Goal: Task Accomplishment & Management: Use online tool/utility

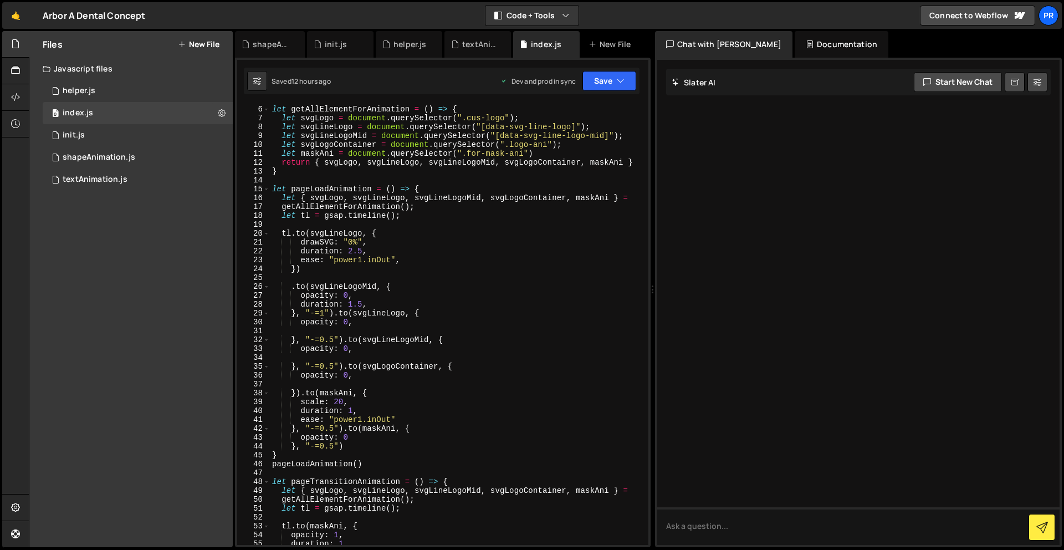
scroll to position [44, 0]
click at [201, 44] on button "New File" at bounding box center [199, 44] width 42 height 9
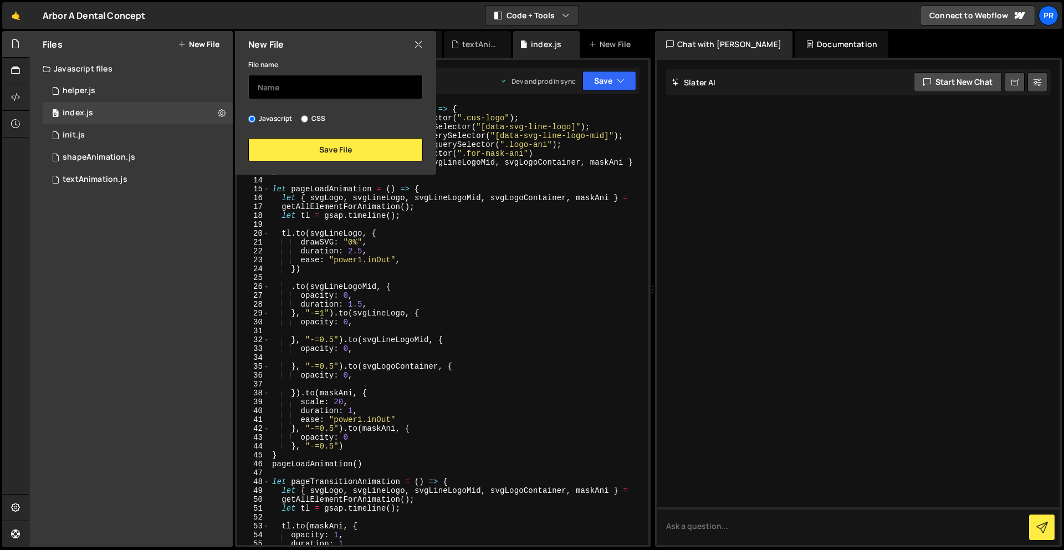
click at [272, 88] on input "text" at bounding box center [335, 87] width 175 height 24
type input "h"
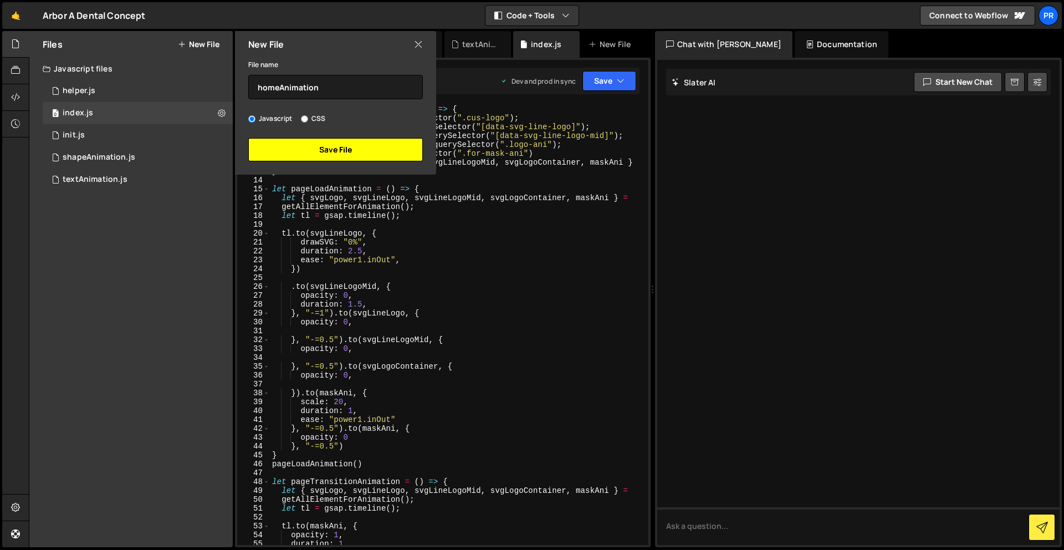
click at [314, 144] on button "Save File" at bounding box center [335, 149] width 175 height 23
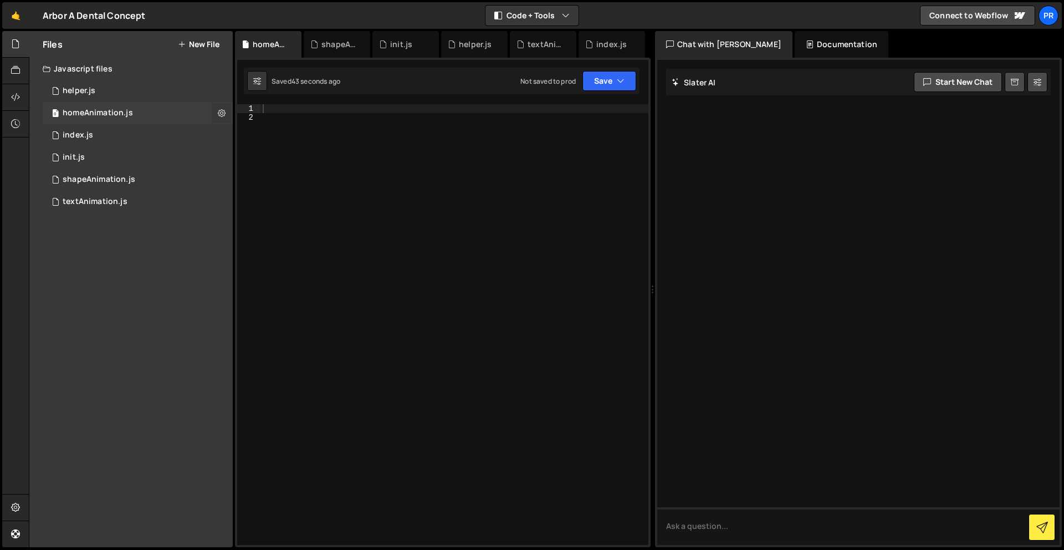
click at [222, 111] on icon at bounding box center [222, 113] width 8 height 11
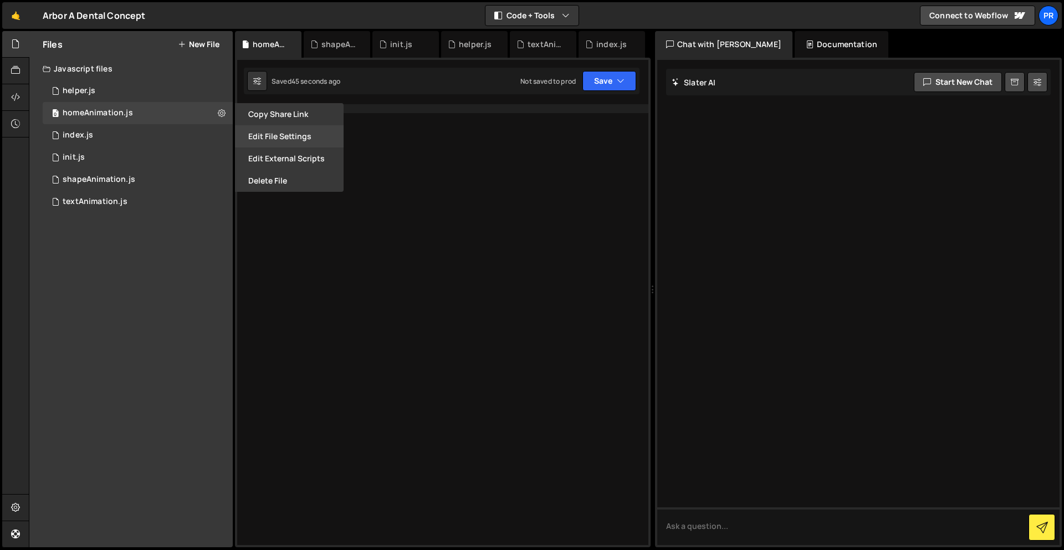
click at [325, 137] on button "Edit File Settings" at bounding box center [289, 136] width 109 height 22
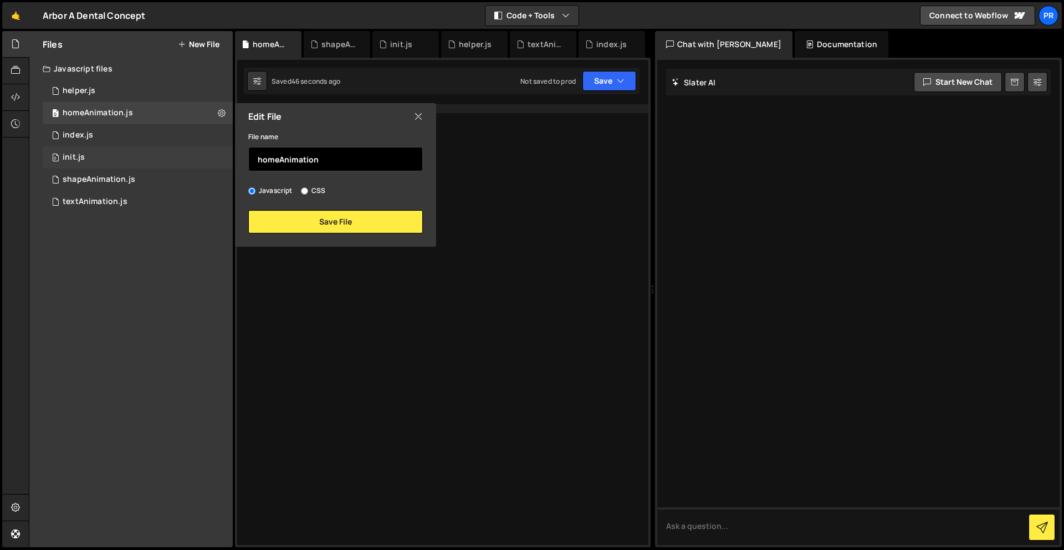
drag, startPoint x: 321, startPoint y: 164, endPoint x: 154, endPoint y: 146, distance: 168.3
click at [154, 146] on div "Files New File Javascript files 0 helper.js 0 0 homeAnimation.js 0 0 index.js 0…" at bounding box center [130, 289] width 203 height 516
type input "c"
type input "stickyCard"
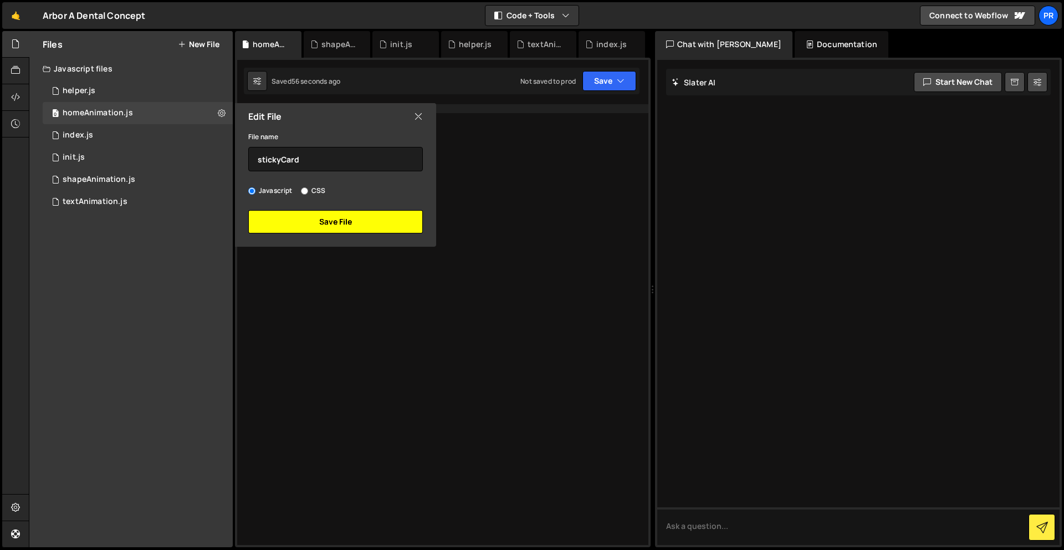
click at [356, 226] on button "Save File" at bounding box center [335, 221] width 175 height 23
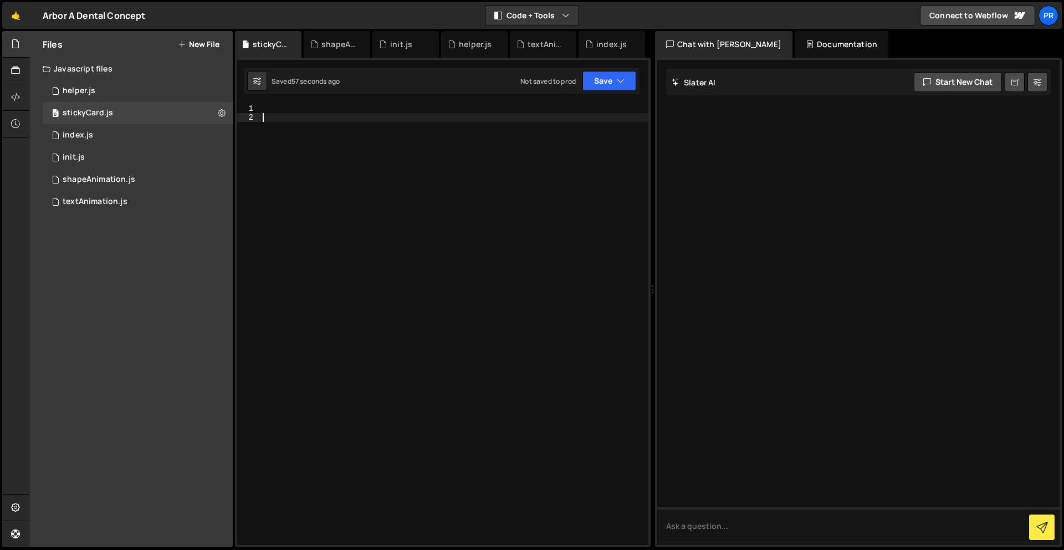
click at [345, 116] on div at bounding box center [454, 333] width 388 height 458
paste textarea "});"
type textarea "});"
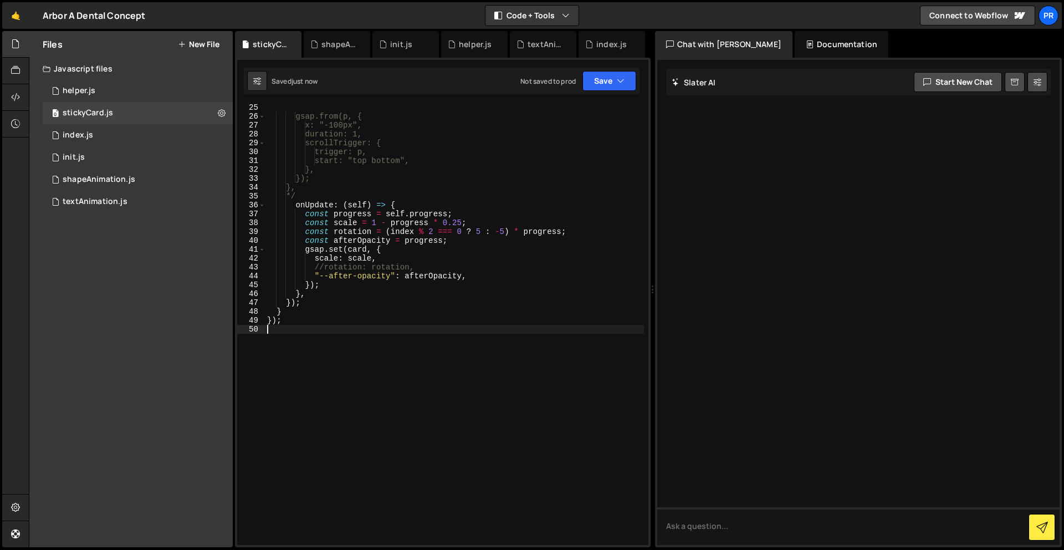
scroll to position [0, 0]
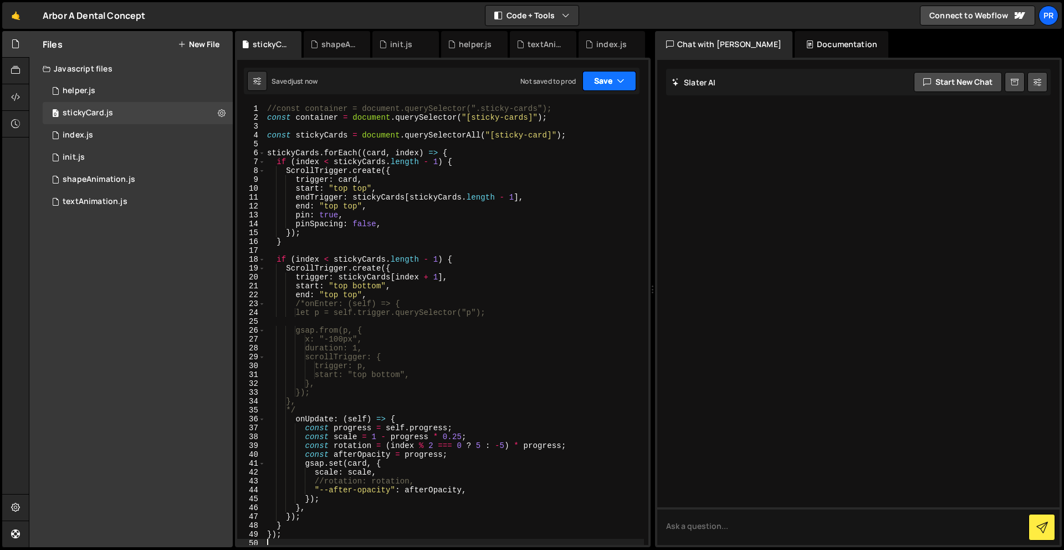
click at [592, 83] on button "Save" at bounding box center [610, 81] width 54 height 20
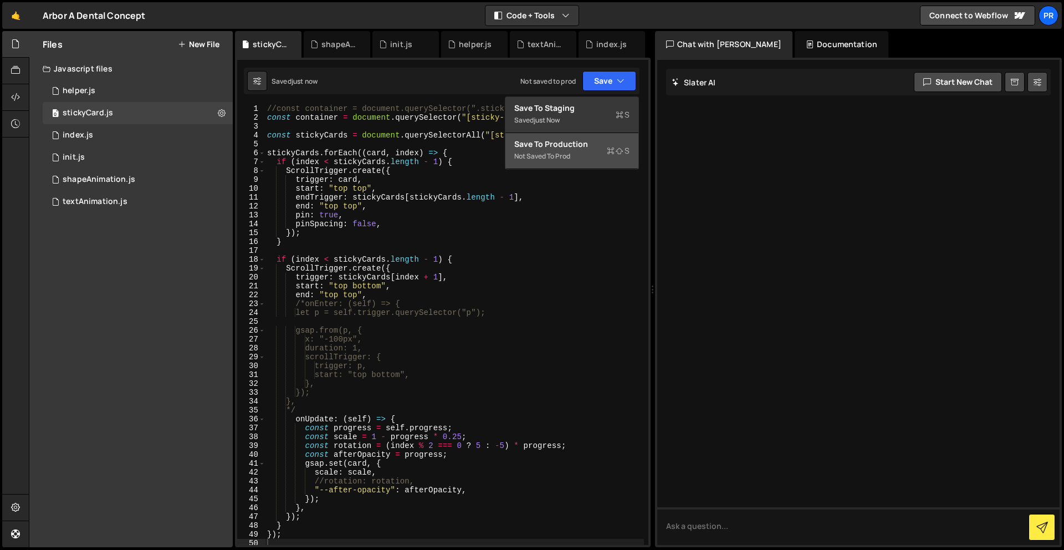
click at [595, 143] on div "Save to Production S" at bounding box center [571, 144] width 115 height 11
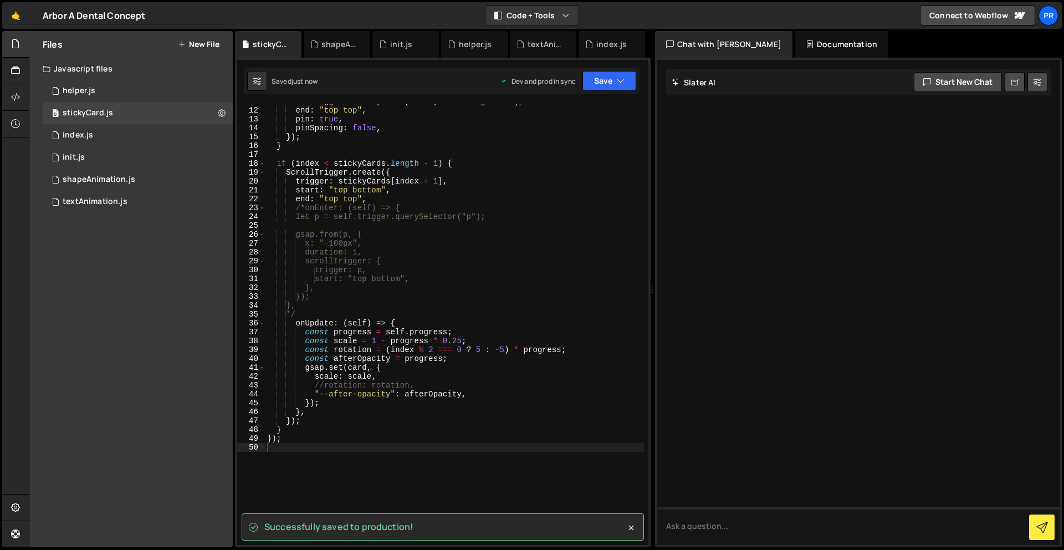
scroll to position [175, 0]
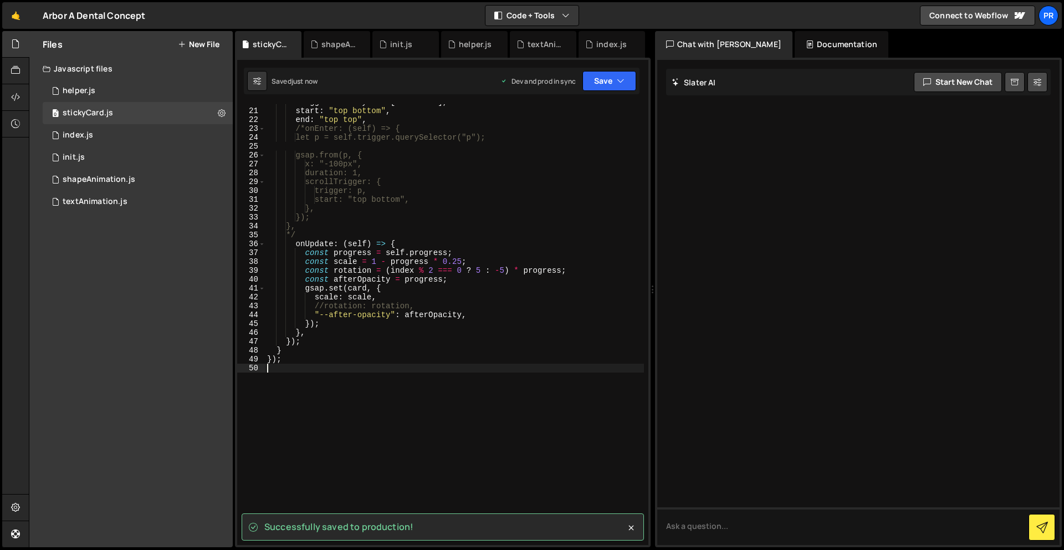
click at [314, 478] on div "trigger : stickyCards [ index + 1 ] , start : "top bottom" , end : "top top" , …" at bounding box center [454, 327] width 379 height 458
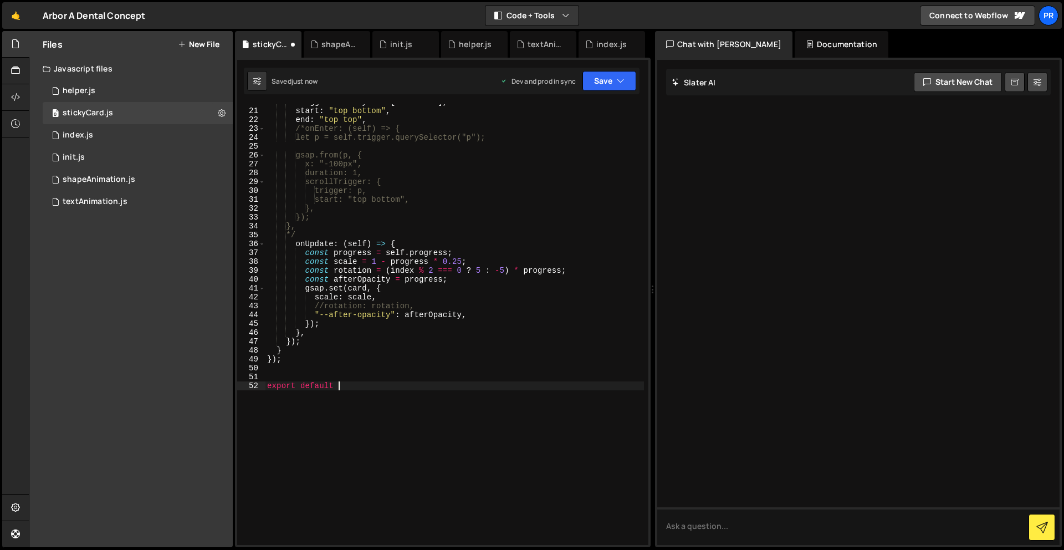
scroll to position [0, 0]
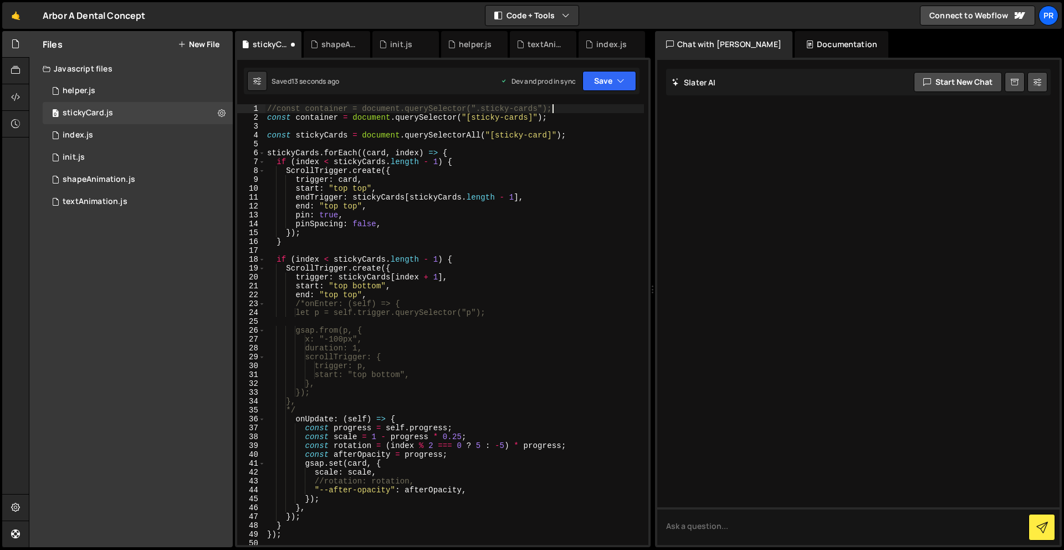
click at [565, 108] on div "//const container = document.querySelector(".sticky-cards"); const container = …" at bounding box center [454, 333] width 379 height 458
type textarea "//const container = document.querySelector(".sticky-cards");"
drag, startPoint x: 565, startPoint y: 108, endPoint x: 198, endPoint y: 108, distance: 366.9
click at [198, 108] on div "Files New File Javascript files 0 helper.js 0 0 stickyCard.js 0 0 index.js 0 0 …" at bounding box center [546, 289] width 1035 height 517
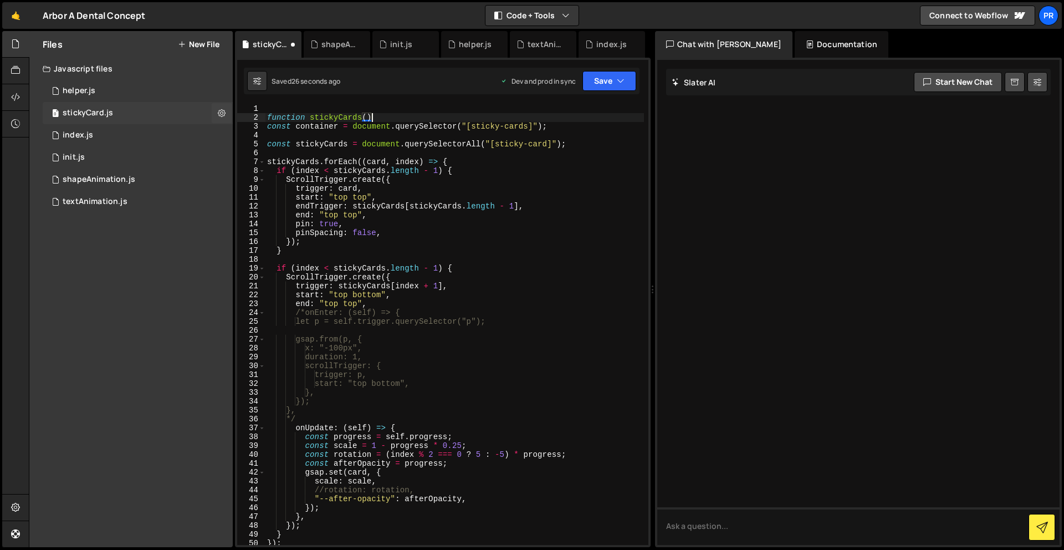
scroll to position [0, 7]
type textarea "function stickyCards(){"
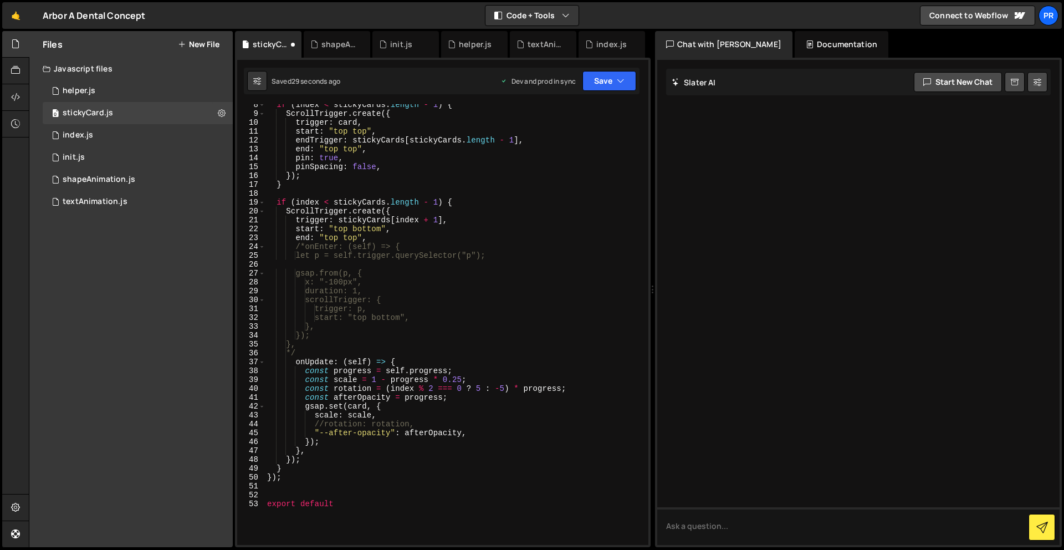
scroll to position [73, 0]
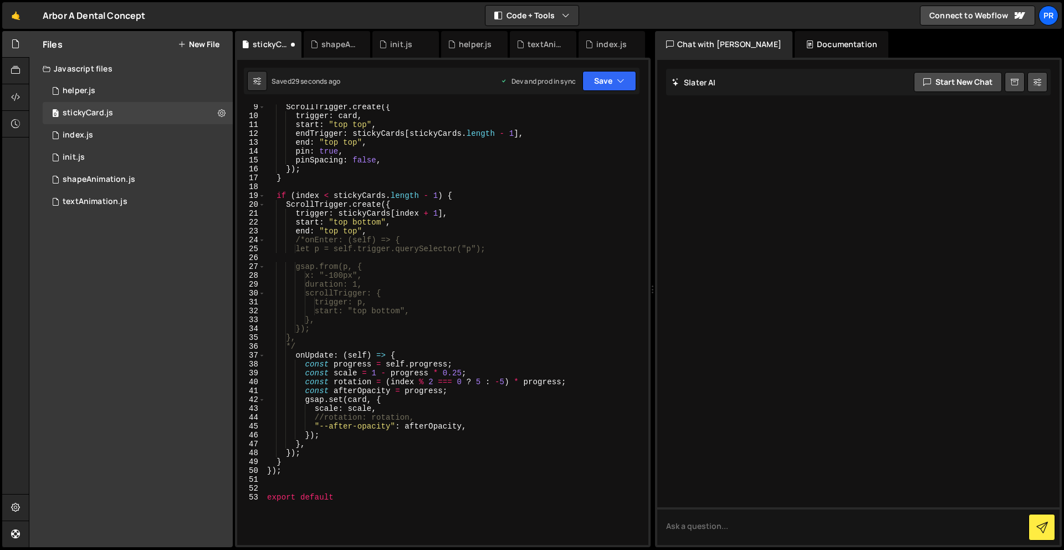
click at [273, 482] on div "ScrollTrigger . create ({ trigger : card , start : "top top" , endTrigger : sti…" at bounding box center [454, 332] width 379 height 458
click at [373, 499] on div "ScrollTrigger . create ({ trigger : card , start : "top top" , endTrigger : sti…" at bounding box center [454, 332] width 379 height 458
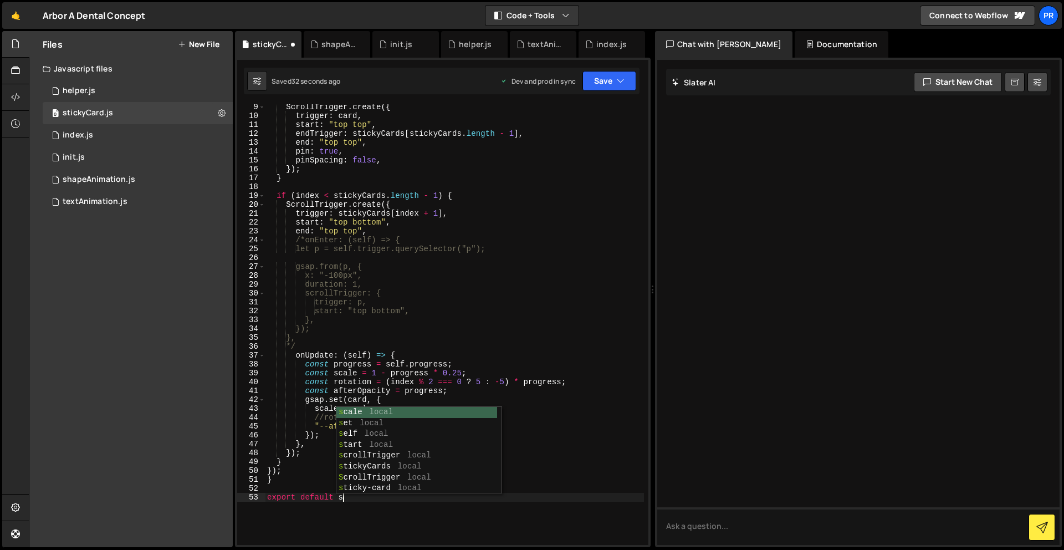
scroll to position [0, 5]
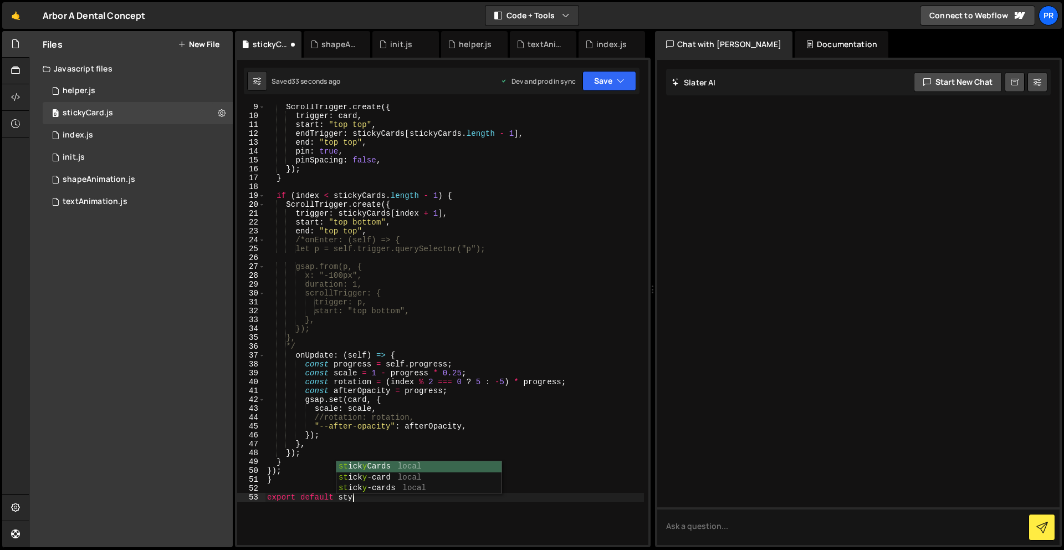
type textarea "export default stickyCards"
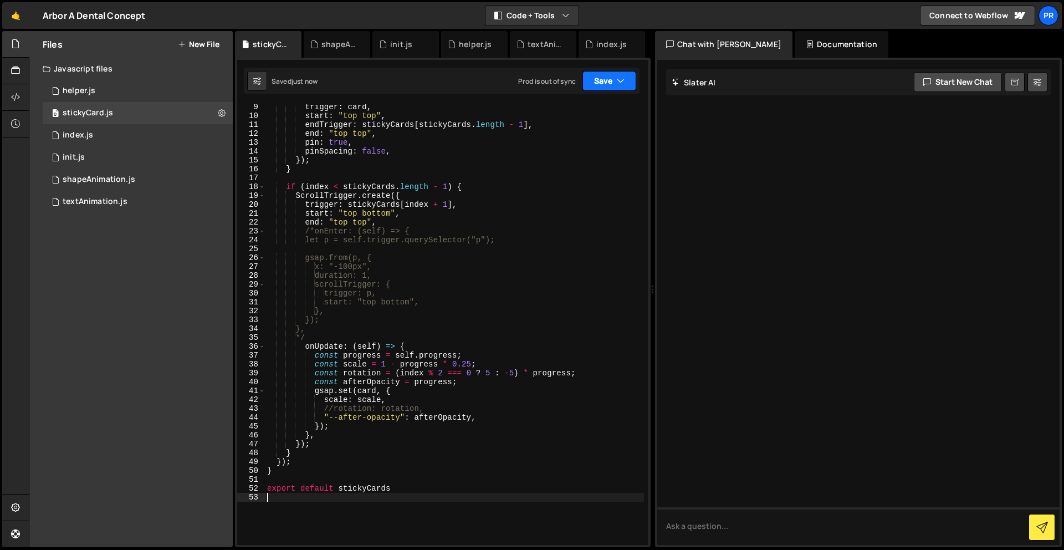
click at [614, 81] on button "Save" at bounding box center [610, 81] width 54 height 20
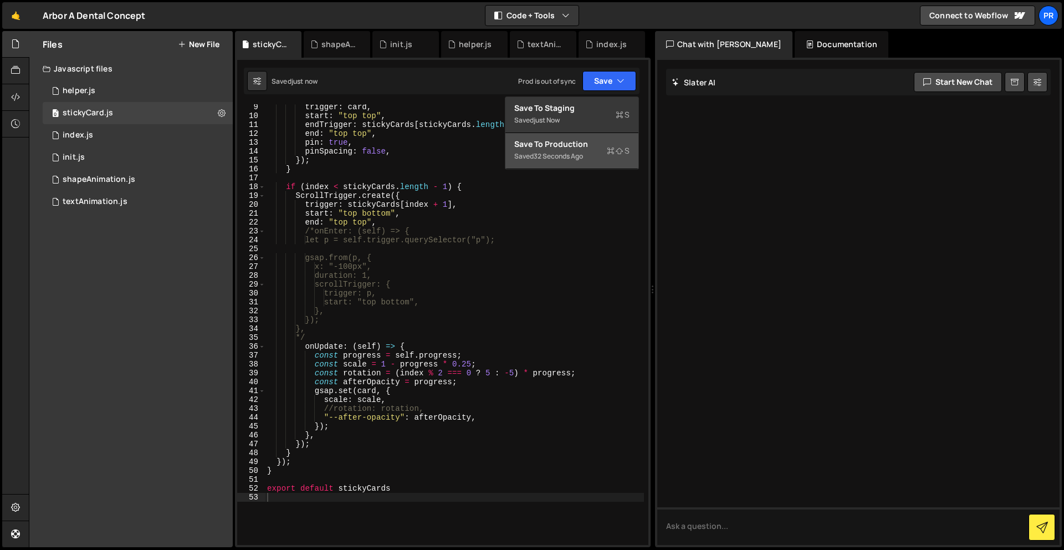
click at [589, 154] on div "Saved 32 seconds ago" at bounding box center [571, 156] width 115 height 13
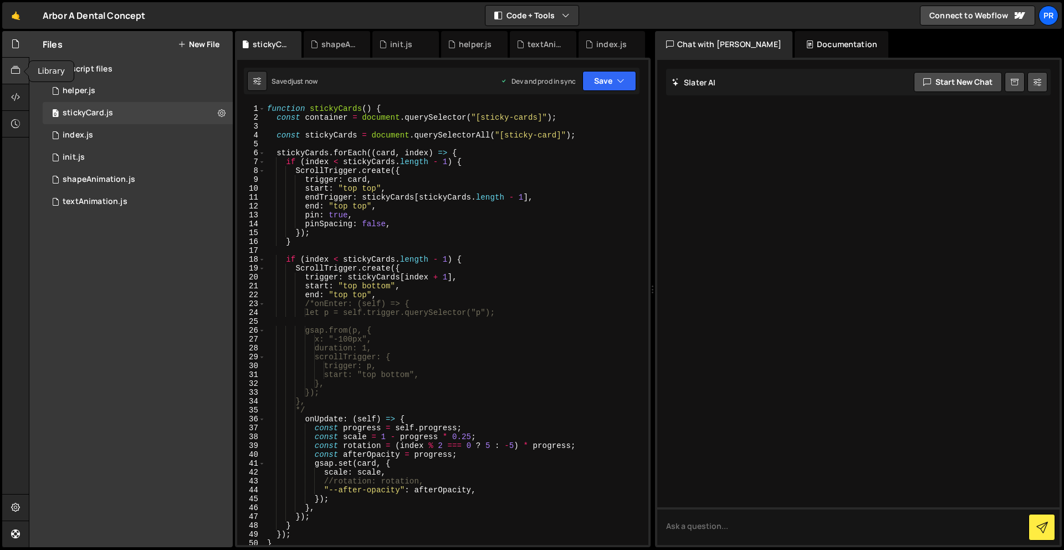
click at [9, 71] on div at bounding box center [15, 71] width 27 height 27
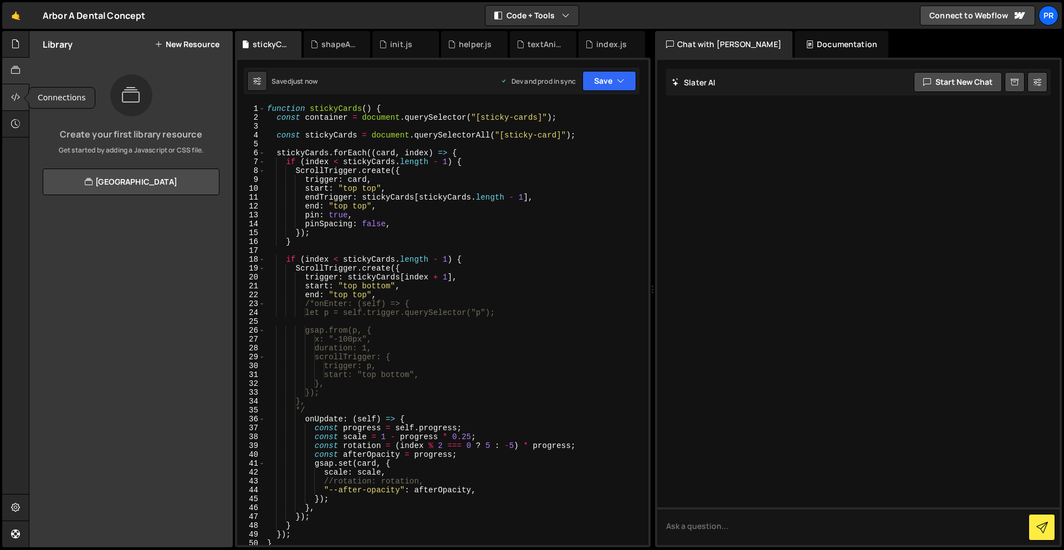
click at [16, 104] on div at bounding box center [15, 97] width 27 height 27
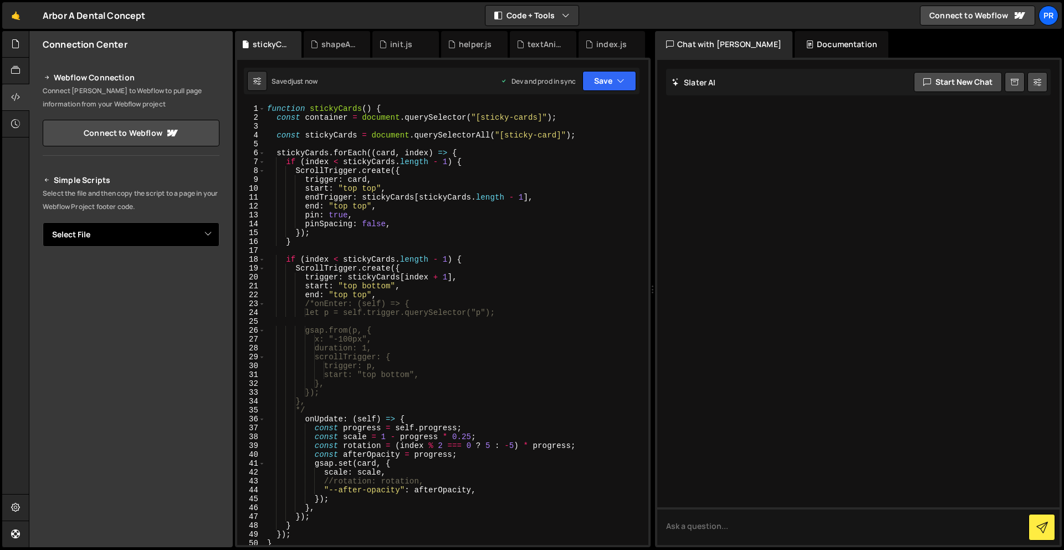
click at [197, 224] on select "Select File helper.js index.js init.js shapeAnimation.js textAnimation.js homeA…" at bounding box center [131, 234] width 177 height 24
click at [17, 45] on icon at bounding box center [15, 44] width 9 height 12
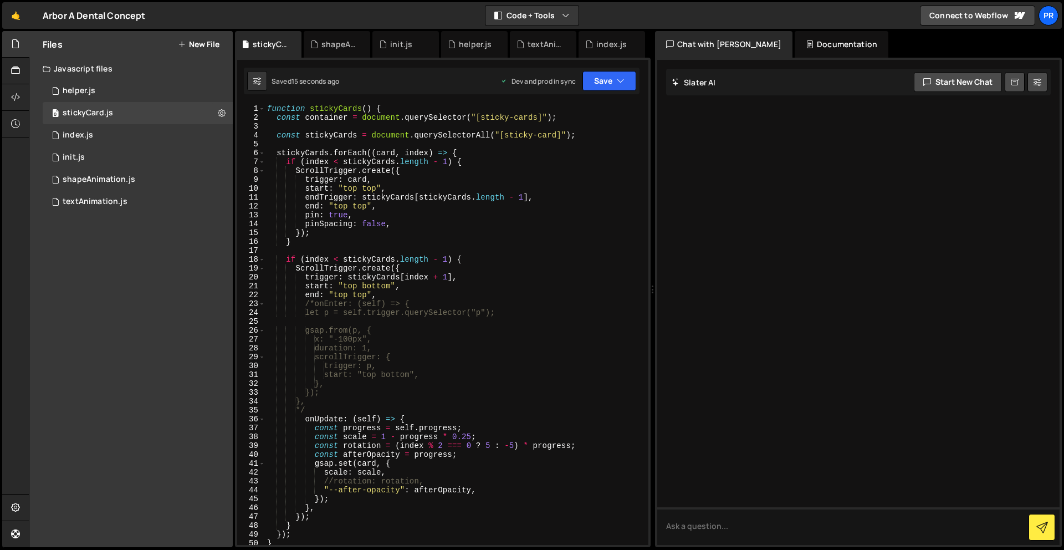
click at [154, 263] on div "Files New File Javascript files 0 helper.js 0 0 stickyCard.js 0 0 index.js 0 0 …" at bounding box center [130, 289] width 203 height 516
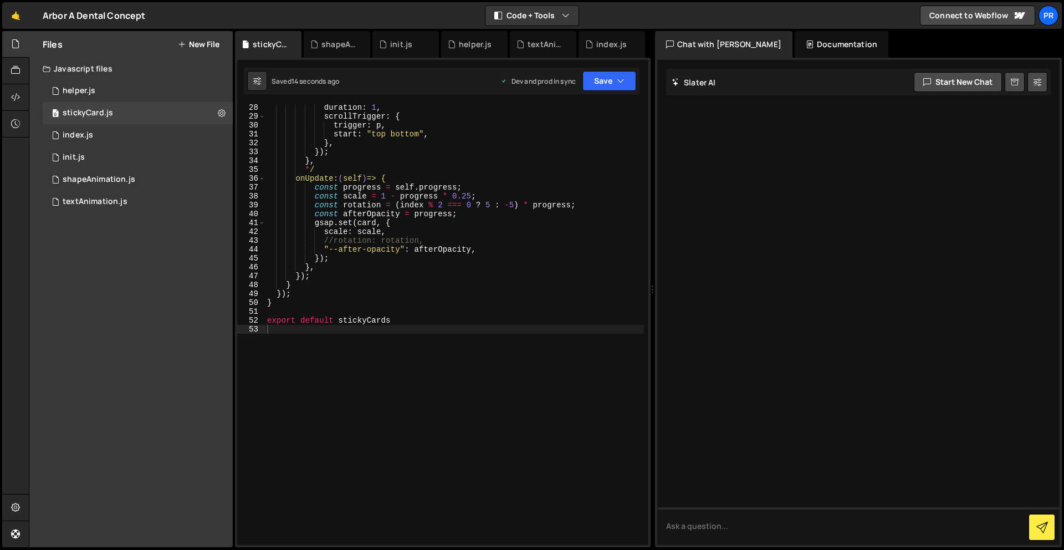
scroll to position [241, 0]
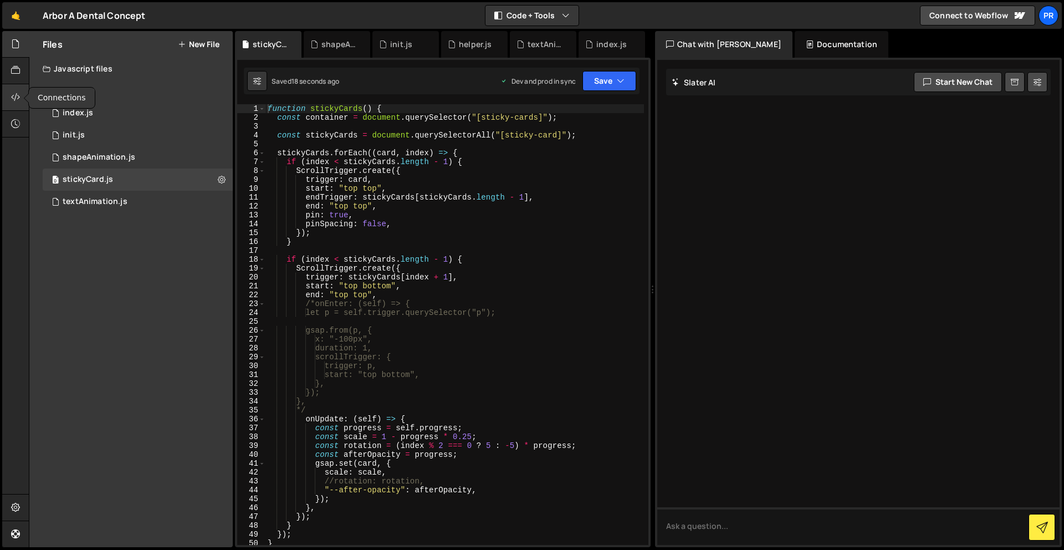
click at [14, 92] on icon at bounding box center [15, 97] width 9 height 12
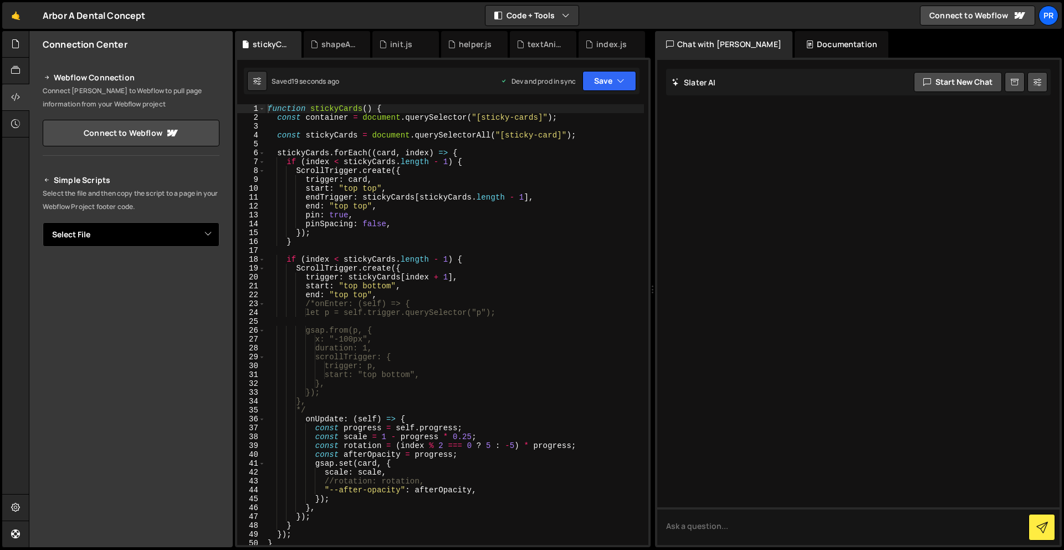
click at [180, 232] on select "Select File helper.js index.js init.js shapeAnimation.js stickyCard.js textAnim…" at bounding box center [131, 234] width 177 height 24
select select "47371"
click at [43, 222] on select "Select File helper.js index.js init.js shapeAnimation.js stickyCard.js textAnim…" at bounding box center [131, 234] width 177 height 24
click at [181, 274] on button "Copy" at bounding box center [186, 271] width 38 height 23
type textarea "trigger: stickyCards[index + 1],"
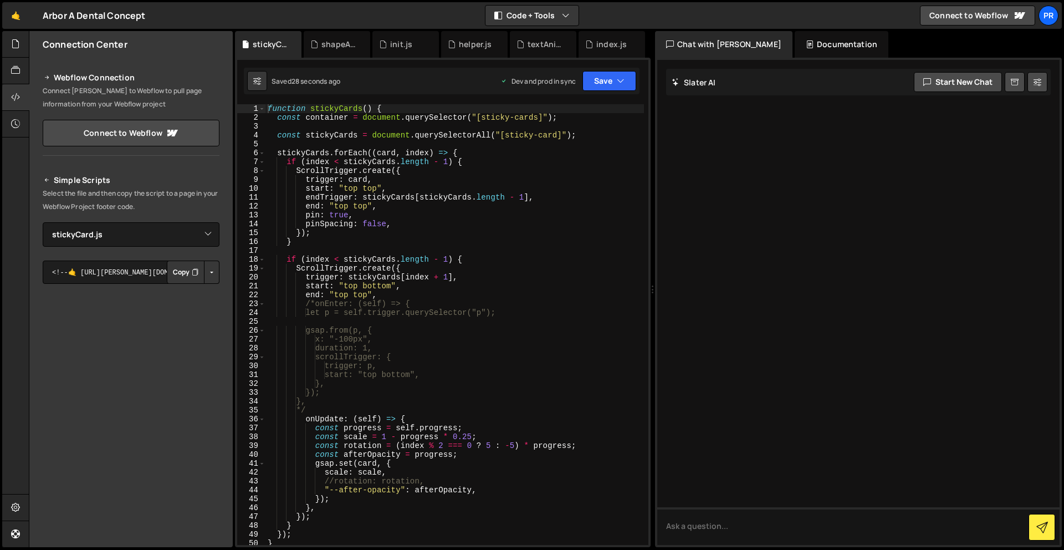
click at [352, 278] on div "function stickyCards ( ) { const container = document . querySelector ( "[stick…" at bounding box center [454, 333] width 379 height 458
click at [14, 45] on icon at bounding box center [15, 44] width 9 height 12
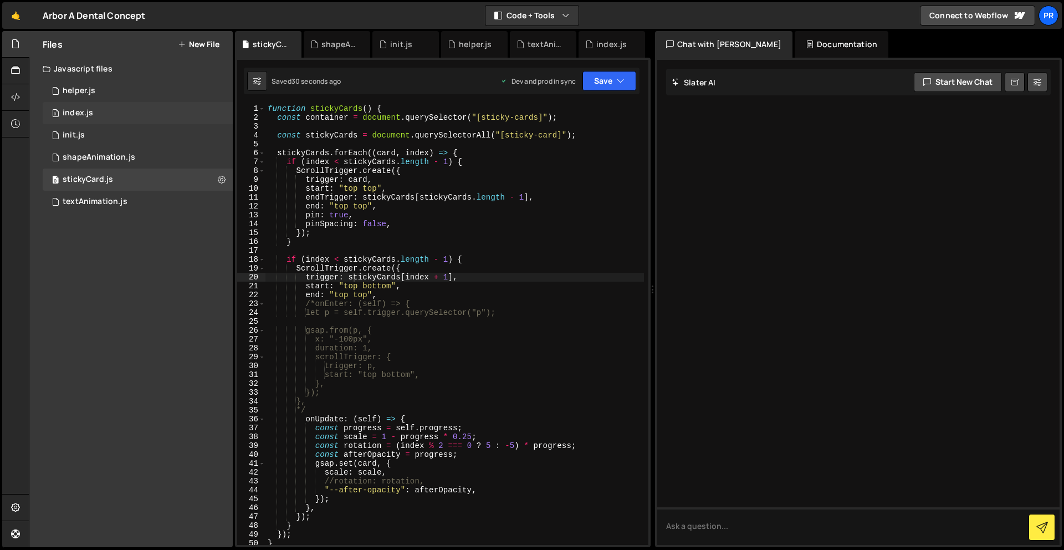
click at [81, 108] on div "index.js" at bounding box center [78, 113] width 30 height 10
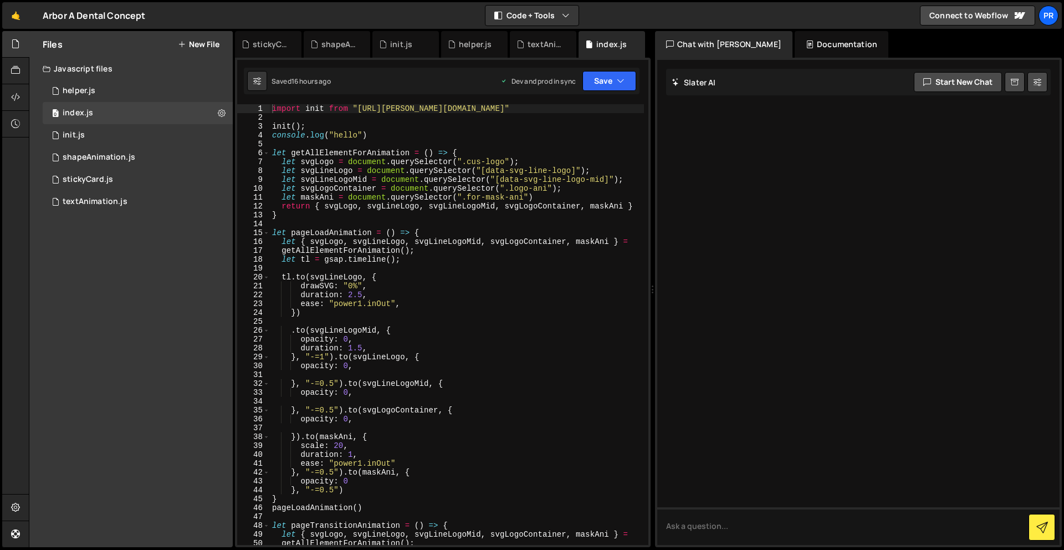
click at [392, 120] on div "import init from "https://slater.app/16988/47233.js" init ( ) ; console . log (…" at bounding box center [457, 333] width 374 height 458
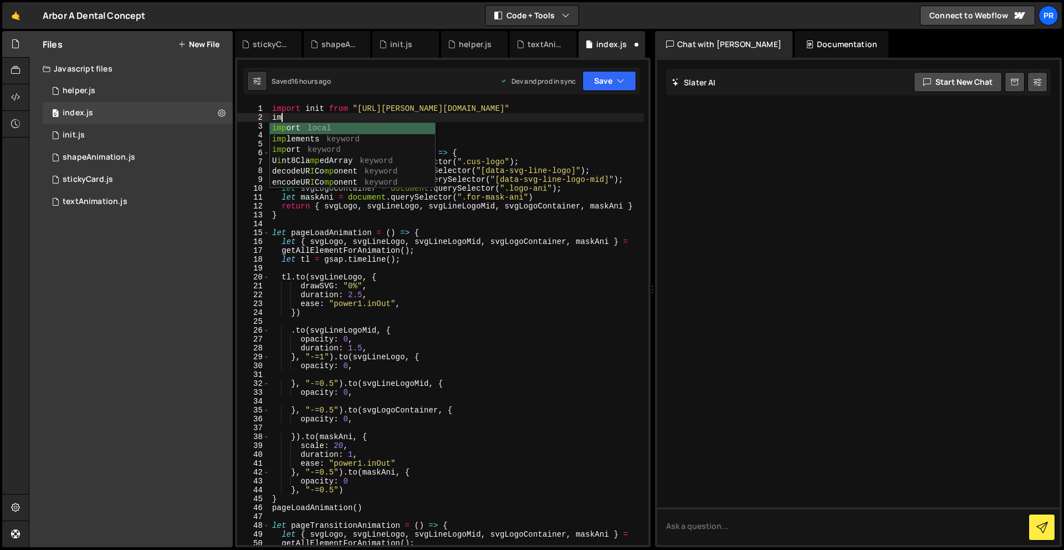
type textarea "i"
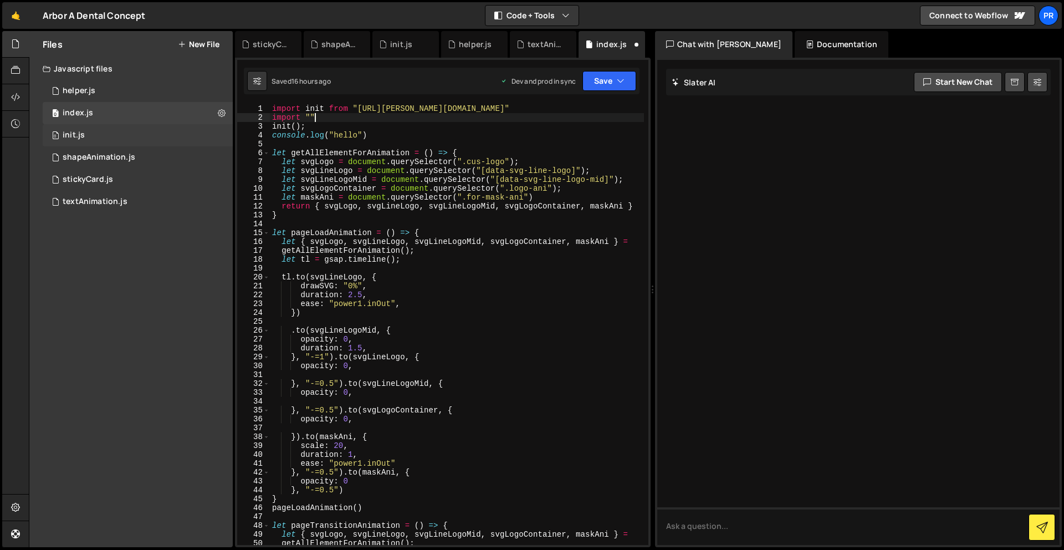
scroll to position [0, 2]
paste textarea "https://slater.app/16988/47371.js"
type textarea "import stickyCard from "https://slater.app/16988/47371.js""
click at [105, 171] on div "0 stickyCard.js 0" at bounding box center [138, 179] width 190 height 22
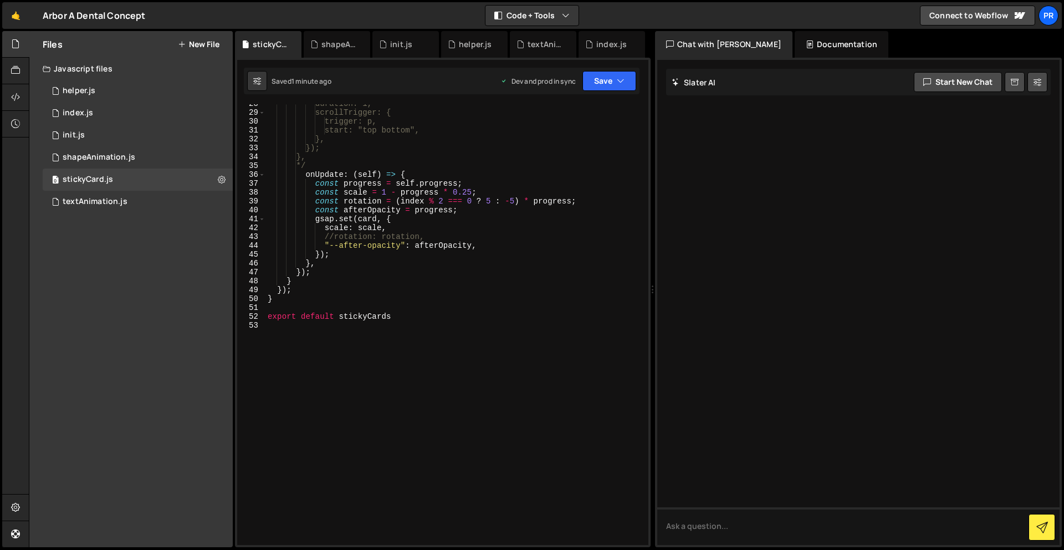
scroll to position [244, 0]
click at [402, 309] on div "duration: 1, scrollTrigger: { trigger: p, start: "top bottom", }, }); }, */ onU…" at bounding box center [454, 328] width 379 height 458
click at [397, 317] on div "duration: 1, scrollTrigger: { trigger: p, start: "top bottom", }, }); }, */ onU…" at bounding box center [454, 328] width 379 height 458
type textarea "export default stickyCards"
click at [98, 111] on div "0 index.js 0" at bounding box center [138, 113] width 190 height 22
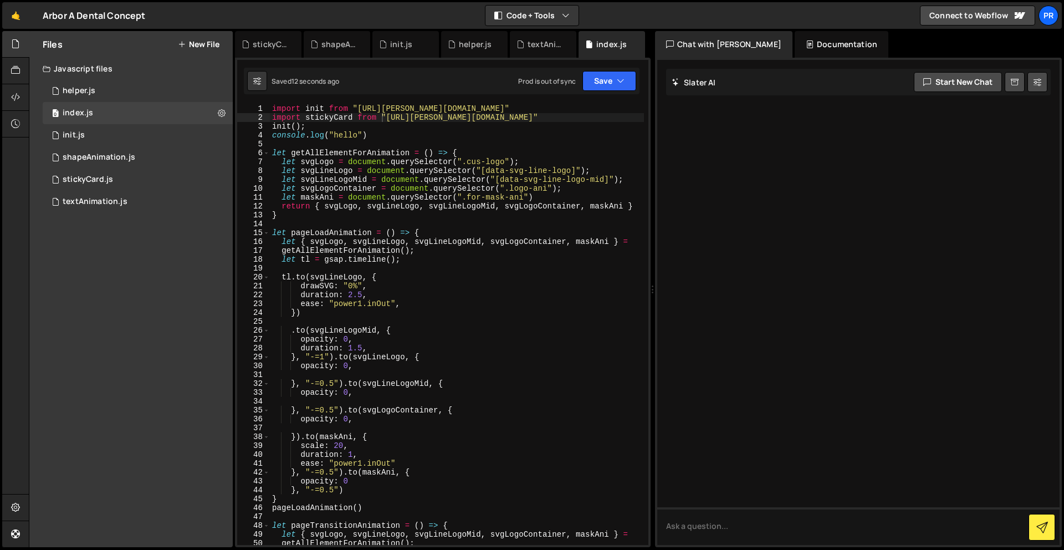
click at [353, 117] on div "import init from "https://slater.app/16988/47233.js" import stickyCard from "ht…" at bounding box center [457, 333] width 374 height 458
type textarea "import stickyCards from "https://slater.app/16988/47371.js""
click at [565, 115] on div "import init from "https://slater.app/16988/47233.js" import stickyCards from "h…" at bounding box center [457, 333] width 374 height 458
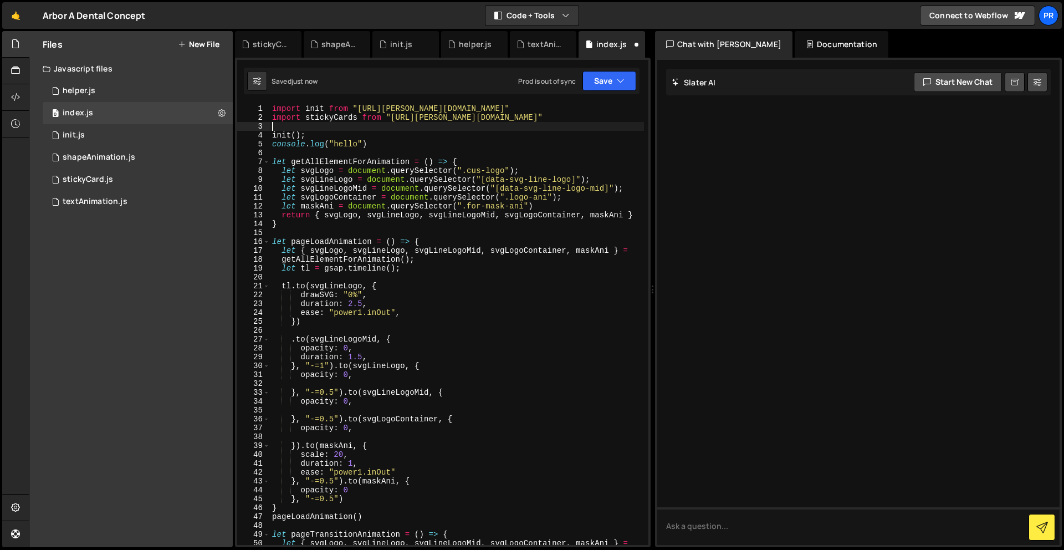
scroll to position [0, 0]
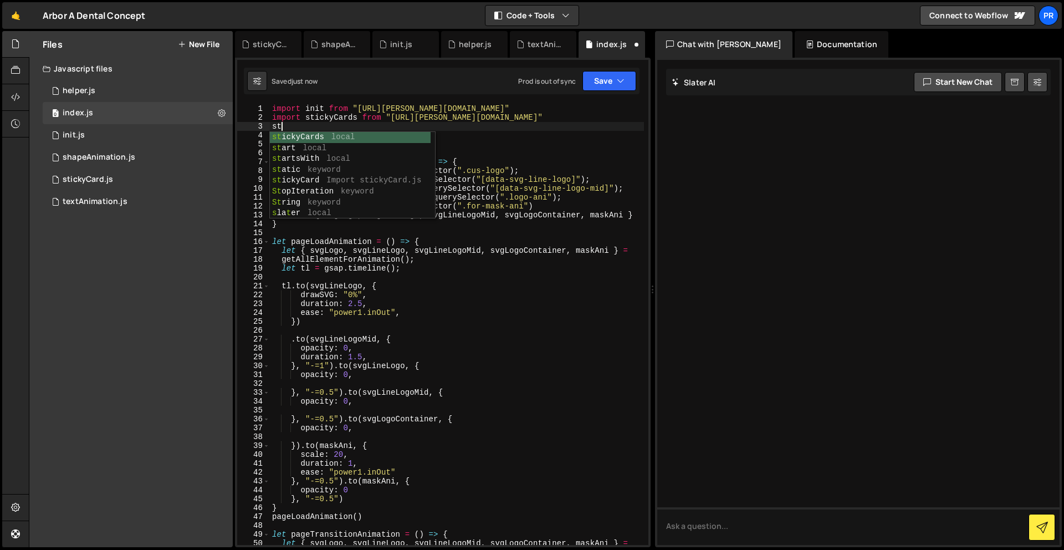
type textarea "s"
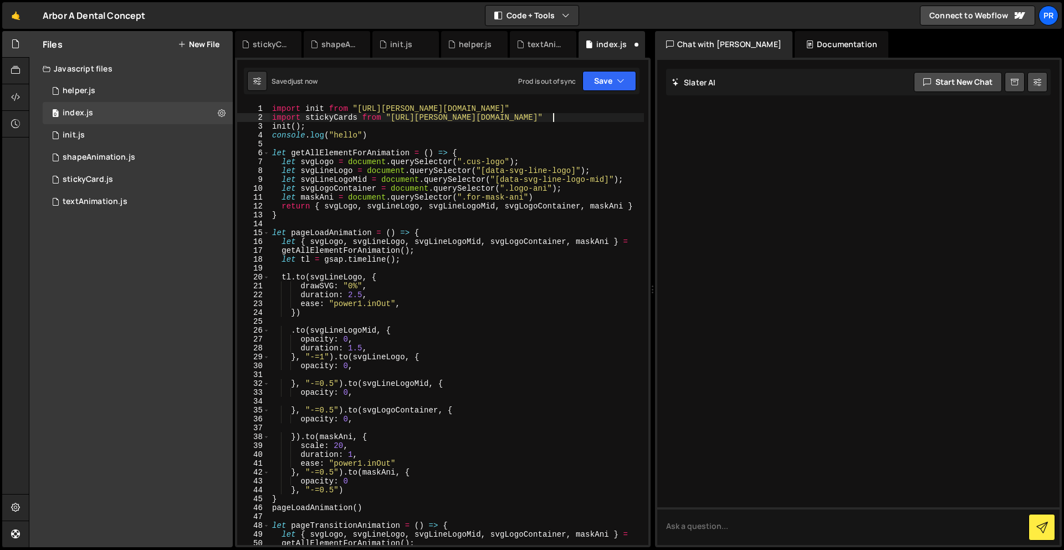
type textarea "init();"
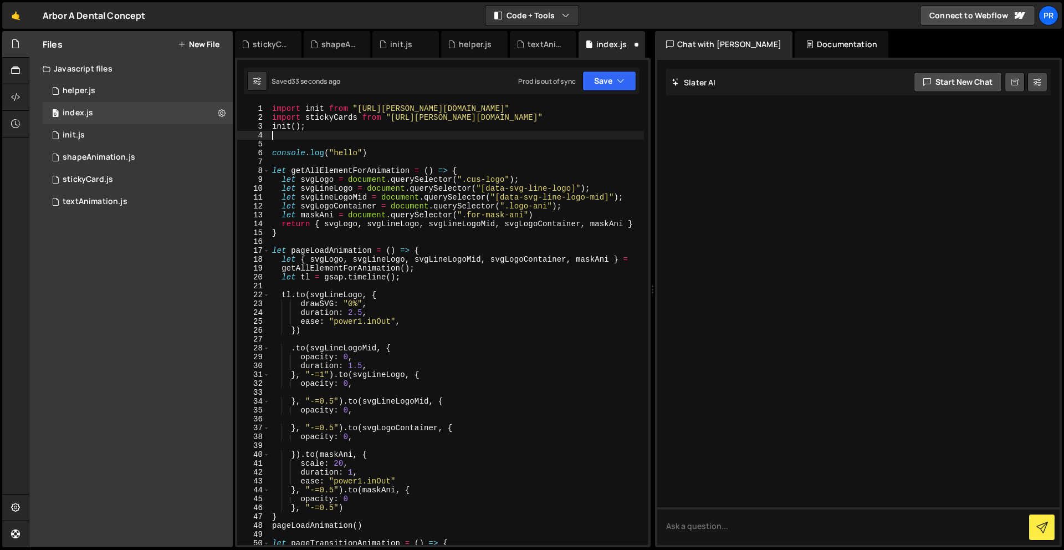
type textarea "k"
paste textarea "window.location.pathname == "/""
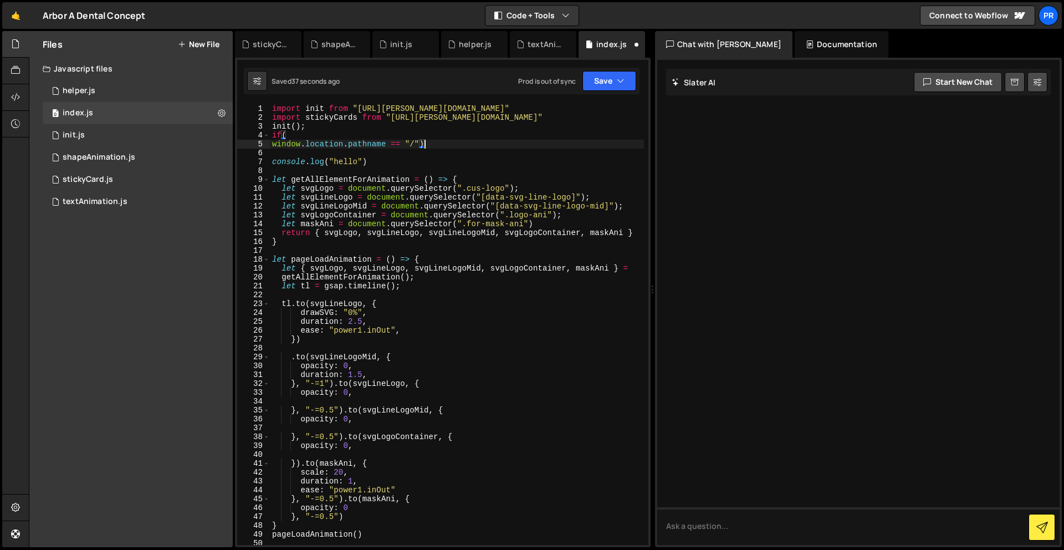
type textarea "window.location.pathname == "/"){}"
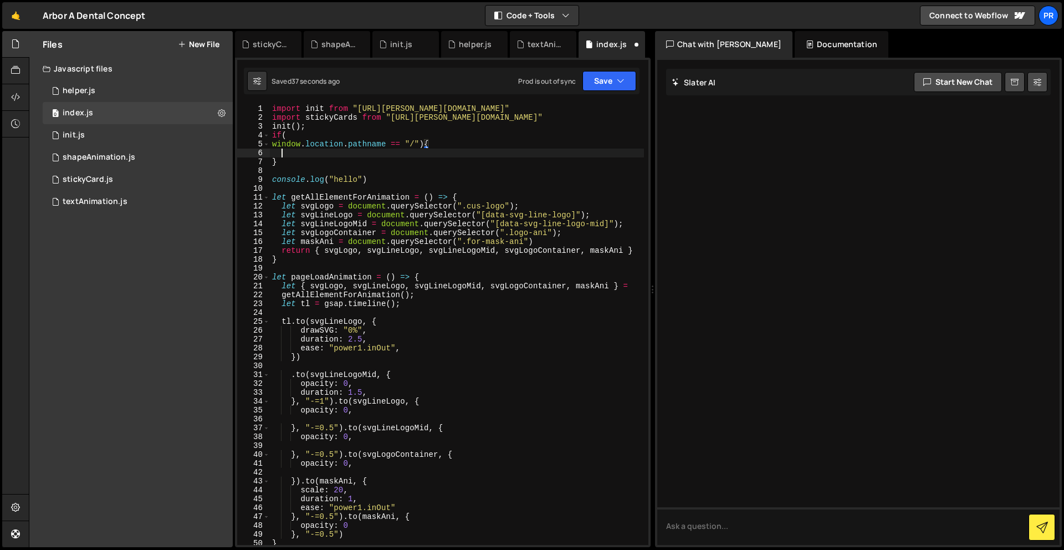
scroll to position [0, 0]
click at [345, 114] on div "import init from "https://slater.app/16988/47233.js" import stickyCards from "h…" at bounding box center [457, 333] width 374 height 458
type textarea "import stickyCards from "https://slater.app/16988/47371.js""
click at [345, 114] on div "import init from "https://slater.app/16988/47233.js" import stickyCards from "h…" at bounding box center [457, 333] width 374 height 458
click at [319, 155] on div "import init from "https://slater.app/16988/47233.js" import stickyCards from "h…" at bounding box center [457, 333] width 374 height 458
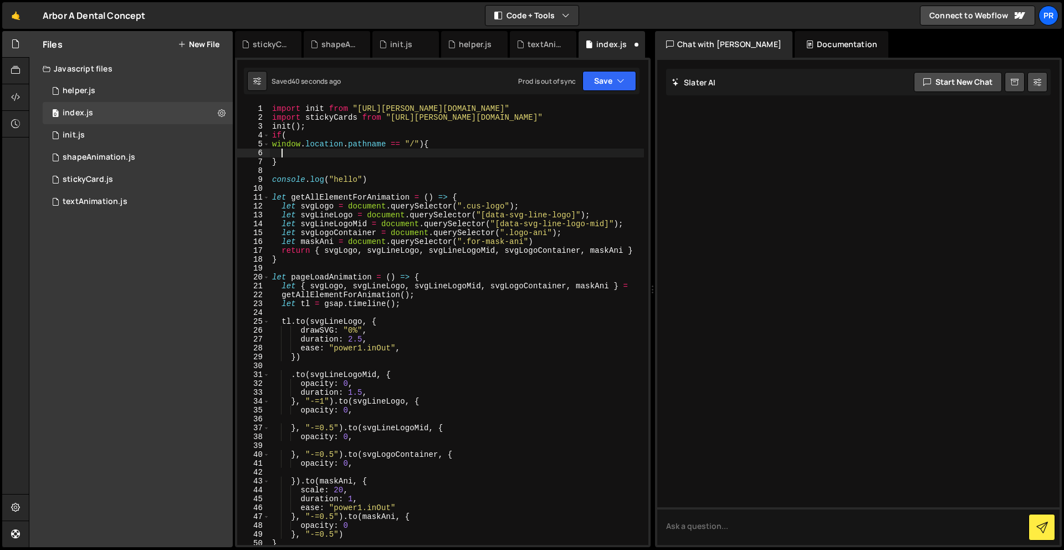
paste textarea "stickyCards"
drag, startPoint x: 360, startPoint y: 157, endPoint x: 263, endPoint y: 157, distance: 97.0
click at [263, 157] on div "stickyCards(); 1 2 3 4 5 6 7 8 9 10 11 12 13 14 15 16 17 18 19 20 21 22 23 24 2…" at bounding box center [442, 324] width 411 height 441
drag, startPoint x: 354, startPoint y: 154, endPoint x: 254, endPoint y: 152, distance: 99.2
click at [254, 152] on div "} 1 2 3 4 5 6 7 8 9 10 11 12 13 14 15 16 17 18 19 20 21 22 23 24 25 26 27 28 29…" at bounding box center [442, 324] width 411 height 441
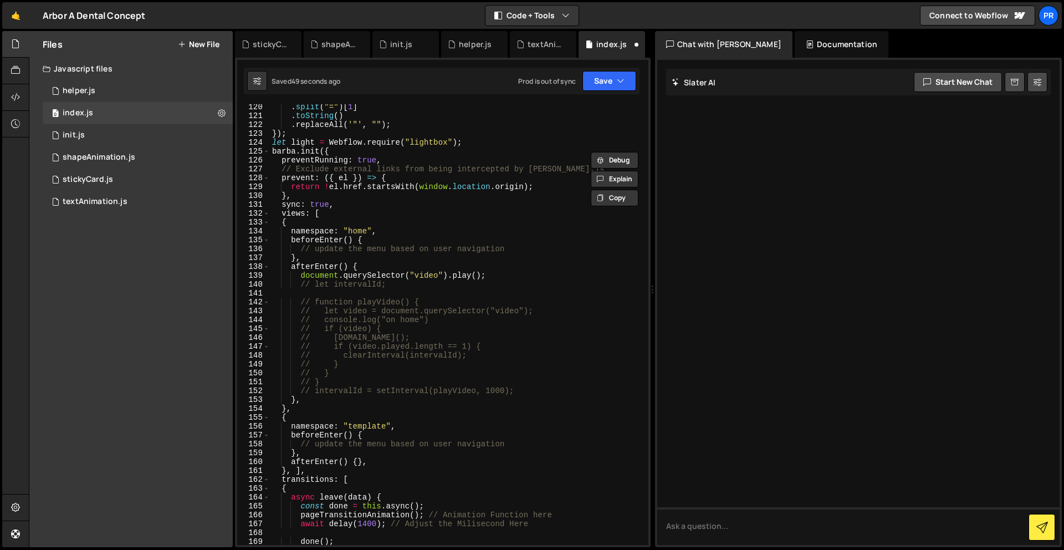
scroll to position [1061, 0]
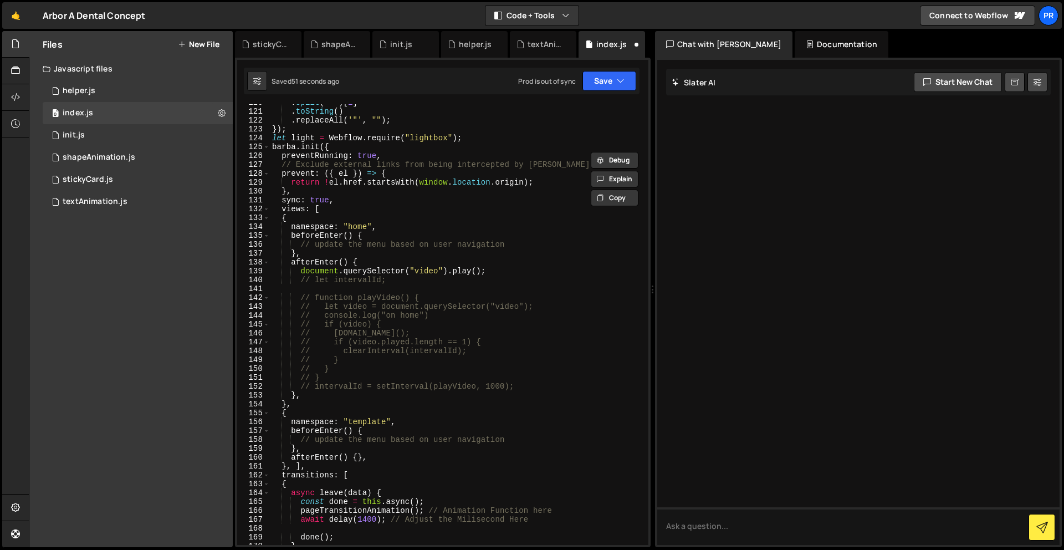
click at [512, 265] on div ". split ( "=" ) [ 1 ] . toString ( ) . replaceAll ( '"' , "" ) ; }) ; let light…" at bounding box center [457, 327] width 374 height 458
drag, startPoint x: 512, startPoint y: 270, endPoint x: 300, endPoint y: 270, distance: 211.2
click at [300, 270] on div ". split ( "=" ) [ 1 ] . toString ( ) . replaceAll ( '"' , "" ) ; }) ; let light…" at bounding box center [457, 327] width 374 height 458
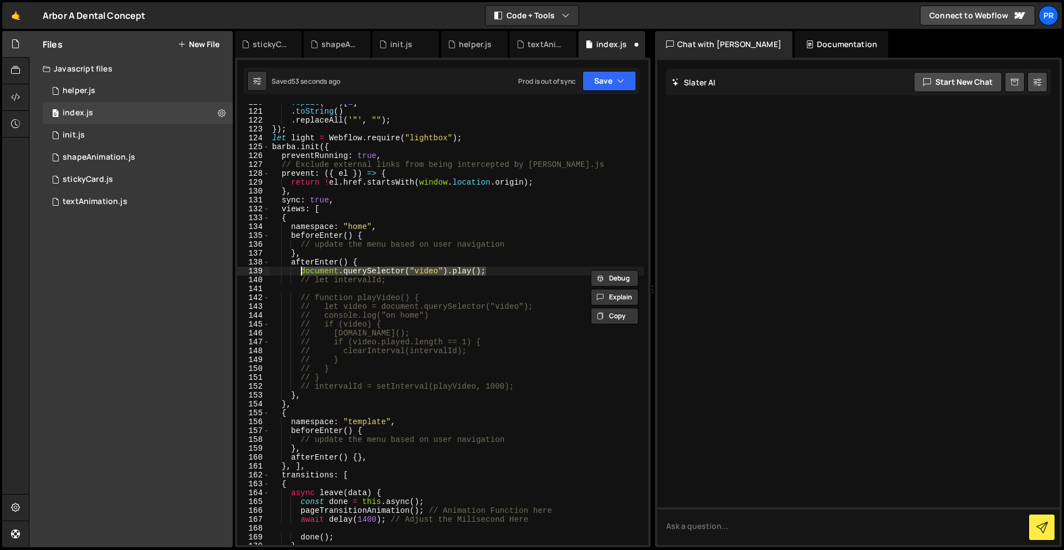
paste textarea "stickyCards"
click at [609, 79] on button "Save" at bounding box center [610, 81] width 54 height 20
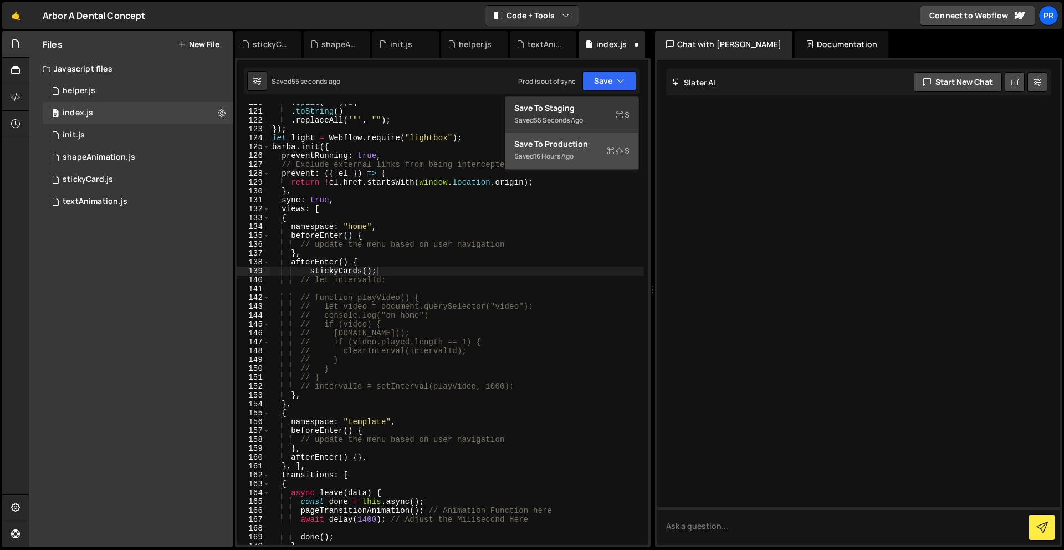
click at [580, 152] on div "Saved 16 hours ago" at bounding box center [571, 156] width 115 height 13
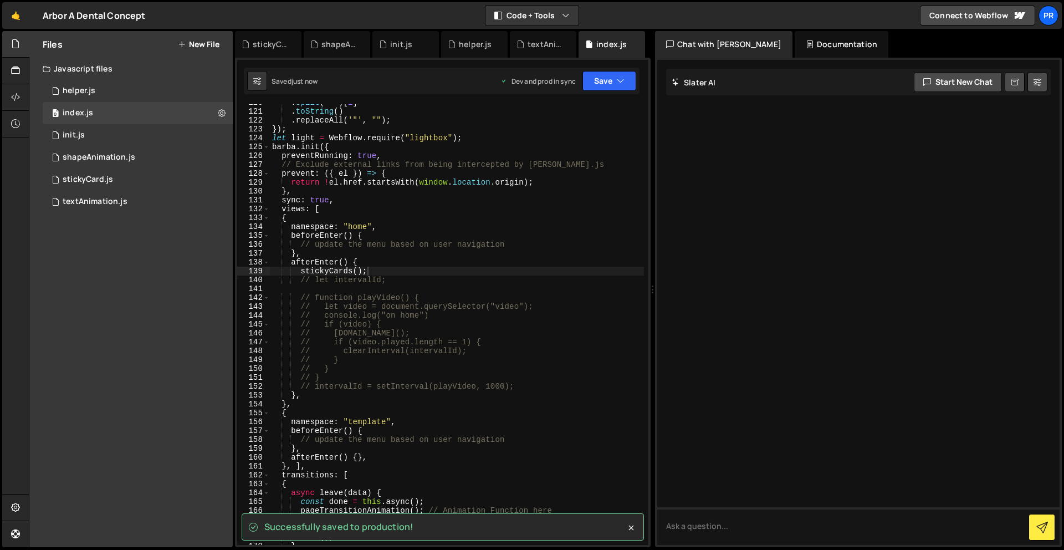
click at [406, 268] on div ". split ( "=" ) [ 1 ] . toString ( ) . replaceAll ( '"' , "" ) ; }) ; let light…" at bounding box center [457, 327] width 374 height 458
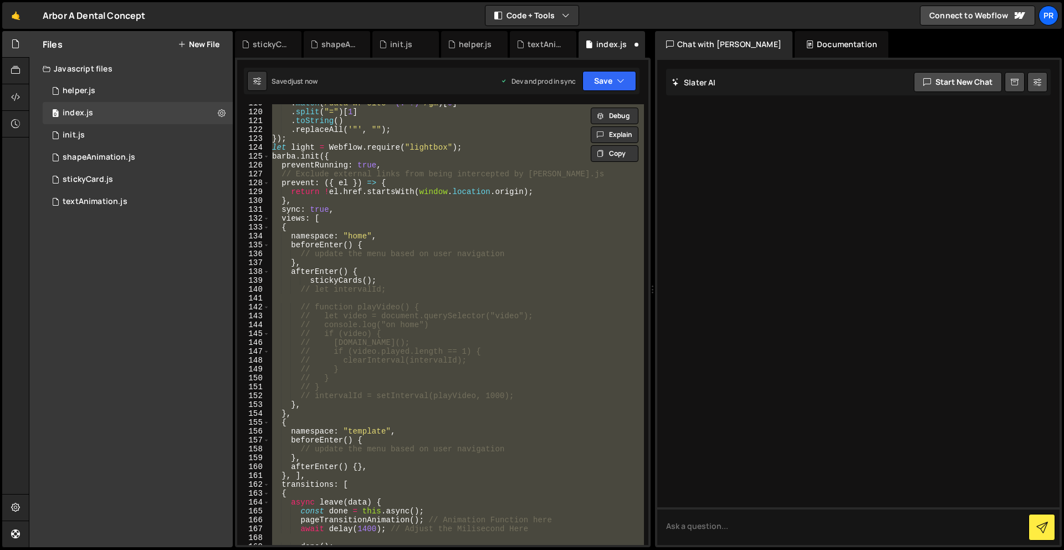
scroll to position [1151, 0]
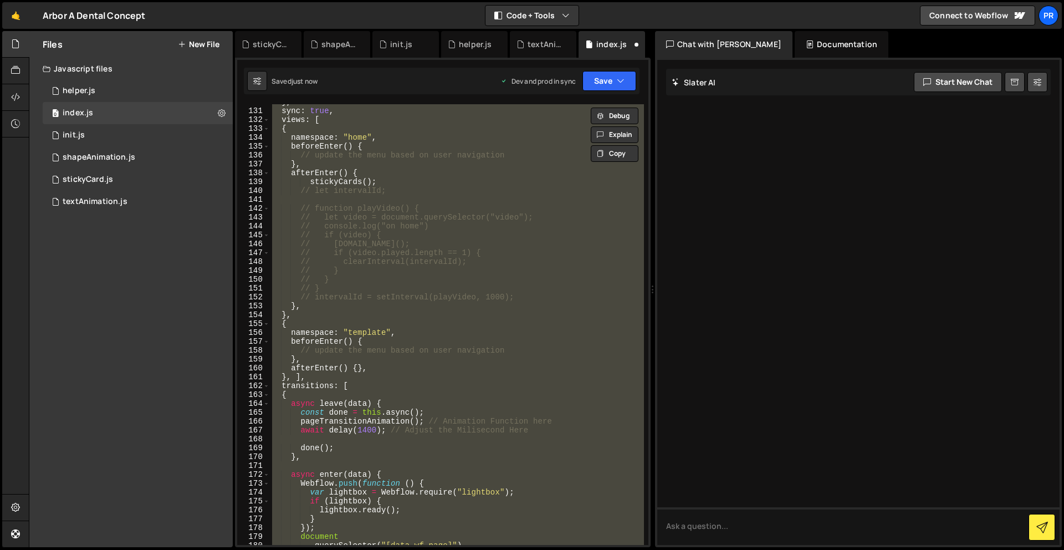
click at [426, 156] on div "} , sync : true , views : [ { namespace : "home" , beforeEnter ( ) { // update …" at bounding box center [457, 324] width 374 height 441
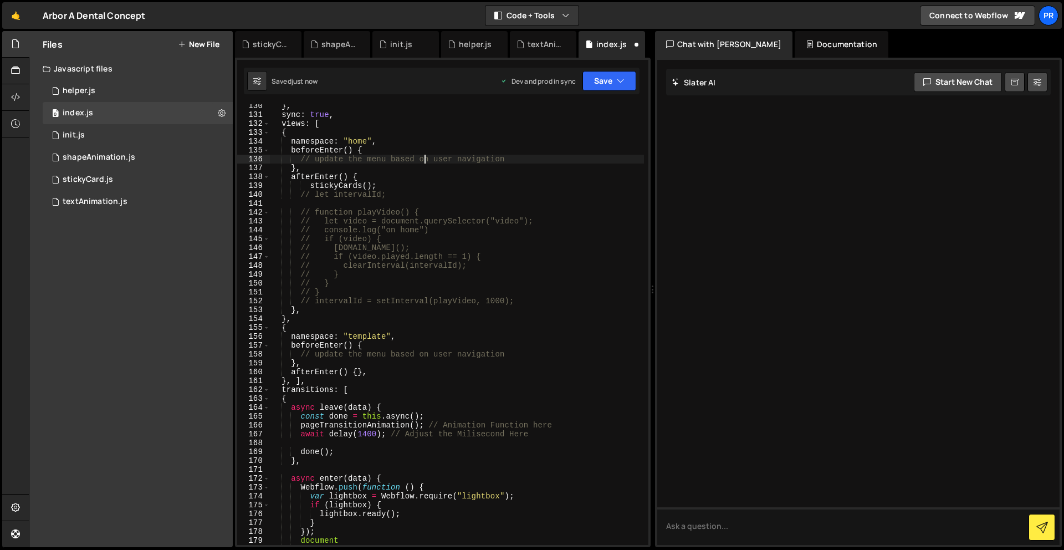
scroll to position [1141, 0]
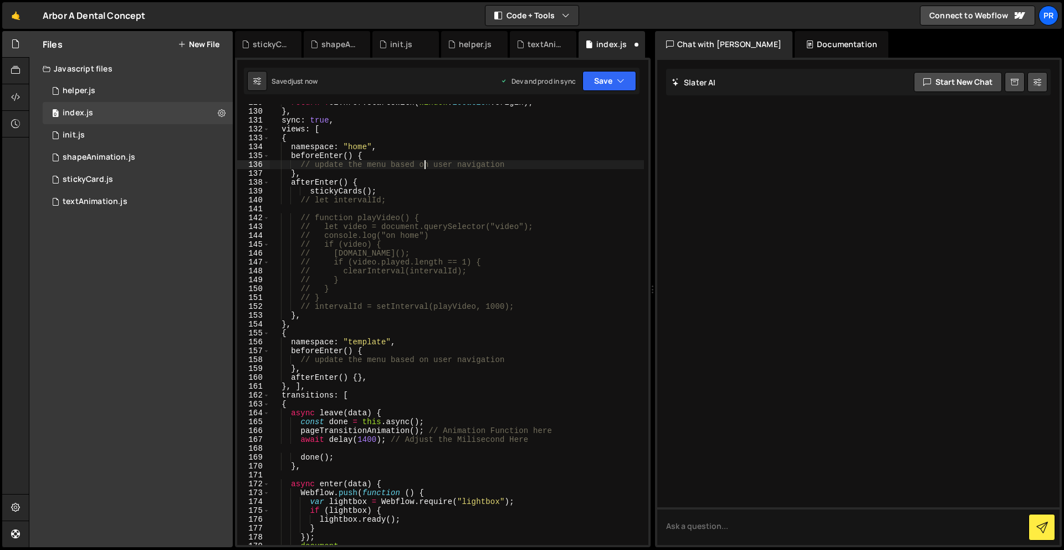
type textarea "document.querySelector("video").play();"
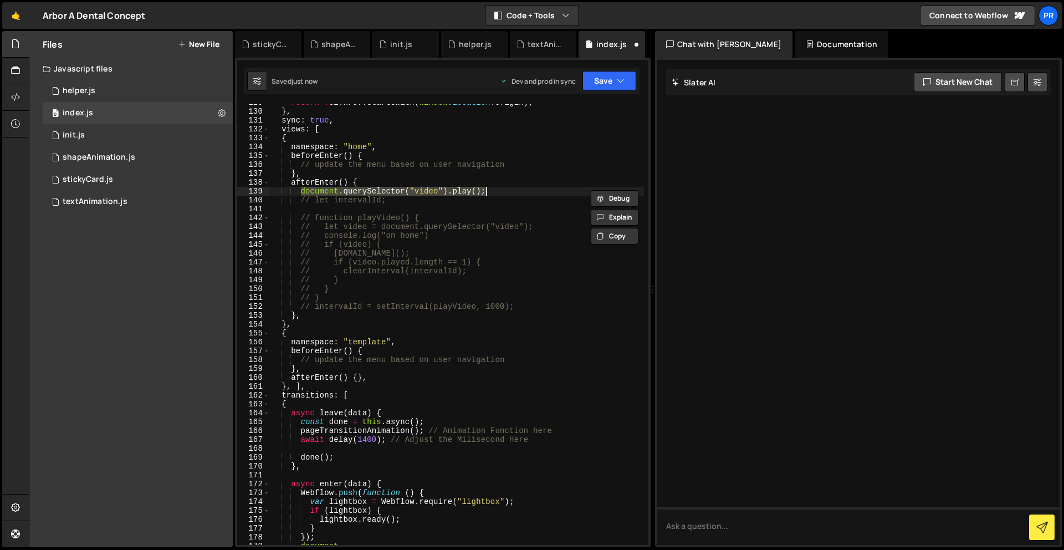
click at [491, 188] on div "return ! el . href . startsWith ( window . location . origin ) ; } , sync : tru…" at bounding box center [457, 324] width 374 height 441
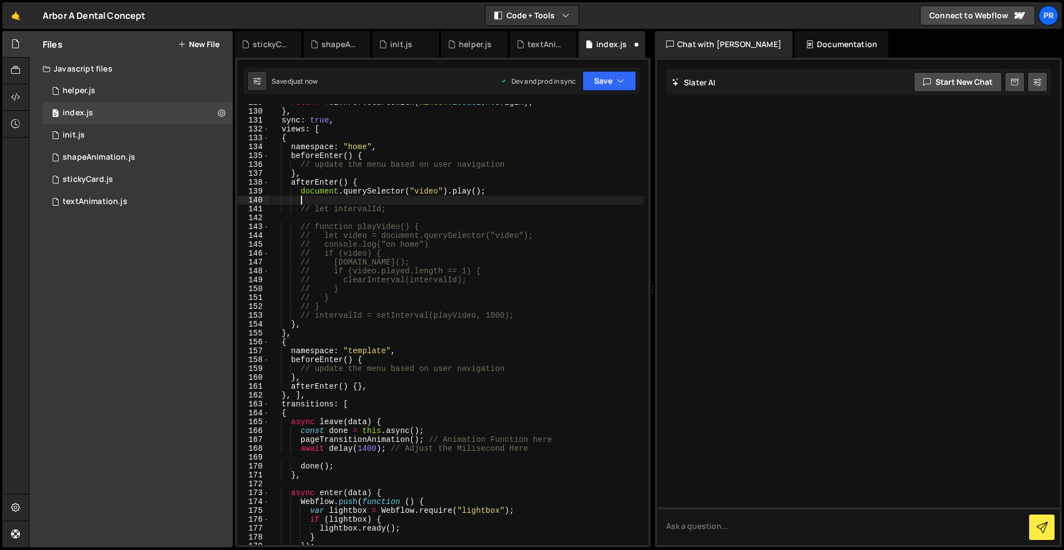
paste textarea "stickyCards();"
click at [622, 85] on icon "button" at bounding box center [621, 80] width 8 height 11
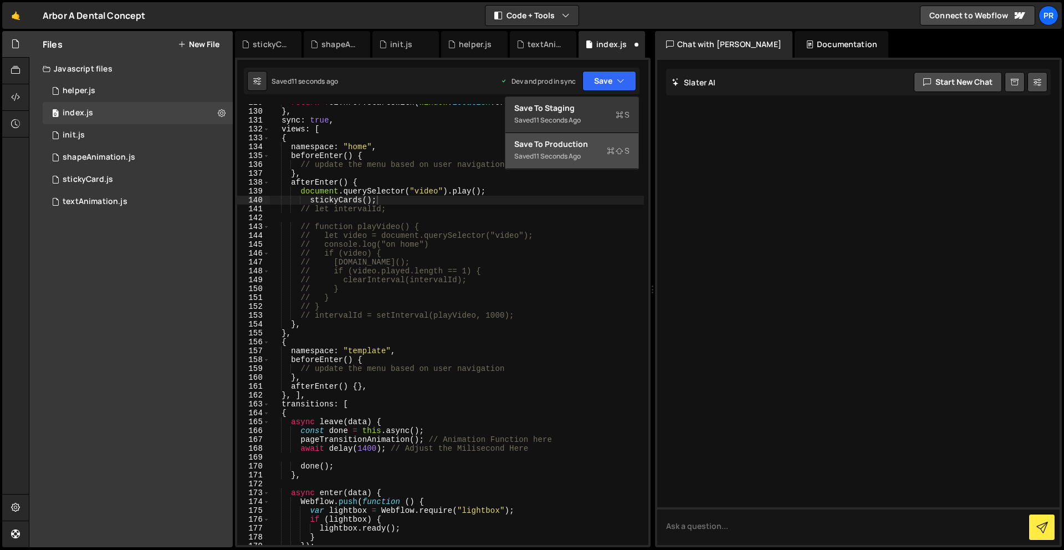
click at [580, 151] on div "11 seconds ago" at bounding box center [557, 155] width 47 height 9
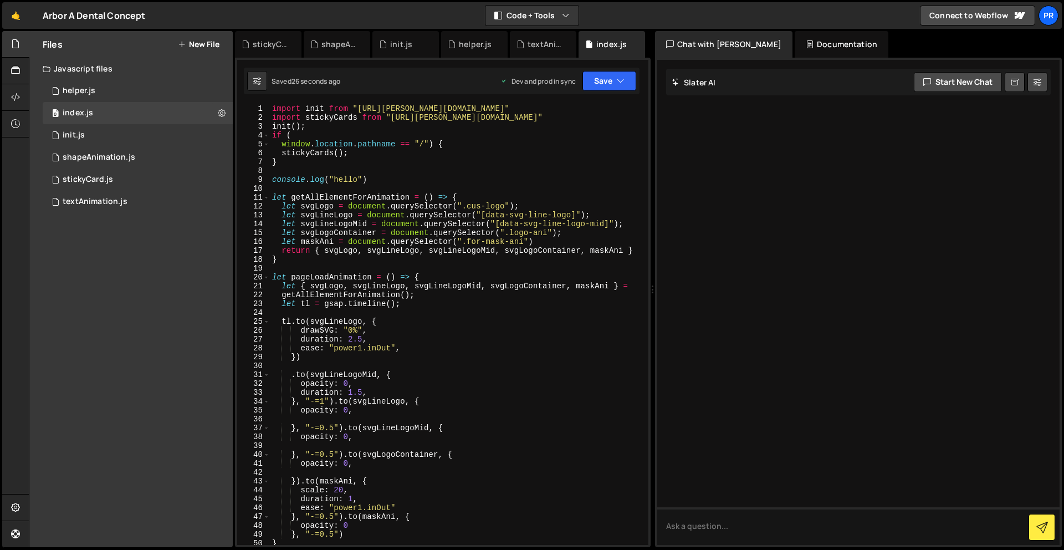
scroll to position [0, 0]
click at [345, 127] on div "import init from "https://slater.app/16988/47233.js" import stickyCards from "h…" at bounding box center [457, 333] width 374 height 458
click at [373, 154] on div "import init from "https://slater.app/16988/47233.js" import stickyCards from "h…" at bounding box center [457, 333] width 374 height 458
type textarea "stickyCards();"
click at [106, 185] on div "0 stickyCard.js 0" at bounding box center [138, 179] width 190 height 22
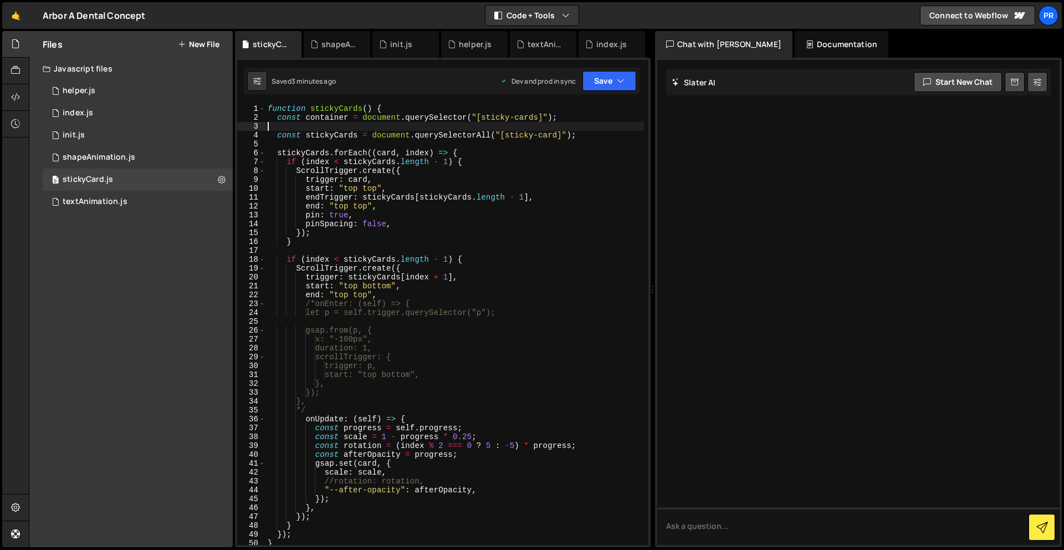
click at [440, 129] on div "function stickyCards ( ) { const container = document . querySelector ( "[stick…" at bounding box center [454, 333] width 379 height 458
click at [118, 182] on div "0 stickyCard.js 0" at bounding box center [138, 179] width 190 height 22
click at [116, 181] on div "0 stickyCard.js 0" at bounding box center [138, 179] width 190 height 22
type textarea "function stickyCards() {"
click at [392, 109] on div "function stickyCards ( ) { const container = document . querySelector ( "[stick…" at bounding box center [454, 333] width 379 height 458
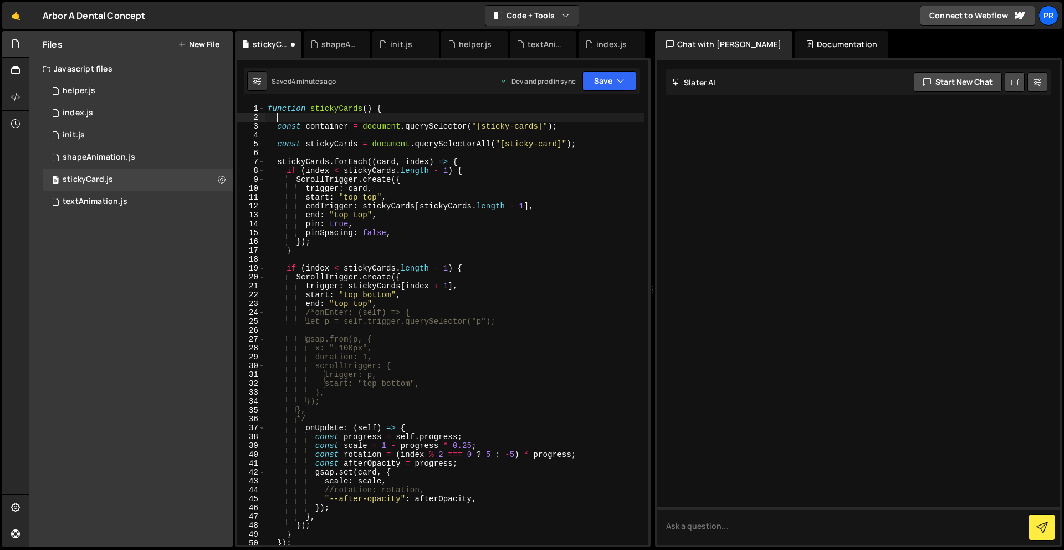
paste textarea "gsap.ticker.lagSmoothing(0);"
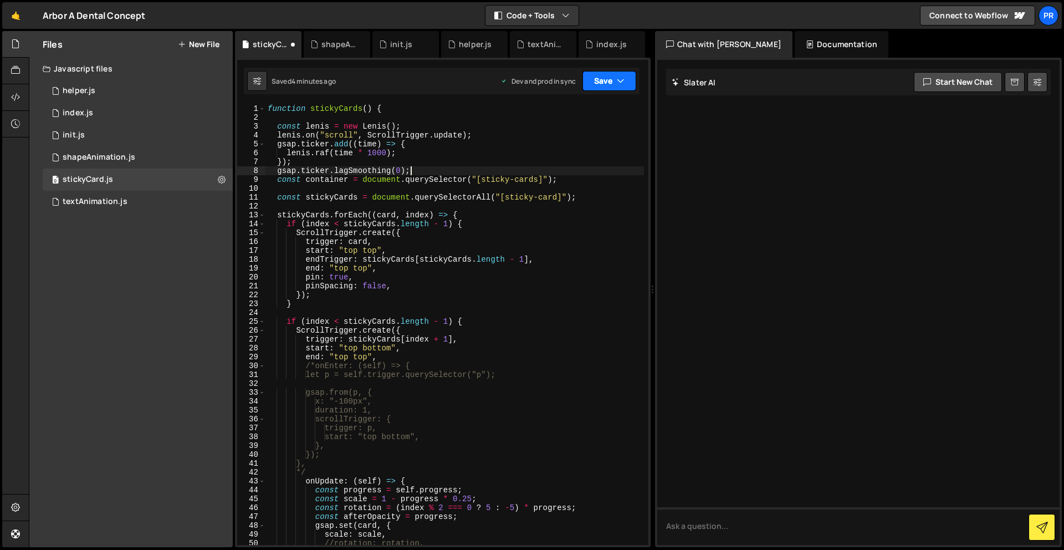
click at [627, 83] on button "Save" at bounding box center [610, 81] width 54 height 20
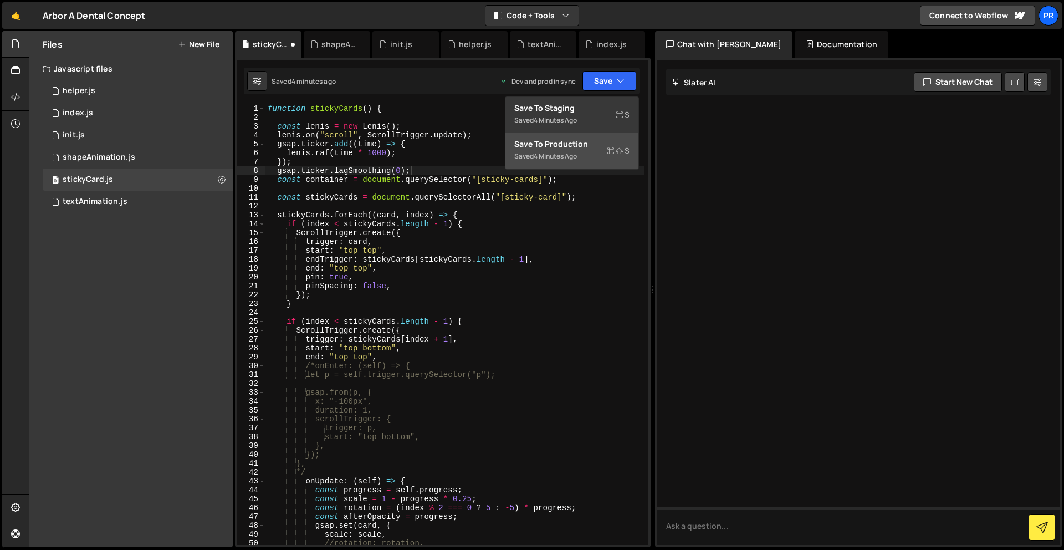
click at [574, 156] on div "4 minutes ago" at bounding box center [555, 155] width 43 height 9
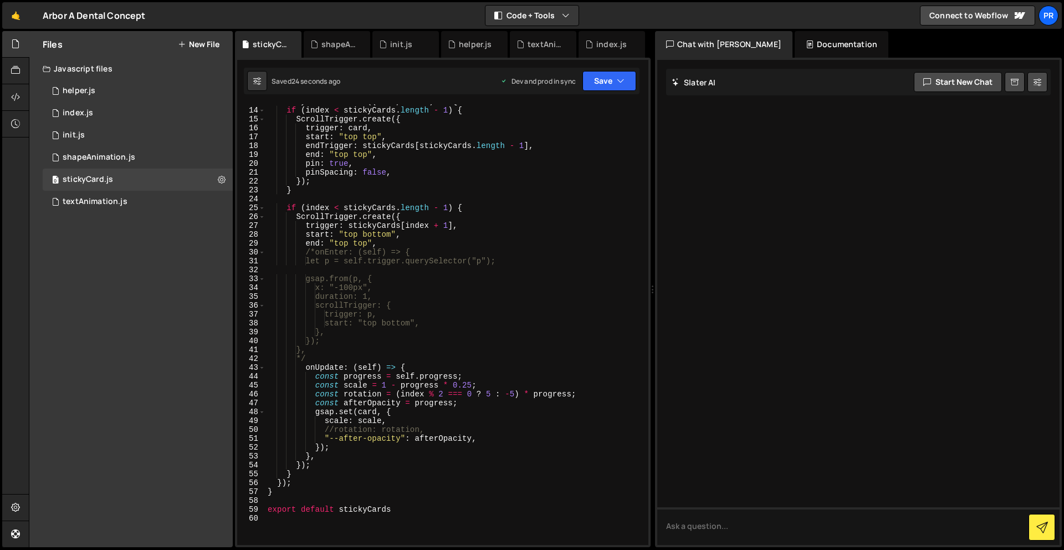
scroll to position [308, 0]
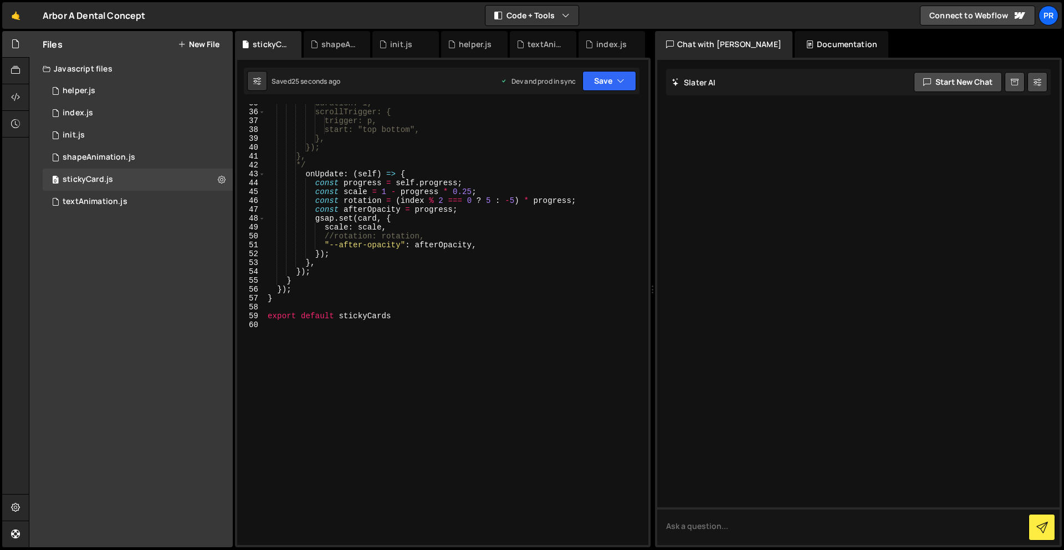
click at [355, 287] on div "duration: 1, scrollTrigger: { trigger: p, start: "top bottom", }, }); }, */ onU…" at bounding box center [454, 328] width 379 height 458
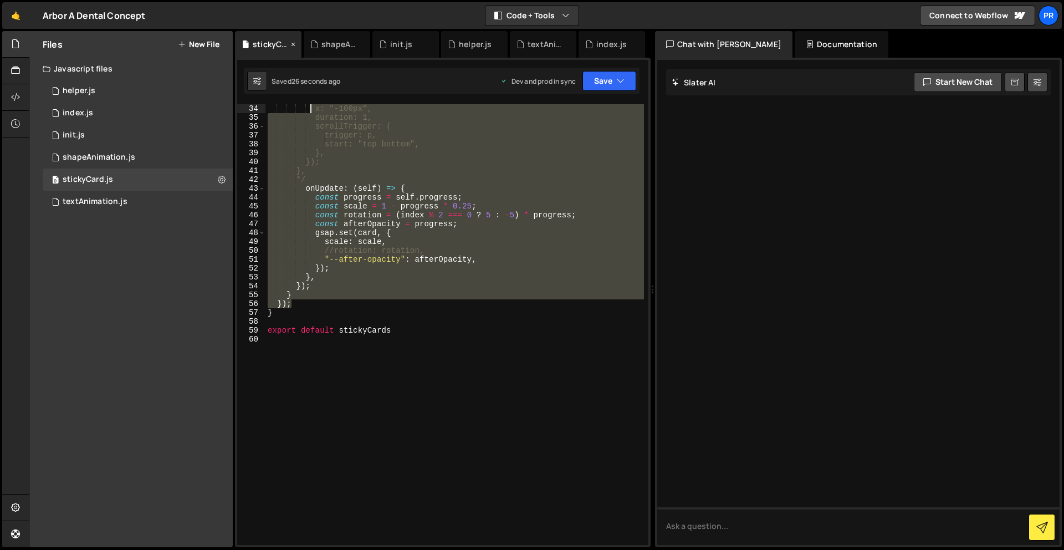
scroll to position [0, 0]
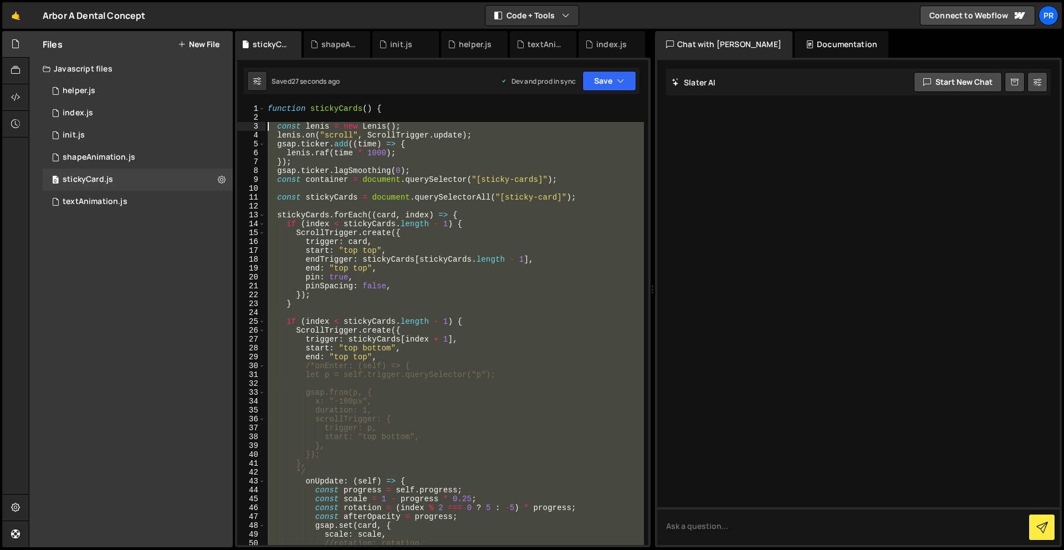
drag, startPoint x: 352, startPoint y: 288, endPoint x: 262, endPoint y: 123, distance: 188.0
click at [262, 123] on div "}); 1 2 3 4 5 6 7 8 9 10 11 12 13 14 15 16 17 18 19 20 21 22 23 24 25 26 27 28 …" at bounding box center [442, 324] width 411 height 441
type textarea "const lenis = new Lenis(); lenis.on("scroll", ScrollTrigger.update);"
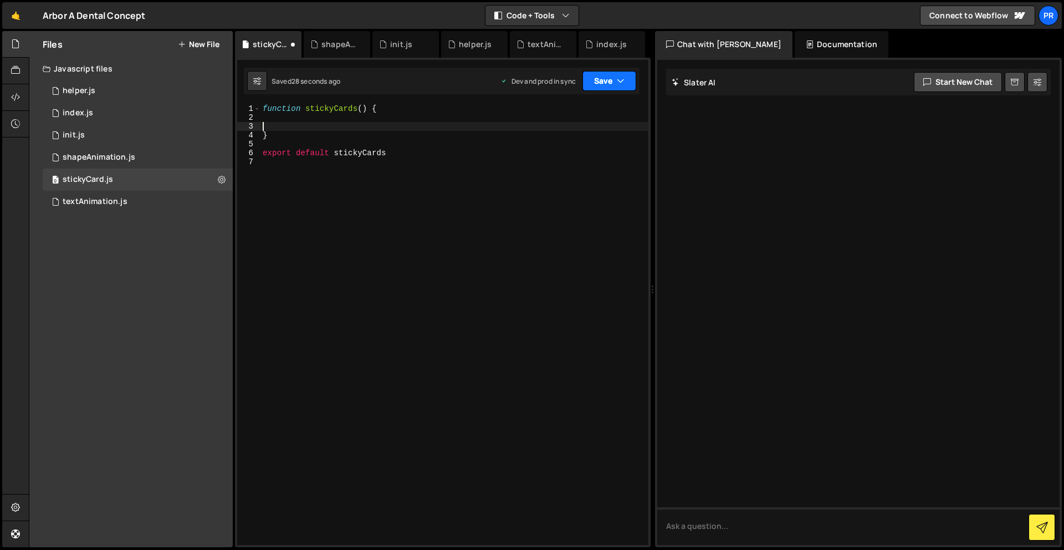
click at [588, 83] on button "Save" at bounding box center [610, 81] width 54 height 20
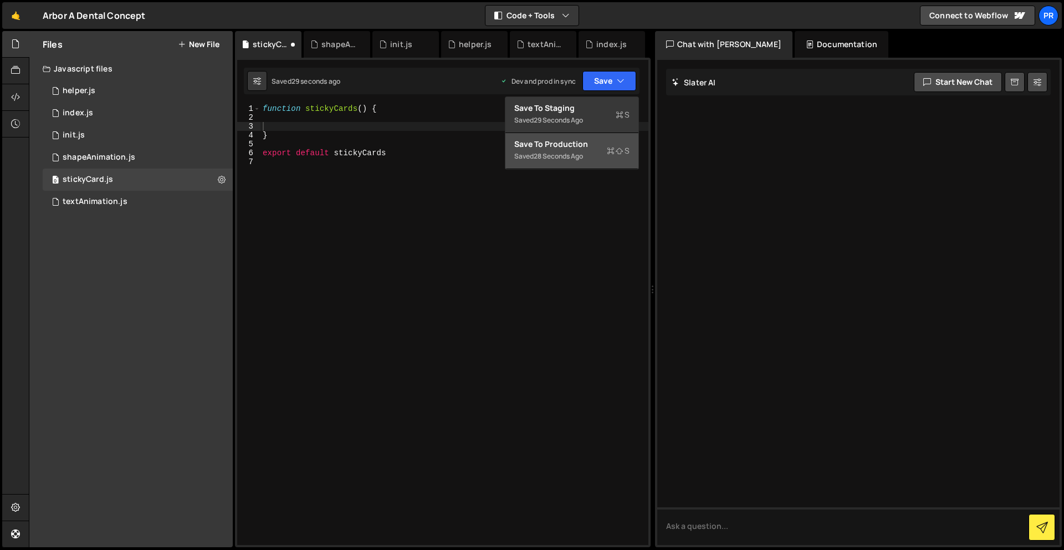
click at [583, 146] on div "Save to Production S" at bounding box center [571, 144] width 115 height 11
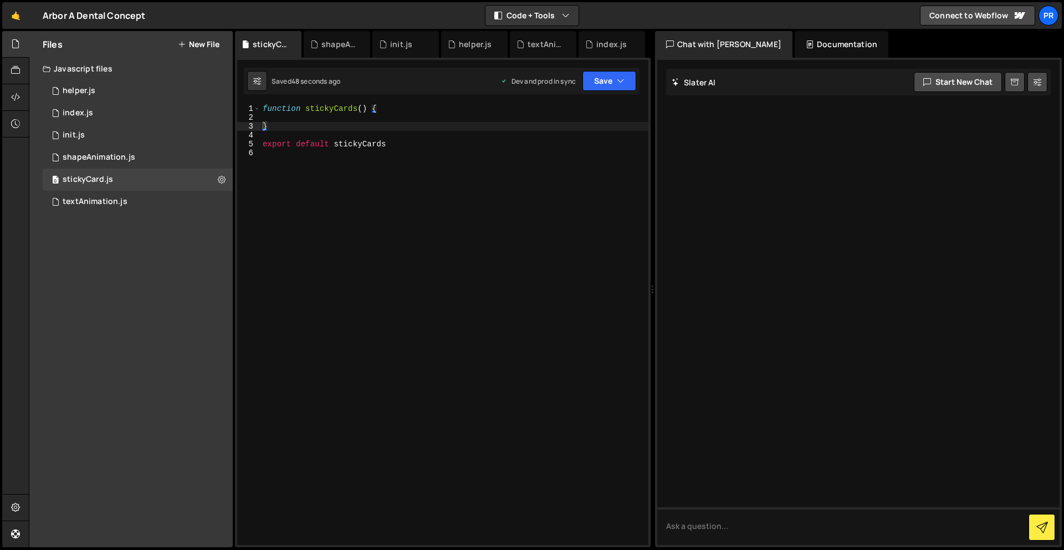
click at [366, 114] on div "function stickyCards ( ) { } export default stickyCards" at bounding box center [454, 333] width 388 height 458
click at [594, 75] on button "Save" at bounding box center [610, 81] width 54 height 20
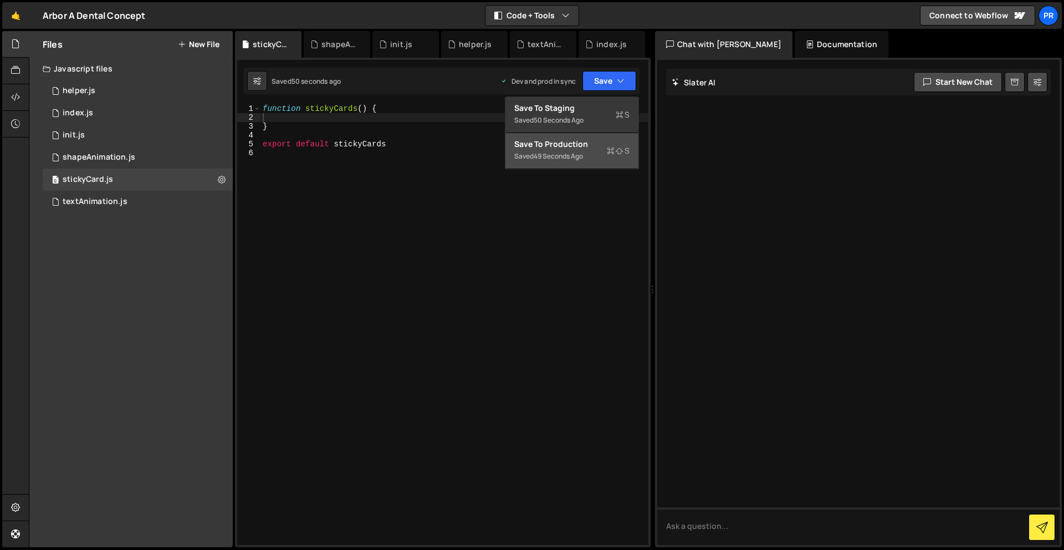
click at [581, 137] on button "Save to Production S Saved 49 seconds ago" at bounding box center [571, 151] width 133 height 36
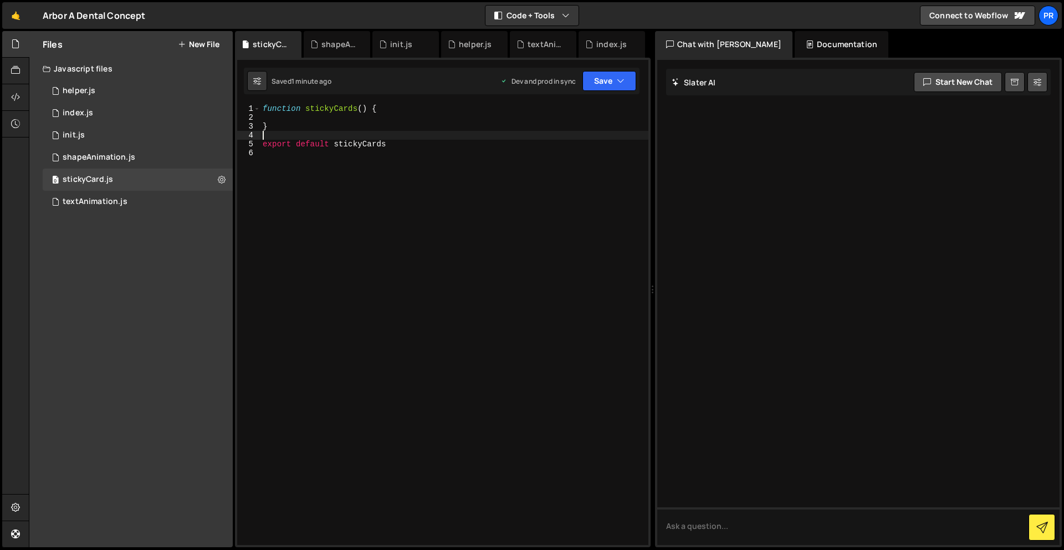
click at [402, 139] on div "function stickyCards ( ) { } export default stickyCards" at bounding box center [454, 333] width 388 height 458
click at [316, 117] on div "function stickyCards ( ) { } export default stickyCards" at bounding box center [454, 333] width 388 height 458
paste textarea "})"
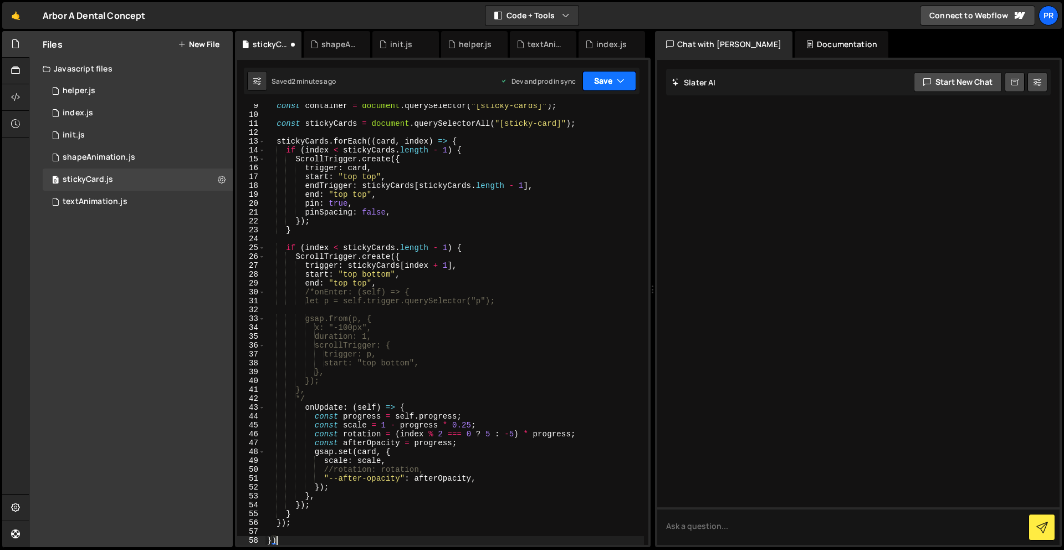
click at [619, 78] on icon "button" at bounding box center [621, 80] width 8 height 11
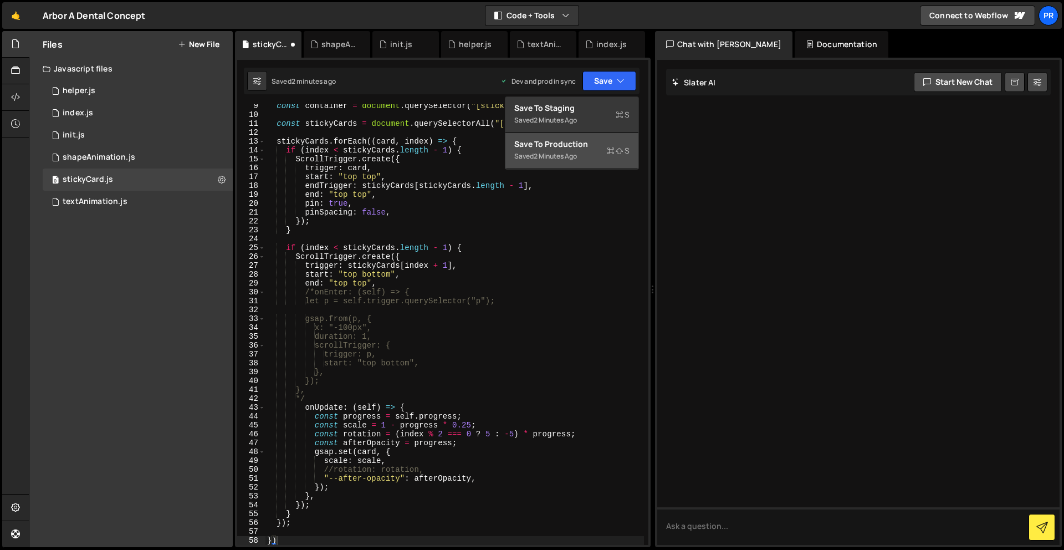
click at [585, 144] on div "Save to Production S" at bounding box center [571, 144] width 115 height 11
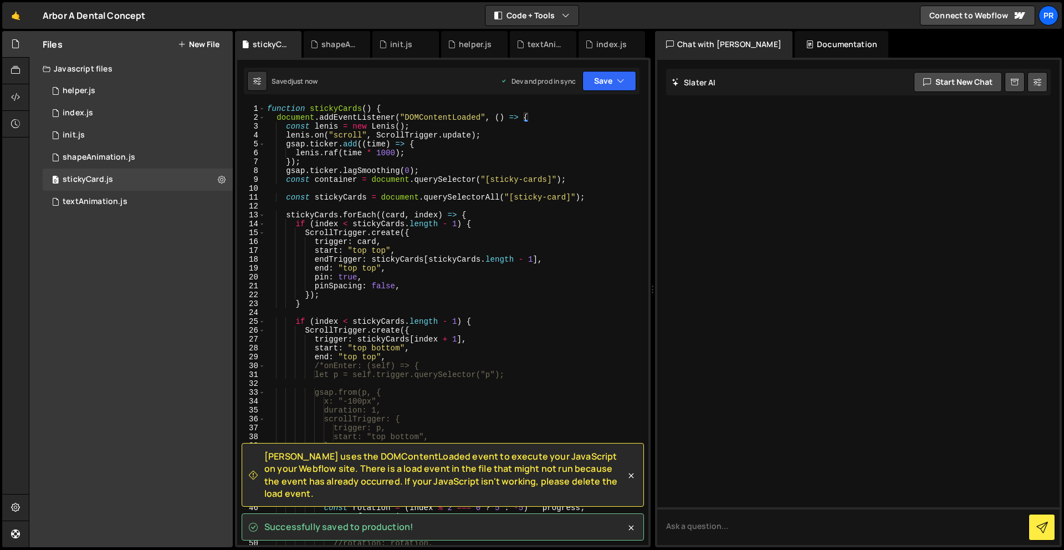
scroll to position [0, 0]
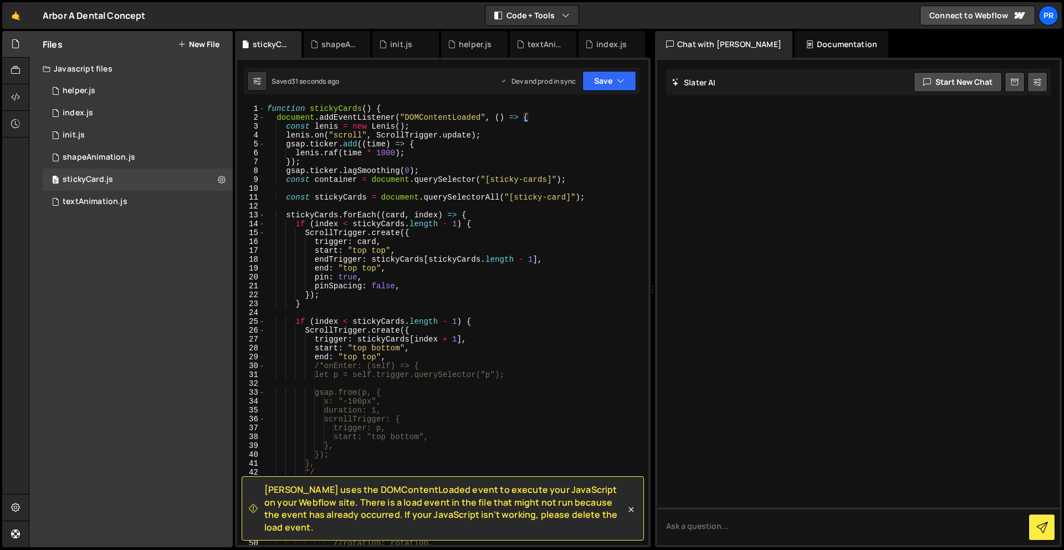
click at [430, 229] on div "function stickyCards ( ) { document . addEventListener ( "DOMContentLoaded" , (…" at bounding box center [454, 333] width 379 height 458
drag, startPoint x: 531, startPoint y: 119, endPoint x: 274, endPoint y: 118, distance: 256.6
click at [274, 118] on div "function stickyCards ( ) { document . addEventListener ( "DOMContentLoaded" , (…" at bounding box center [454, 333] width 379 height 458
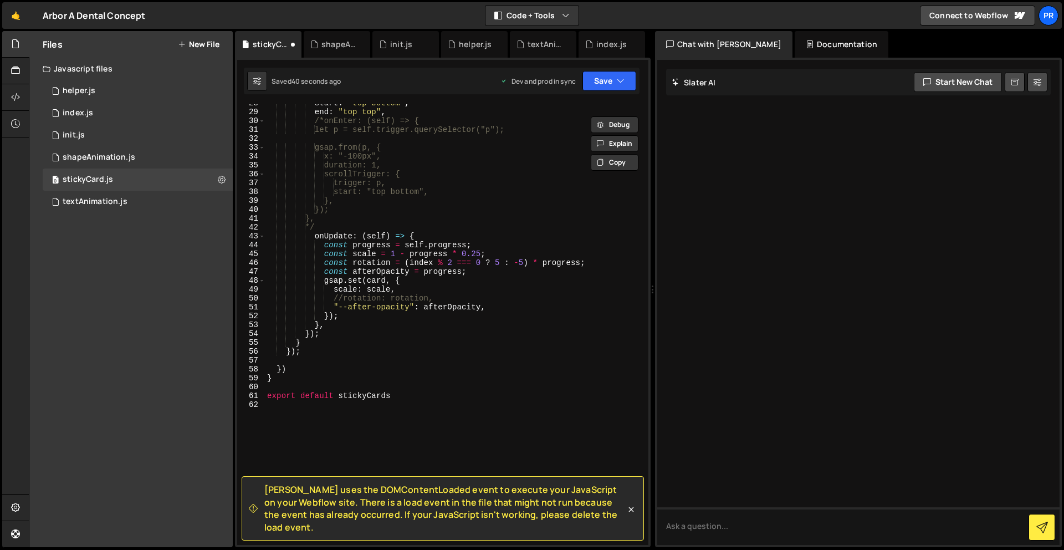
scroll to position [292, 0]
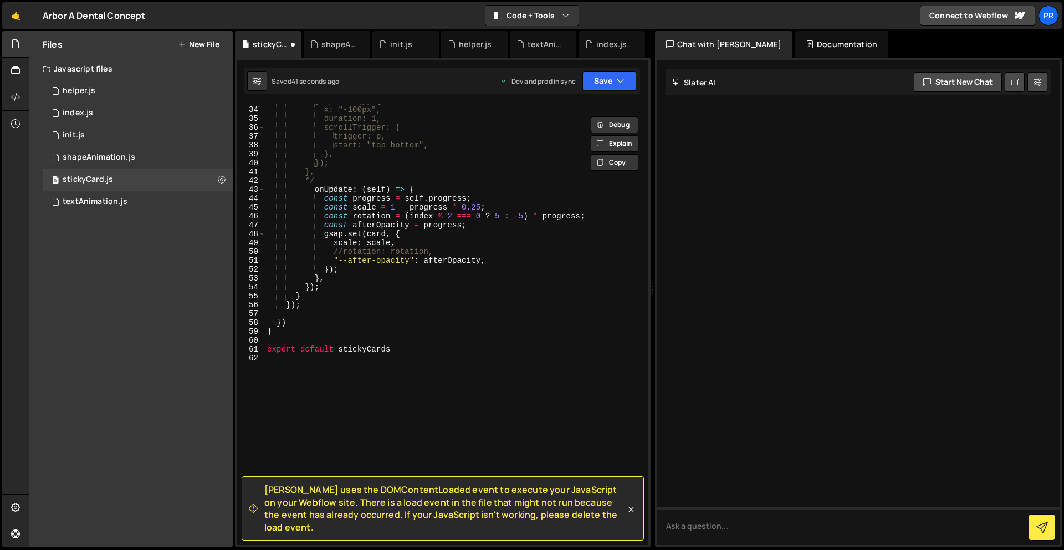
click at [297, 324] on div "gsap.from(p, { x: "-100px", duration: 1, scrollTrigger: { trigger: p, start: "t…" at bounding box center [454, 325] width 379 height 458
click at [610, 85] on button "Save" at bounding box center [610, 81] width 54 height 20
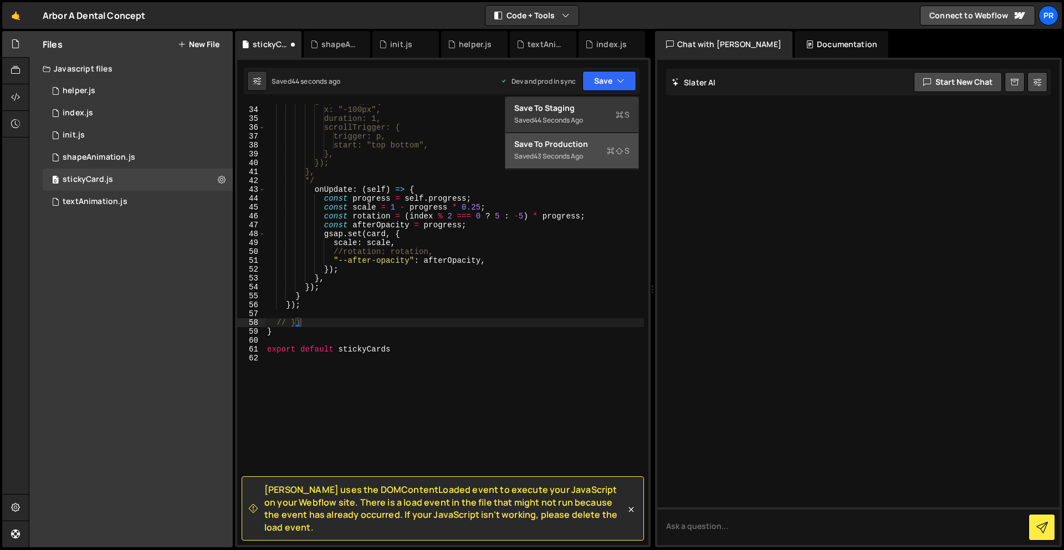
click at [581, 147] on div "Save to Production S" at bounding box center [571, 144] width 115 height 11
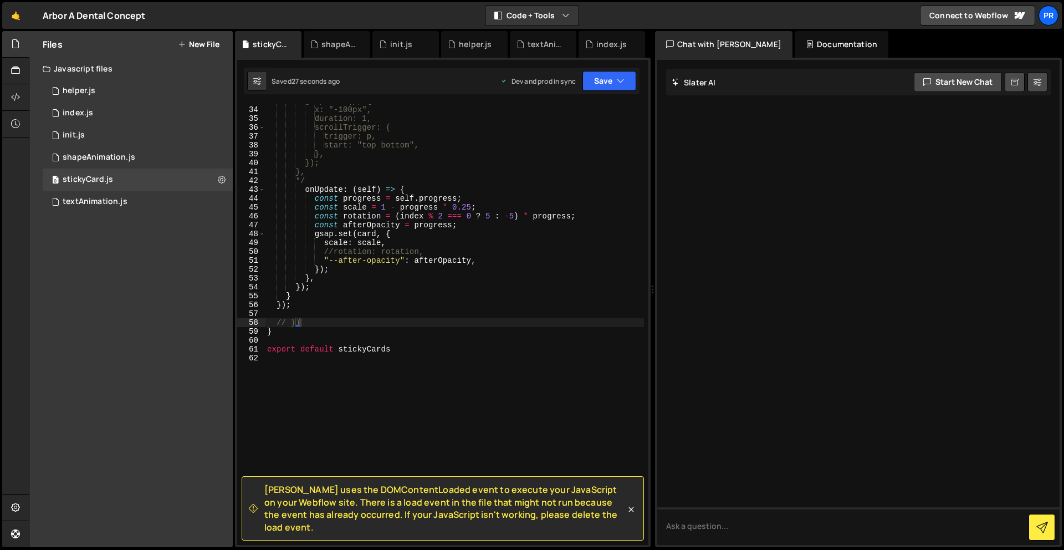
type textarea "}"
click at [340, 330] on div "gsap.from(p, { x: "-100px", duration: 1, scrollTrigger: { trigger: p, start: "t…" at bounding box center [454, 325] width 379 height 458
click at [319, 313] on div "gsap.from(p, { x: "-100px", duration: 1, scrollTrigger: { trigger: p, start: "t…" at bounding box center [454, 325] width 379 height 458
click at [634, 514] on icon at bounding box center [631, 509] width 11 height 11
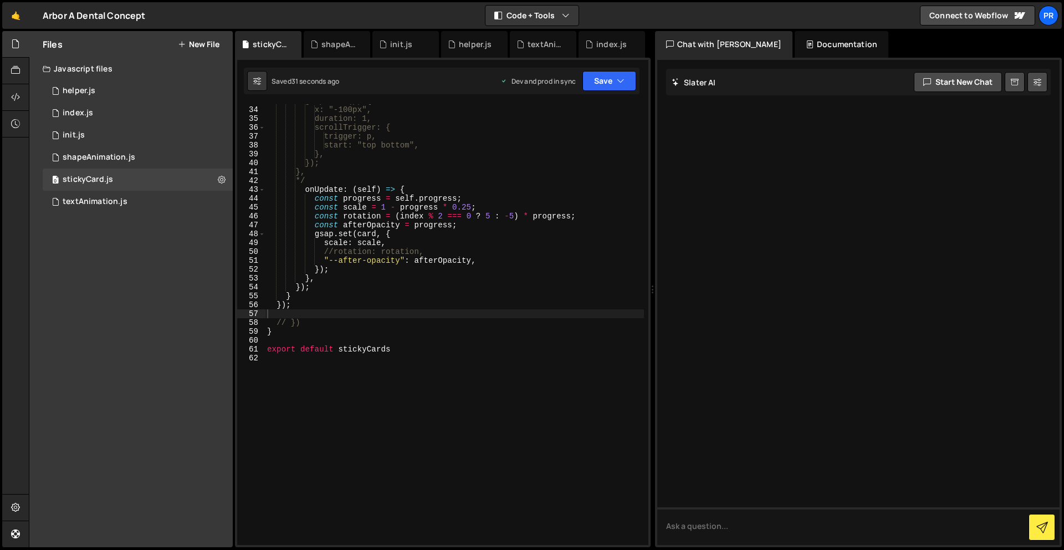
click at [631, 515] on div "gsap.from(p, { x: "-100px", duration: 1, scrollTrigger: { trigger: p, start: "t…" at bounding box center [454, 325] width 379 height 458
click at [448, 315] on div "gsap.from(p, { x: "-100px", duration: 1, scrollTrigger: { trigger: p, start: "t…" at bounding box center [454, 325] width 379 height 458
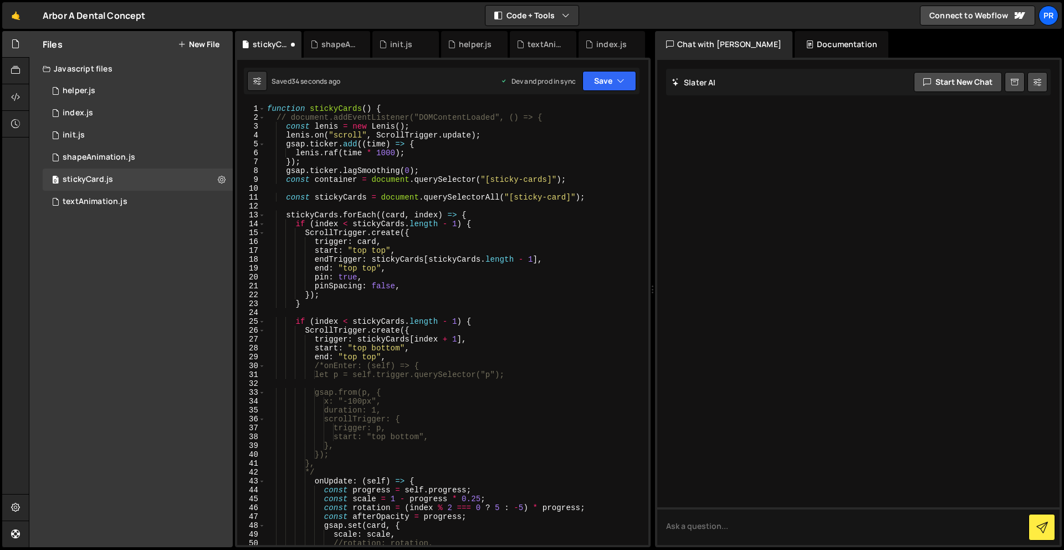
scroll to position [0, 0]
type textarea "document.addEventListener("DOMContentLoaded", () => {"
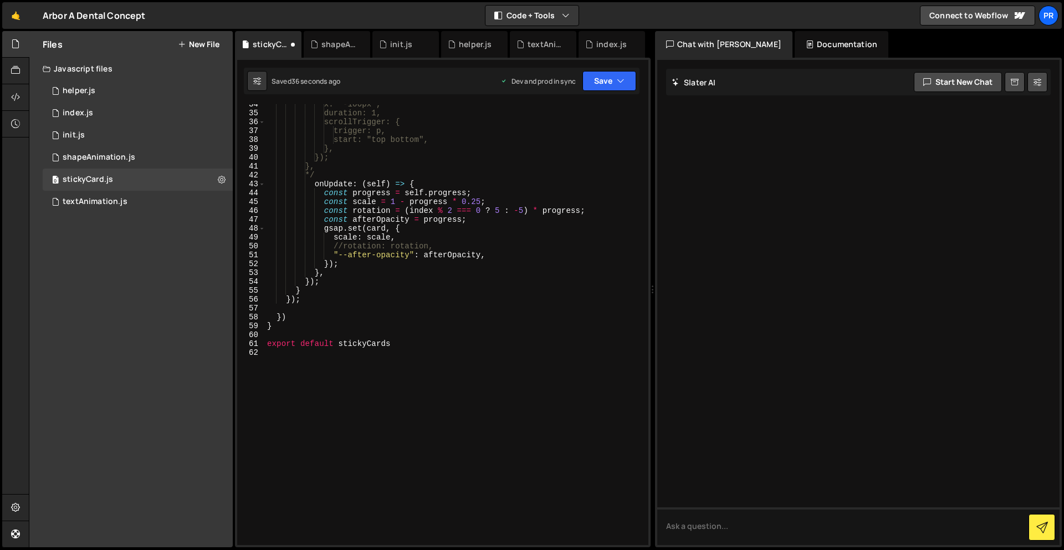
scroll to position [297, 0]
click at [298, 309] on div "x: "-100px", duration: 1, scrollTrigger: { trigger: p, start: "top bottom", }, …" at bounding box center [454, 329] width 379 height 458
click at [294, 319] on div "x: "-100px", duration: 1, scrollTrigger: { trigger: p, start: "top bottom", }, …" at bounding box center [454, 329] width 379 height 458
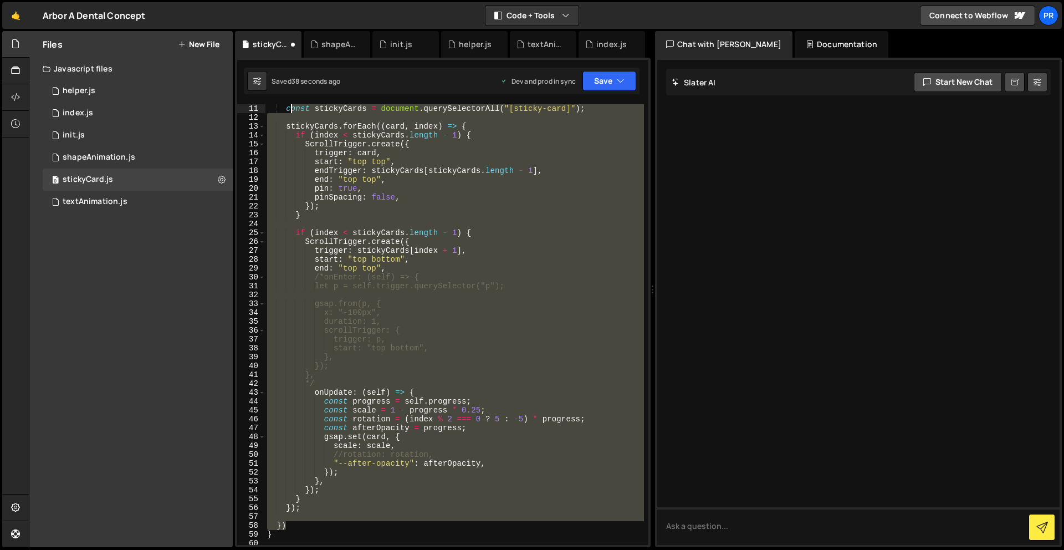
scroll to position [0, 0]
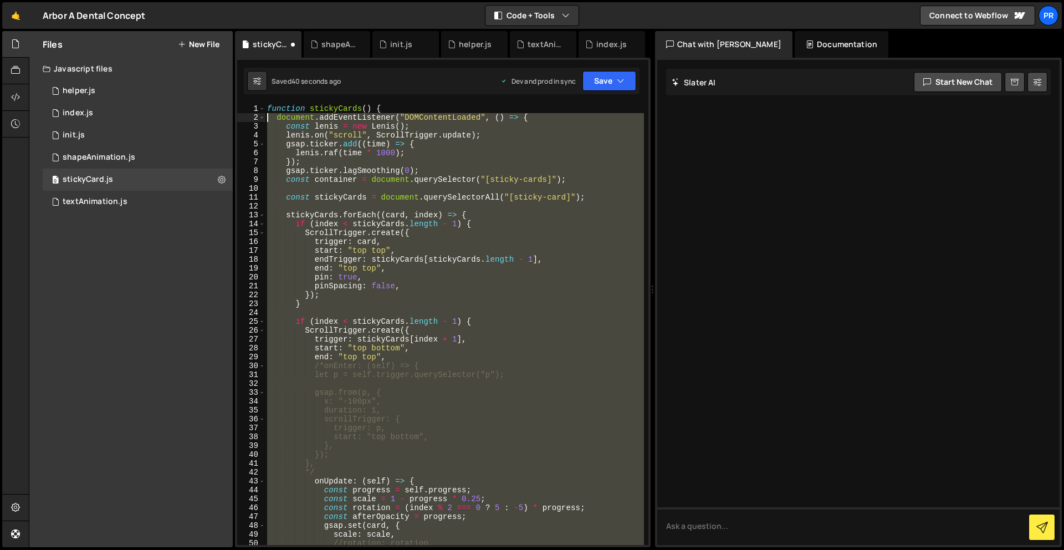
drag, startPoint x: 294, startPoint y: 319, endPoint x: 255, endPoint y: 118, distance: 204.9
click at [255, 118] on div "}) 1 2 3 4 5 6 7 8 9 10 11 12 13 14 15 16 17 18 19 20 21 22 23 24 25 26 27 28 2…" at bounding box center [442, 324] width 411 height 441
type textarea "document.addEventListener("DOMContentLoaded", () => { const lenis = new Lenis();"
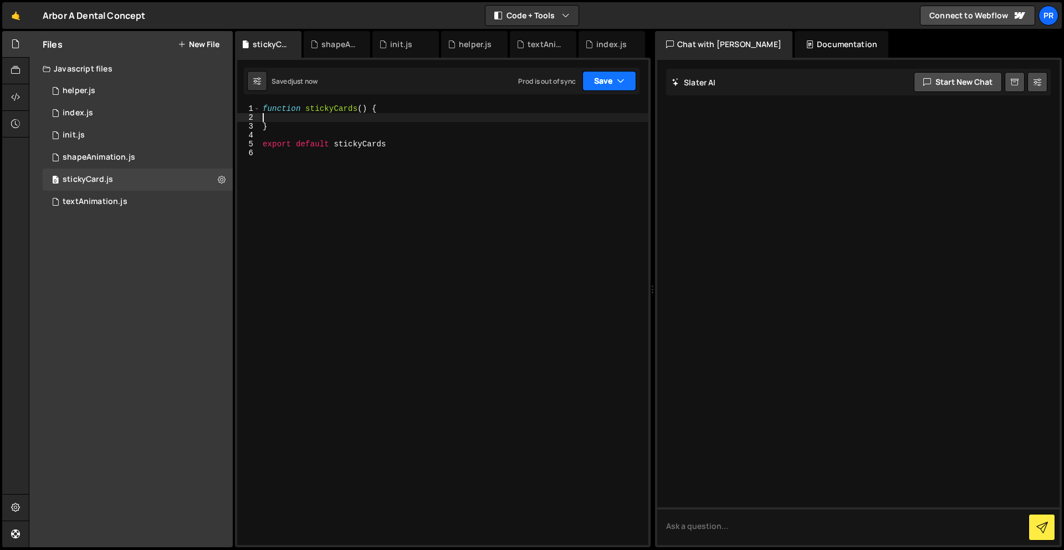
click at [596, 83] on button "Save" at bounding box center [610, 81] width 54 height 20
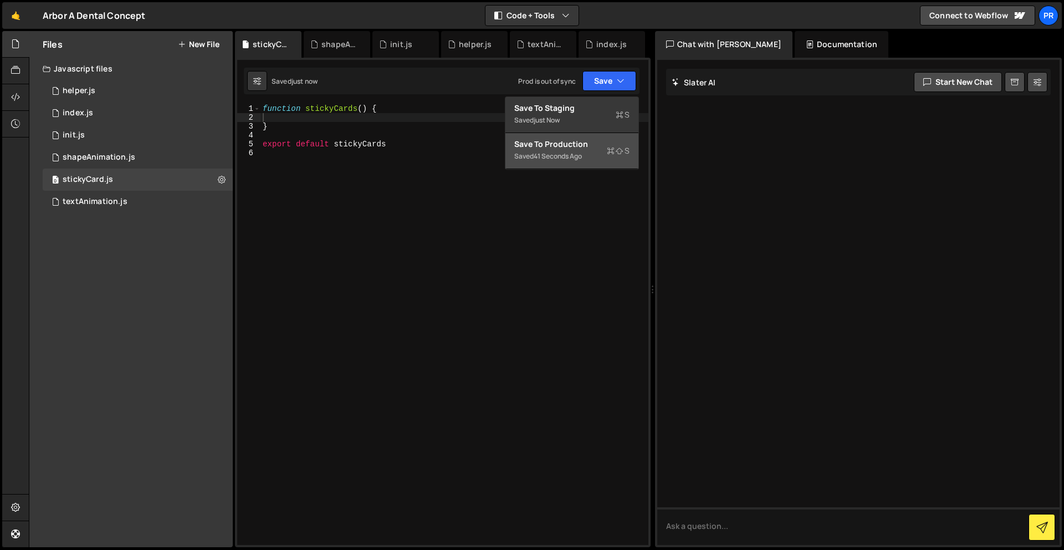
click at [574, 145] on div "Save to Production S" at bounding box center [571, 144] width 115 height 11
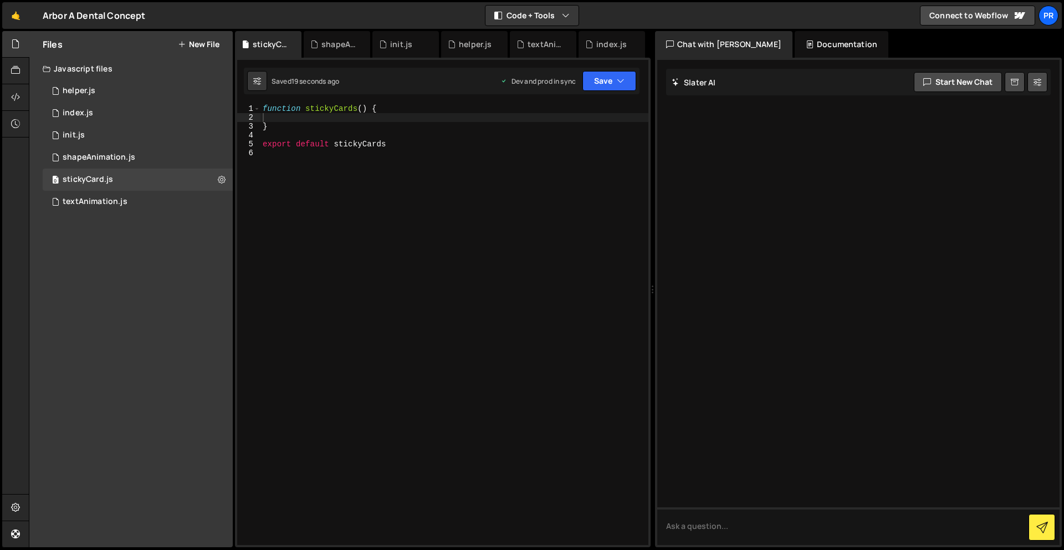
type textarea "}"
click at [392, 124] on div "function stickyCards ( ) { } export default stickyCards" at bounding box center [454, 333] width 388 height 458
click at [331, 115] on div "function stickyCards ( ) { } export default stickyCards" at bounding box center [454, 333] width 388 height 458
paste textarea "});"
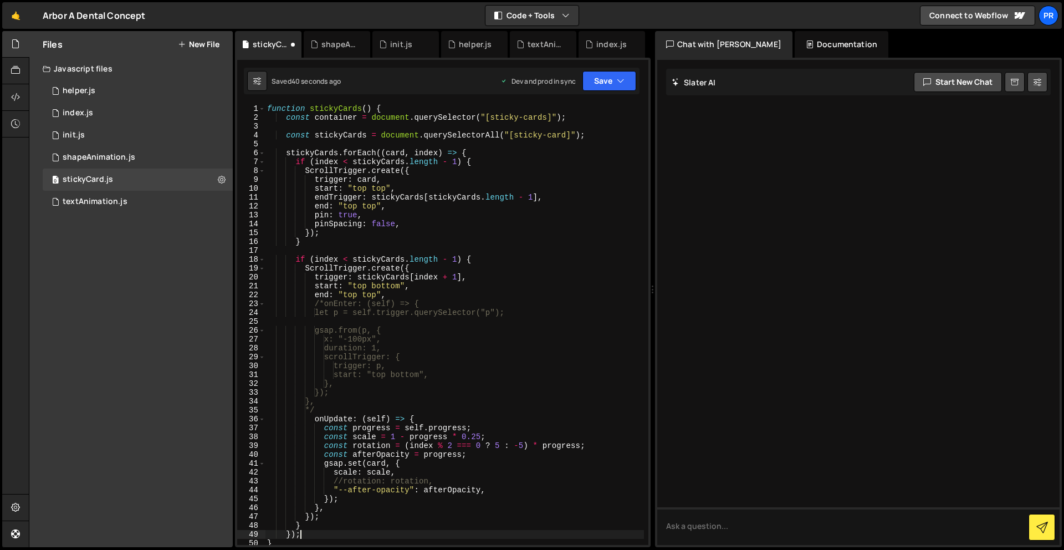
type textarea "});"
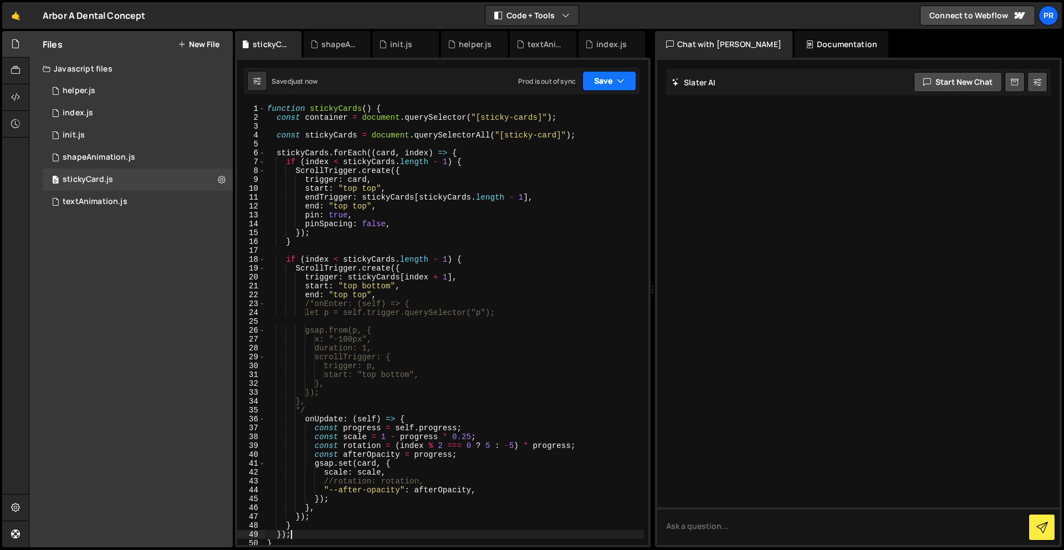
click at [619, 78] on icon "button" at bounding box center [621, 80] width 8 height 11
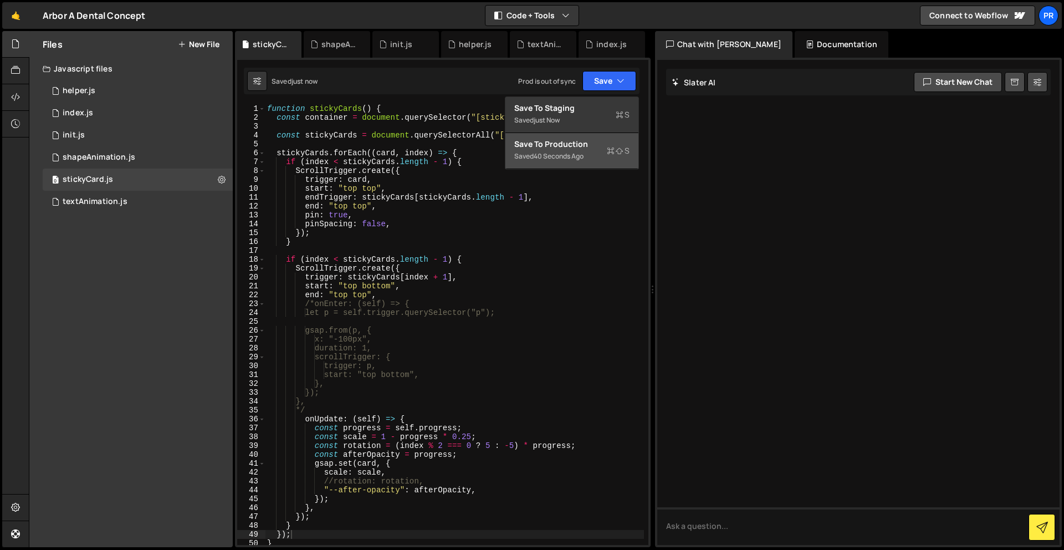
click at [589, 143] on div "Save to Production S" at bounding box center [571, 144] width 115 height 11
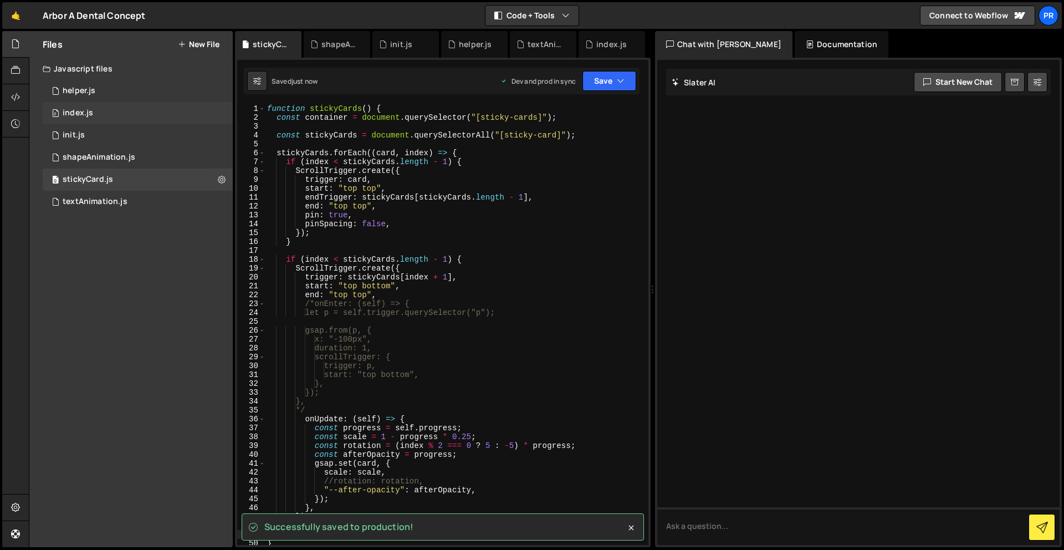
click at [94, 116] on div "0 index.js 0" at bounding box center [138, 113] width 190 height 22
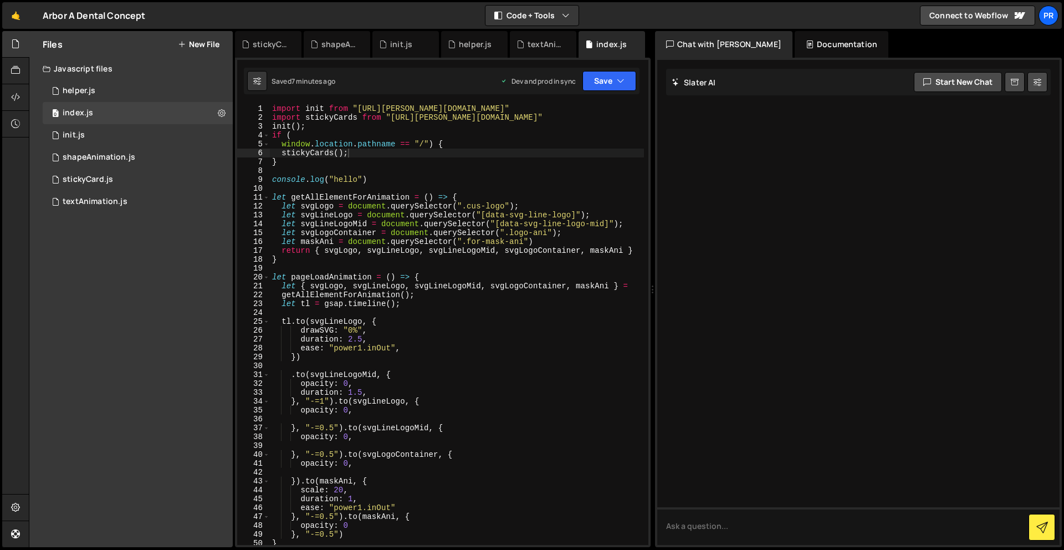
click at [362, 156] on div "import init from "https://slater.app/16988/47233.js" import stickyCards from "h…" at bounding box center [457, 333] width 374 height 458
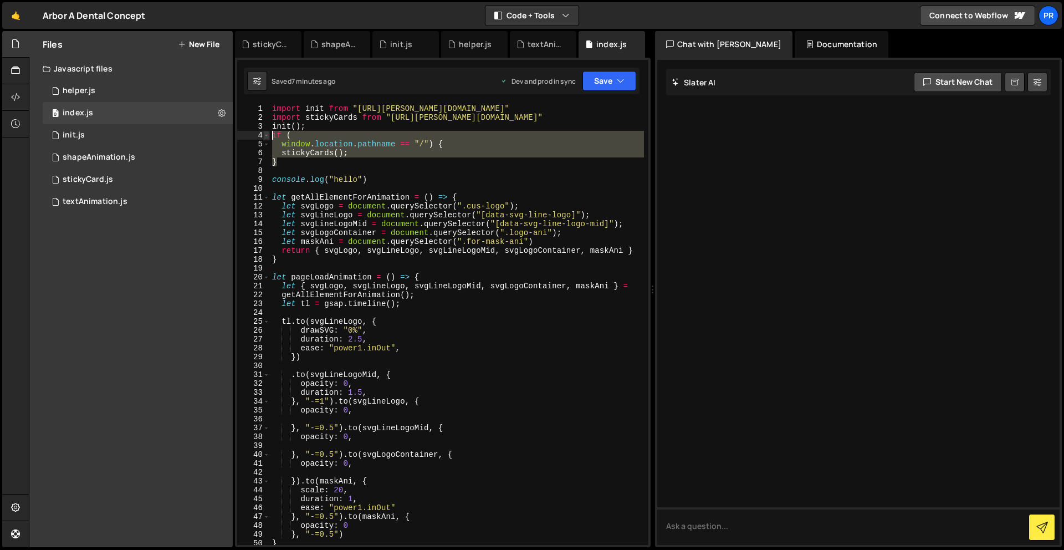
drag, startPoint x: 309, startPoint y: 164, endPoint x: 265, endPoint y: 135, distance: 52.4
click at [265, 135] on div "stickyCards(); 1 2 3 4 5 6 7 8 9 10 11 12 13 14 15 16 17 18 19 20 21 22 23 24 2…" at bounding box center [442, 324] width 411 height 441
click at [351, 152] on div "import init from "https://slater.app/16988/47233.js" import stickyCards from "h…" at bounding box center [457, 324] width 374 height 441
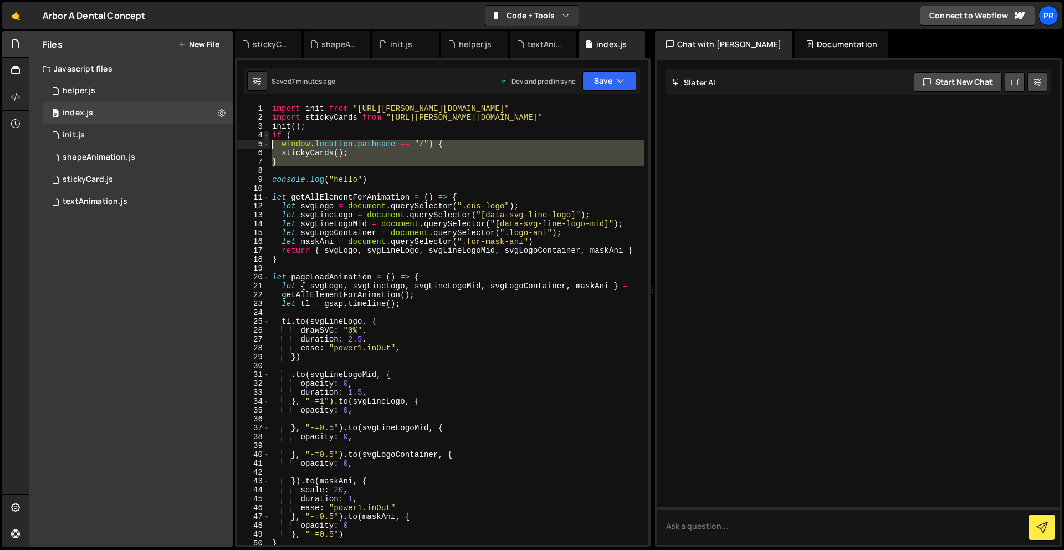
drag, startPoint x: 304, startPoint y: 174, endPoint x: 265, endPoint y: 133, distance: 56.5
click at [265, 133] on div "stickyCards(); 1 2 3 4 5 6 7 8 9 10 11 12 13 14 15 16 17 18 19 20 21 22 23 24 2…" at bounding box center [442, 324] width 411 height 441
type textarea "if ( window.location.pathname == "/") {"
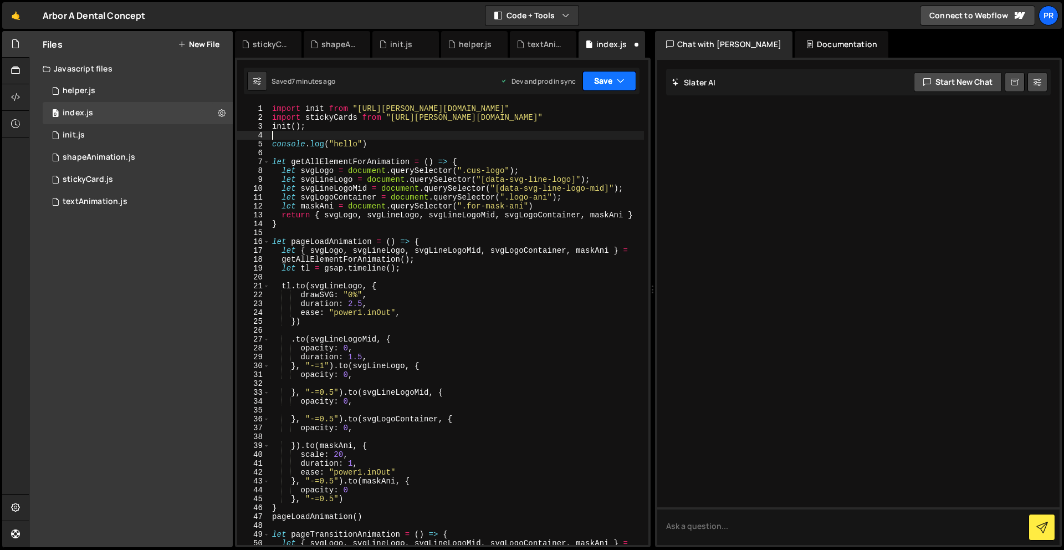
click at [607, 77] on button "Save" at bounding box center [610, 81] width 54 height 20
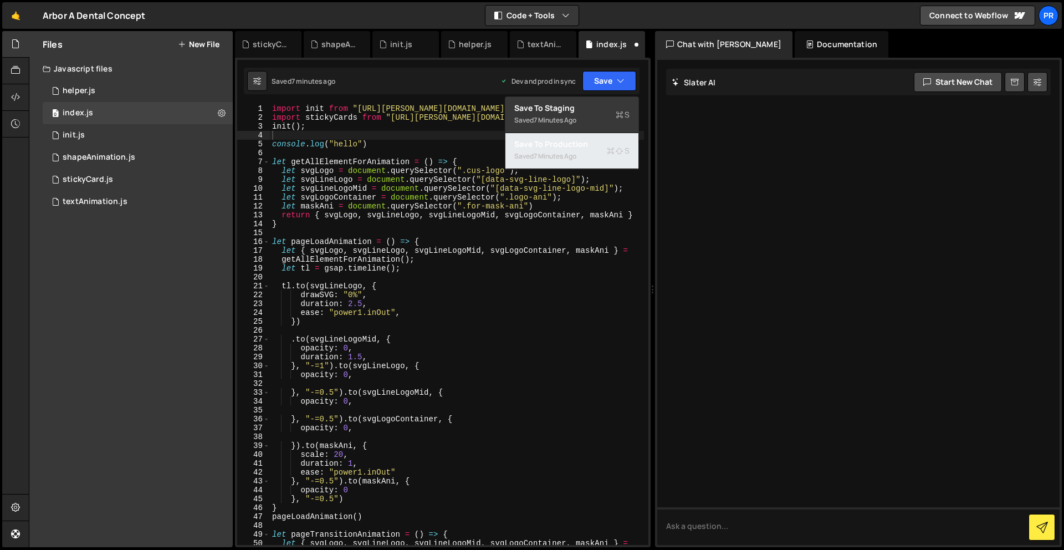
click at [583, 156] on div "Saved 7 minutes ago" at bounding box center [571, 156] width 115 height 13
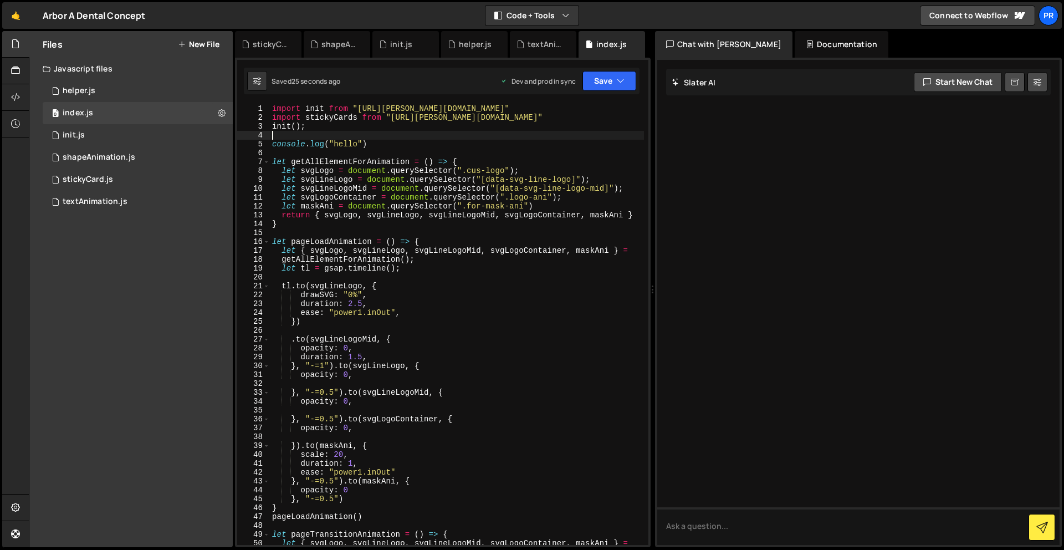
click at [449, 137] on div "import init from "https://slater.app/16988/47233.js" import stickyCards from "h…" at bounding box center [457, 333] width 374 height 458
click at [417, 141] on div "import init from "https://slater.app/16988/47233.js" import stickyCards from "h…" at bounding box center [457, 333] width 374 height 458
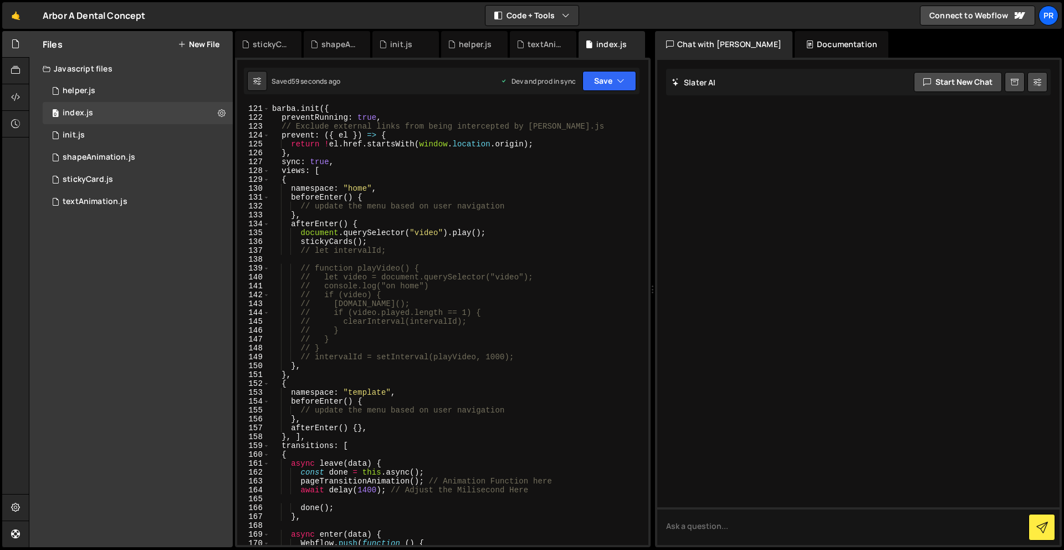
scroll to position [1076, 0]
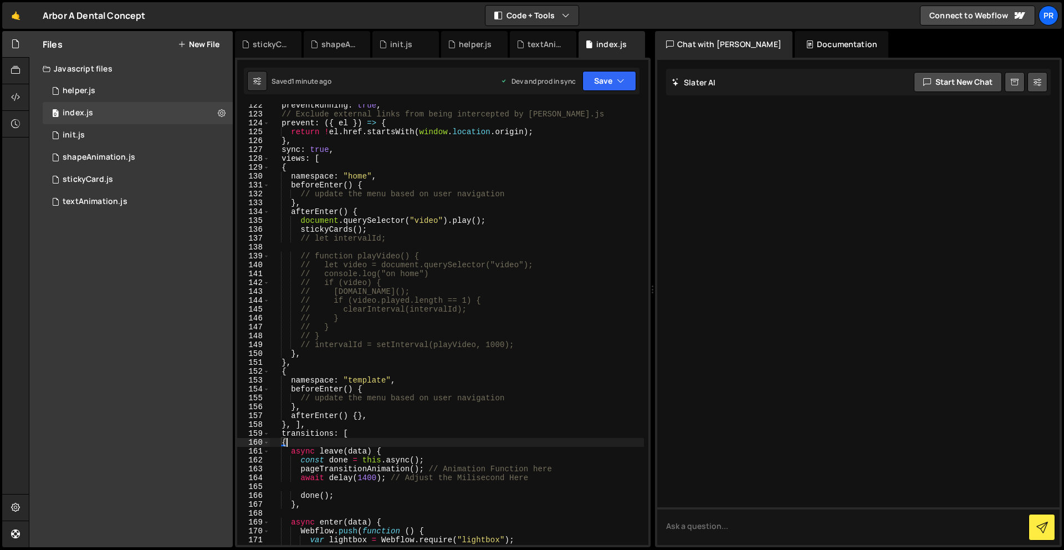
click at [355, 440] on div "preventRunning : true , // Exclude external links from being intercepted by Bar…" at bounding box center [457, 330] width 374 height 458
click at [356, 435] on div "preventRunning : true , // Exclude external links from being intercepted by Bar…" at bounding box center [457, 330] width 374 height 458
type textarea "transitions: ["
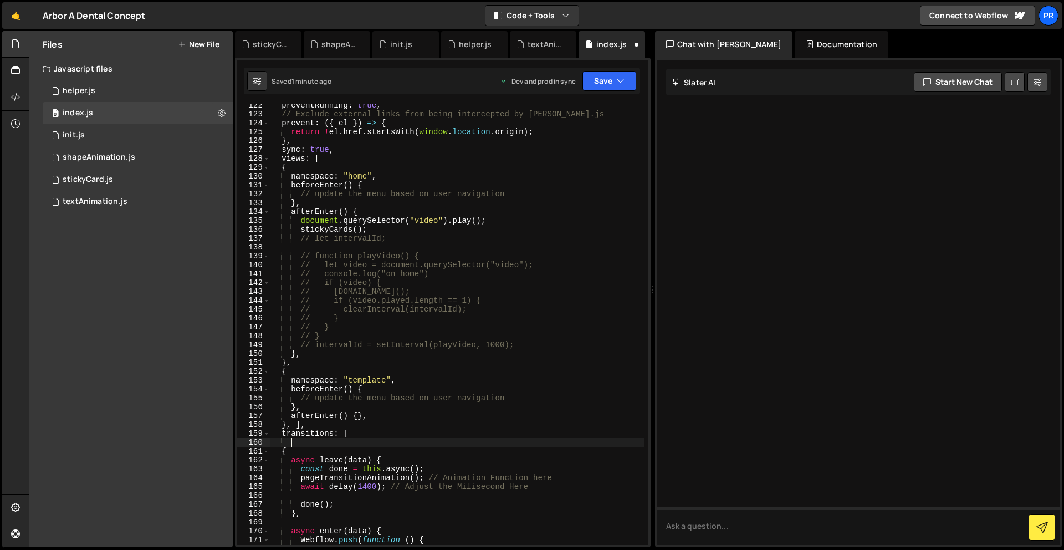
scroll to position [0, 1]
type textarea "{}"
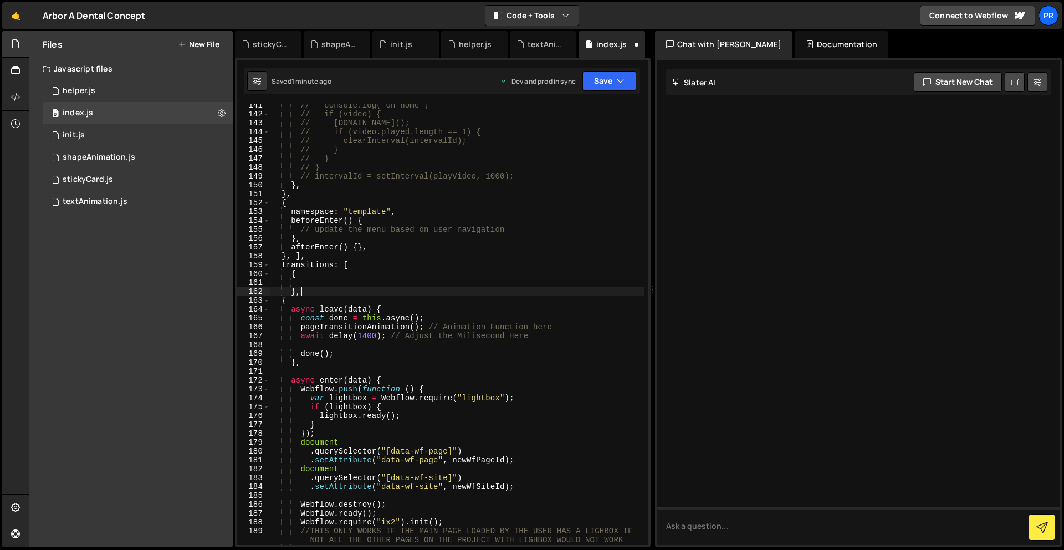
scroll to position [1245, 0]
type textarea "},"
click at [265, 310] on span at bounding box center [266, 309] width 6 height 9
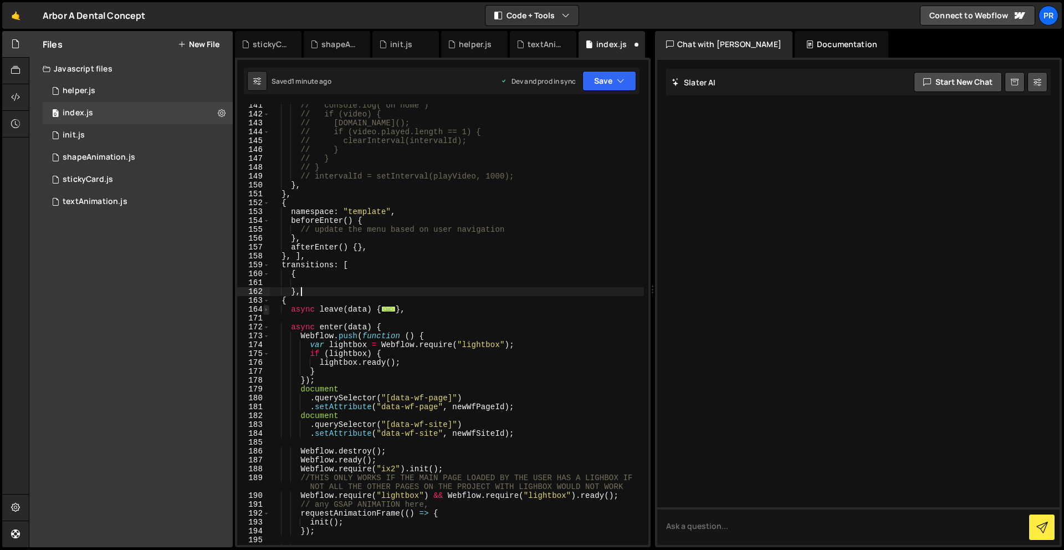
click at [265, 310] on span at bounding box center [266, 309] width 6 height 9
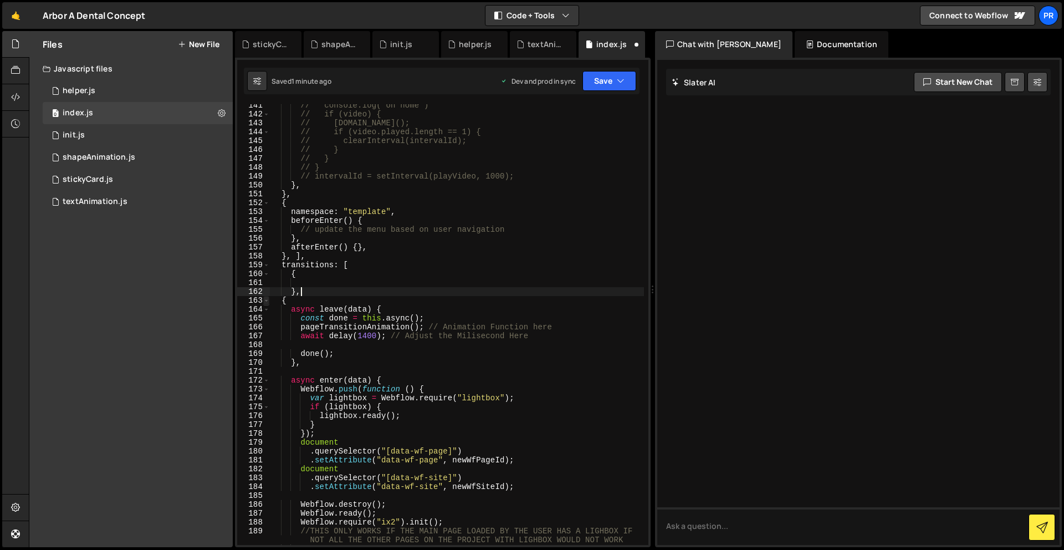
click at [266, 302] on span at bounding box center [266, 300] width 6 height 9
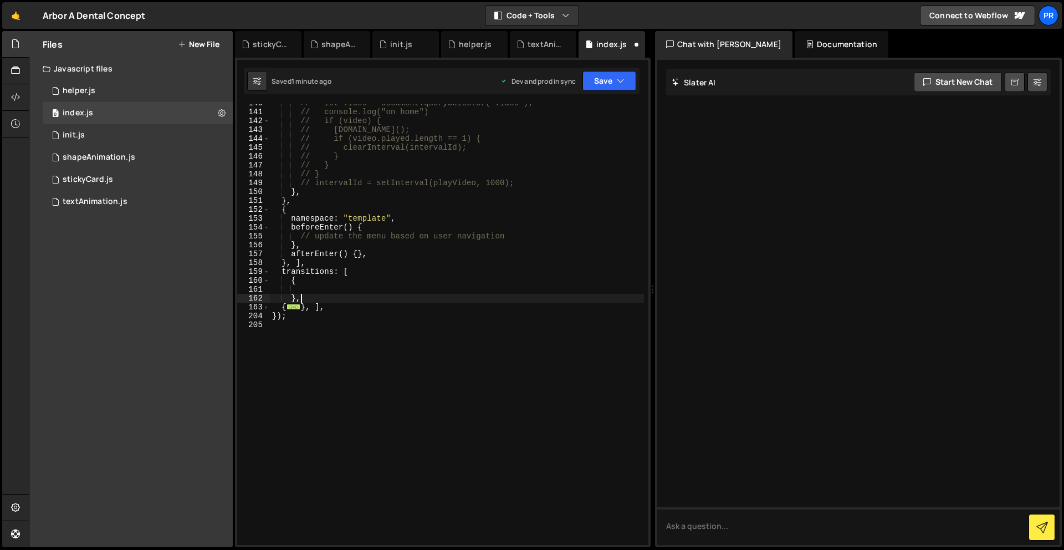
click at [266, 302] on div "162" at bounding box center [253, 298] width 33 height 9
click at [267, 305] on span at bounding box center [266, 307] width 6 height 9
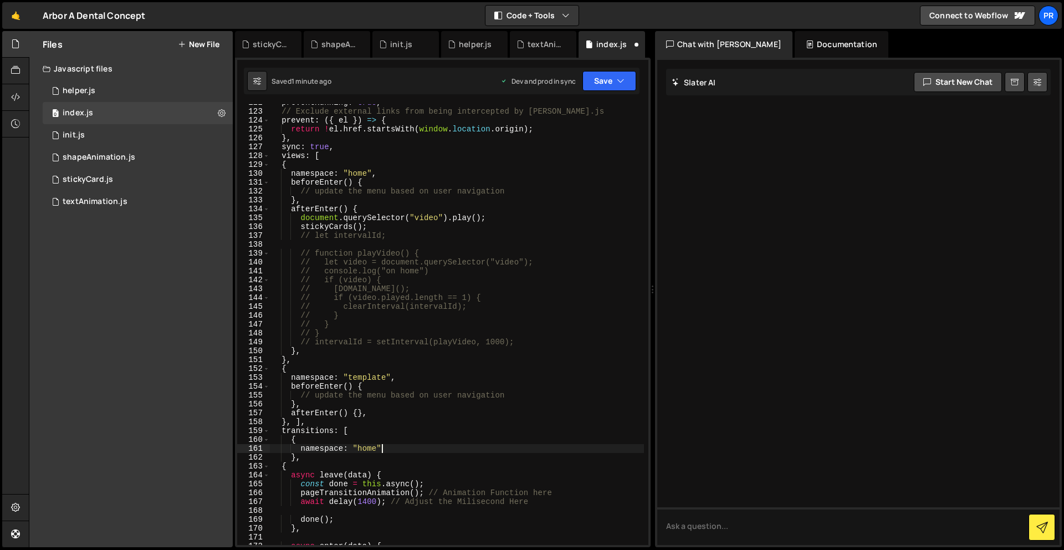
scroll to position [1079, 0]
click at [372, 225] on div "preventRunning : true , // Exclude external links from being intercepted by Bar…" at bounding box center [457, 327] width 374 height 458
drag, startPoint x: 368, startPoint y: 210, endPoint x: 290, endPoint y: 210, distance: 78.1
click at [290, 210] on div "preventRunning : true , // Exclude external links from being intercepted by Bar…" at bounding box center [457, 327] width 374 height 458
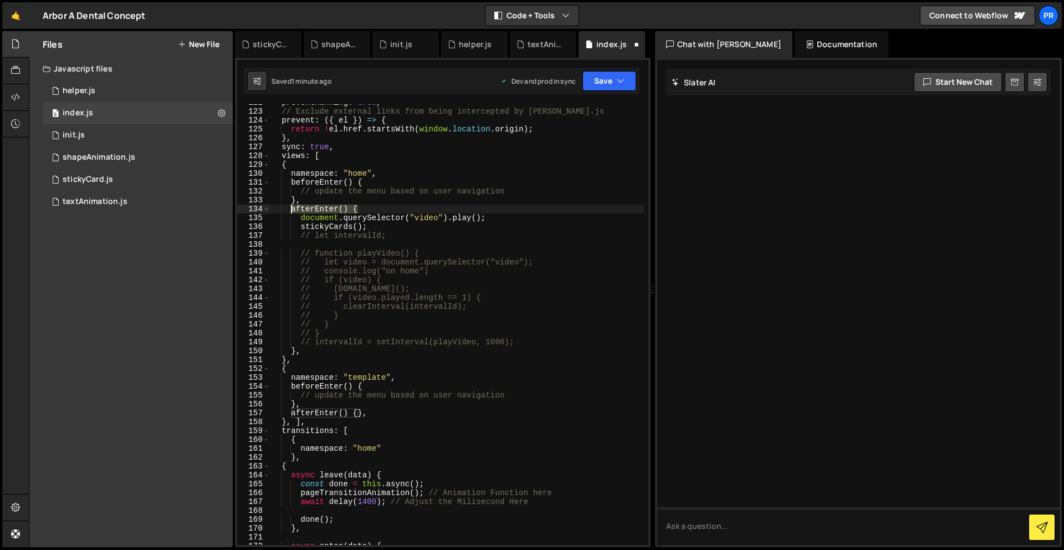
scroll to position [0, 6]
click at [407, 384] on div "preventRunning : true , // Exclude external links from being intercepted by Bar…" at bounding box center [457, 327] width 374 height 458
click at [372, 419] on div "preventRunning : true , // Exclude external links from being intercepted by Bar…" at bounding box center [457, 327] width 374 height 458
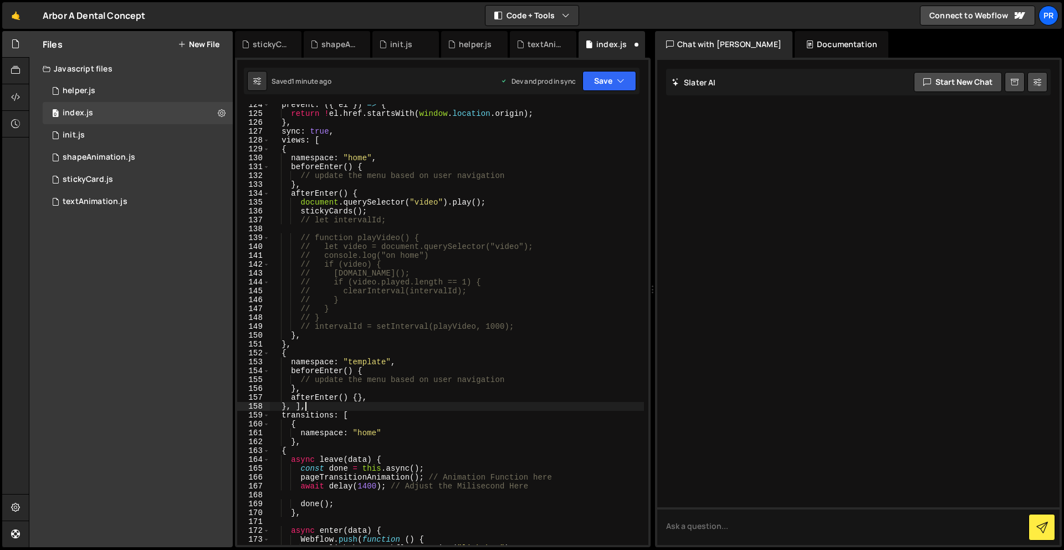
scroll to position [1121, 0]
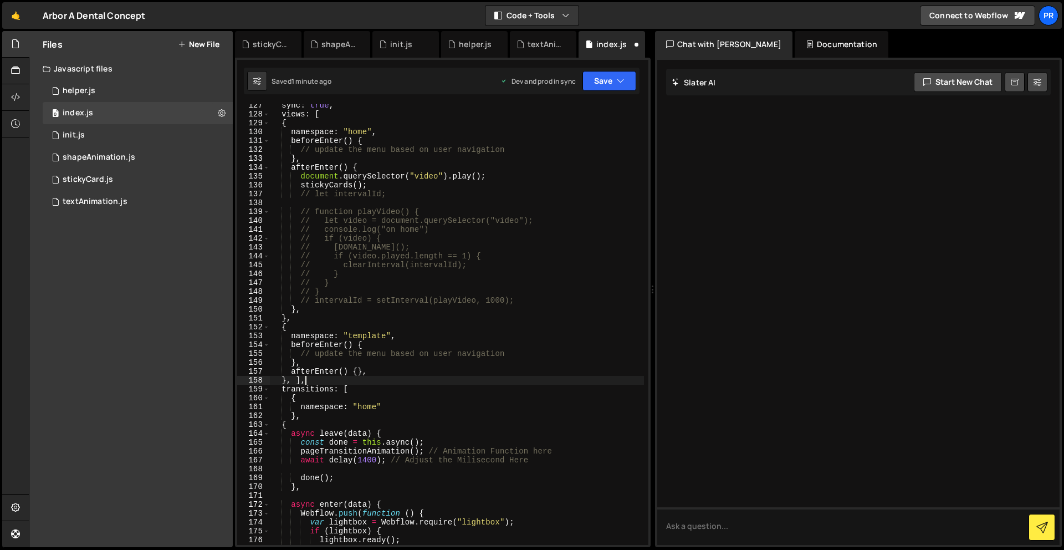
click at [391, 416] on div "sync : true , views : [ { namespace : "home" , beforeEnter ( ) { // update the …" at bounding box center [457, 330] width 374 height 458
click at [391, 407] on div "sync : true , views : [ { namespace : "home" , beforeEnter ( ) { // update the …" at bounding box center [457, 330] width 374 height 458
type textarea "namespace: "home","
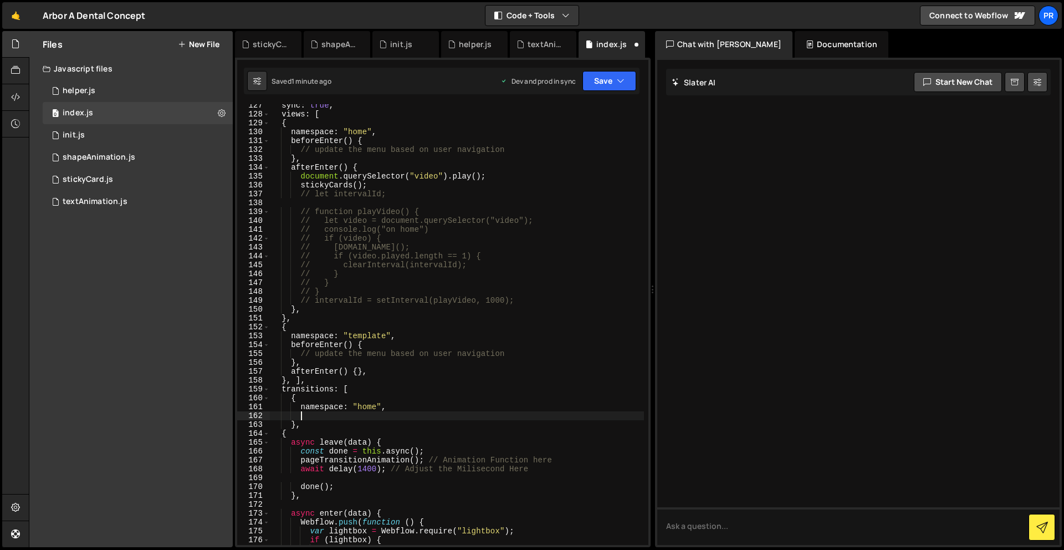
paste textarea "afterEnter() {"
type textarea "afterEnter() {}"
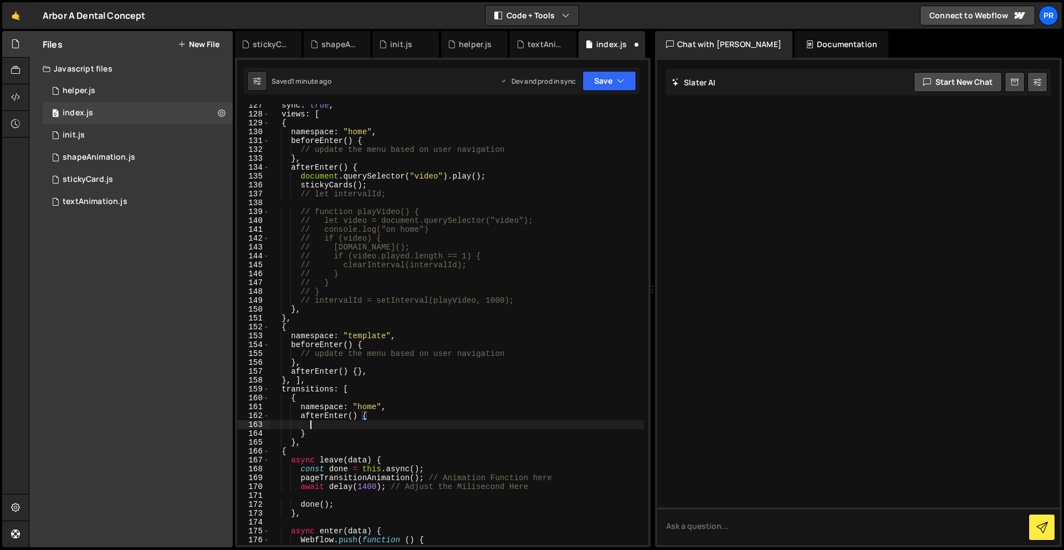
scroll to position [0, 2]
drag, startPoint x: 370, startPoint y: 184, endPoint x: 302, endPoint y: 185, distance: 68.7
click at [302, 185] on div "sync : true , views : [ { namespace : "home" , beforeEnter ( ) { // update the …" at bounding box center [457, 330] width 374 height 458
type textarea "stickyCards();"
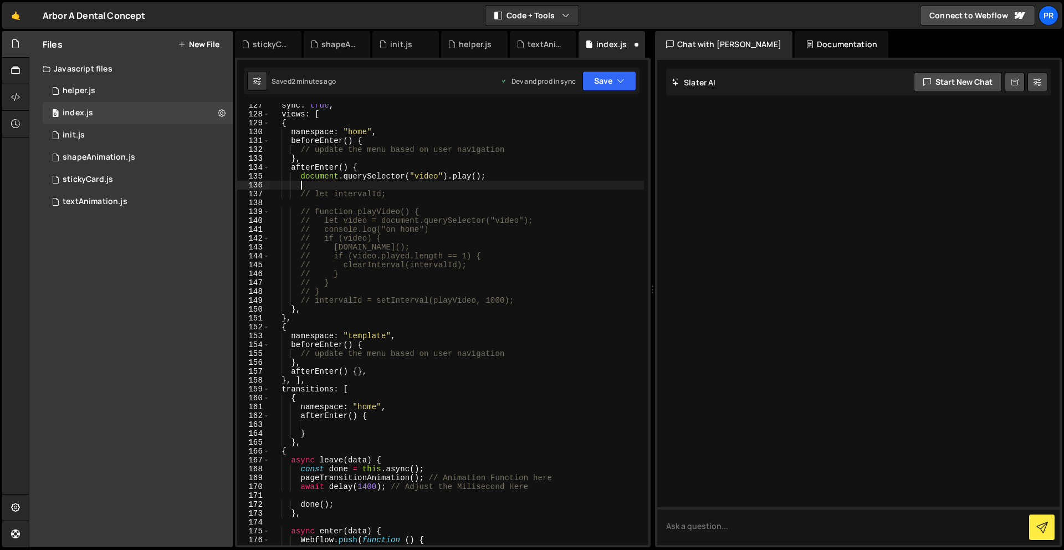
click at [325, 428] on div "sync : true , views : [ { namespace : "home" , beforeEnter ( ) { // update the …" at bounding box center [457, 330] width 374 height 458
paste textarea "stickyCards();"
click at [612, 83] on button "Save" at bounding box center [610, 81] width 54 height 20
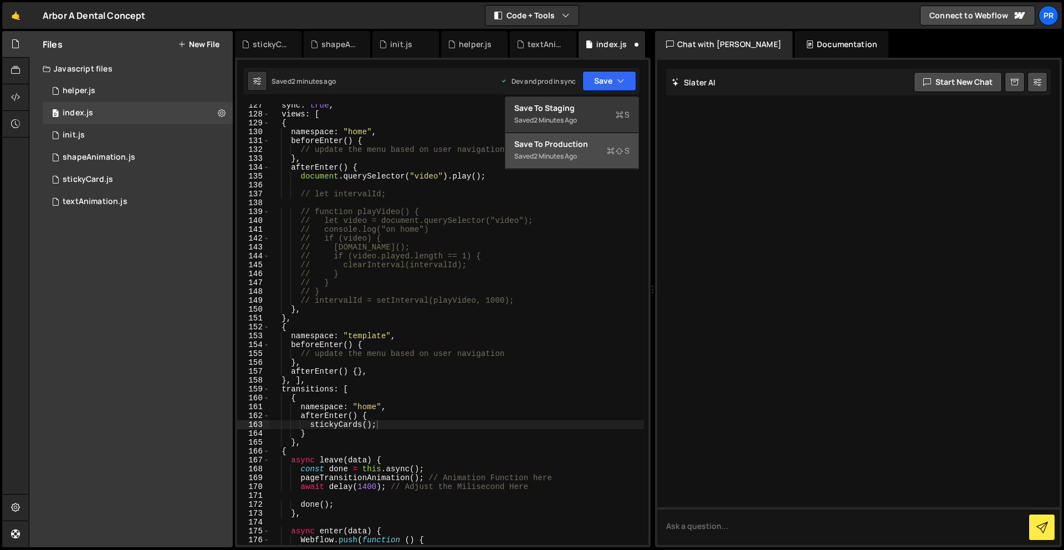
click at [589, 156] on div "Saved 2 minutes ago" at bounding box center [571, 156] width 115 height 13
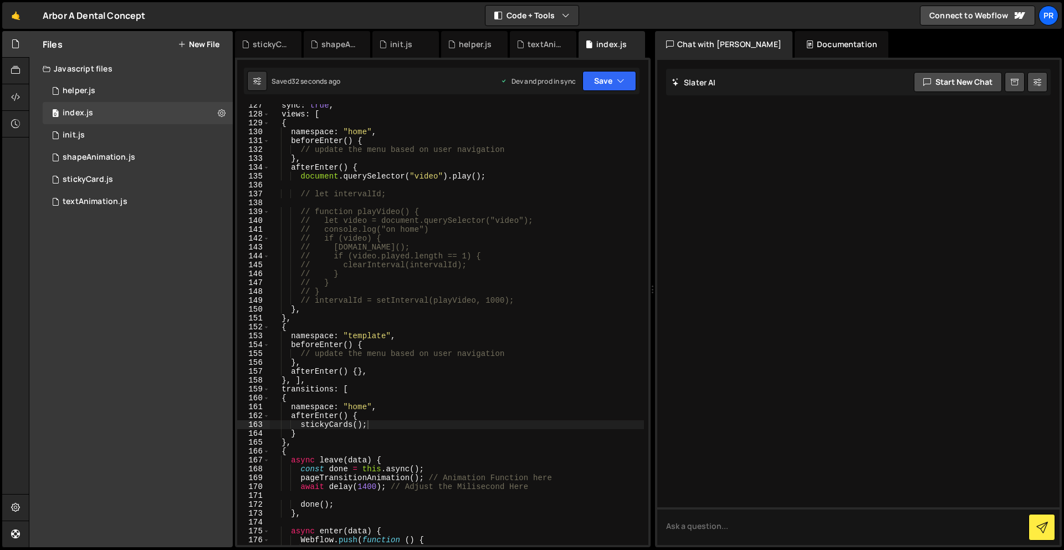
click at [474, 320] on div "sync : true , views : [ { namespace : "home" , beforeEnter ( ) { // update the …" at bounding box center [457, 330] width 374 height 458
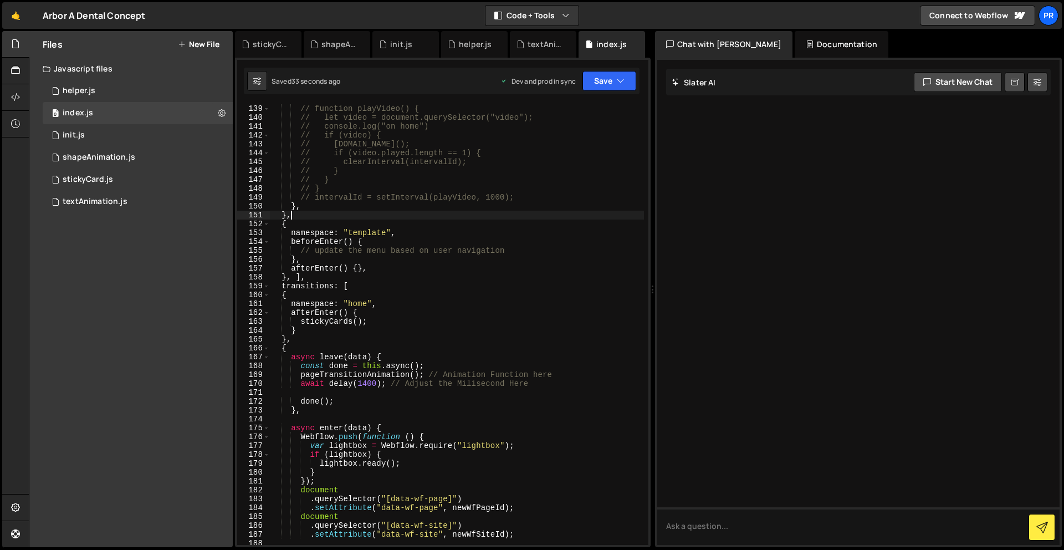
scroll to position [1229, 0]
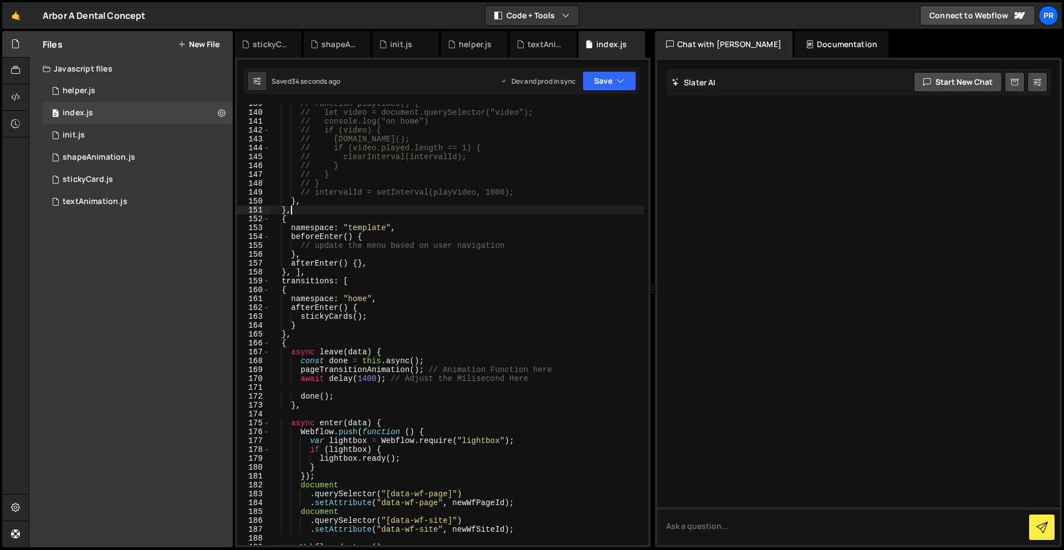
click at [380, 319] on div "// function playVideo() { // let video = document.querySelector("video"); // co…" at bounding box center [457, 328] width 374 height 458
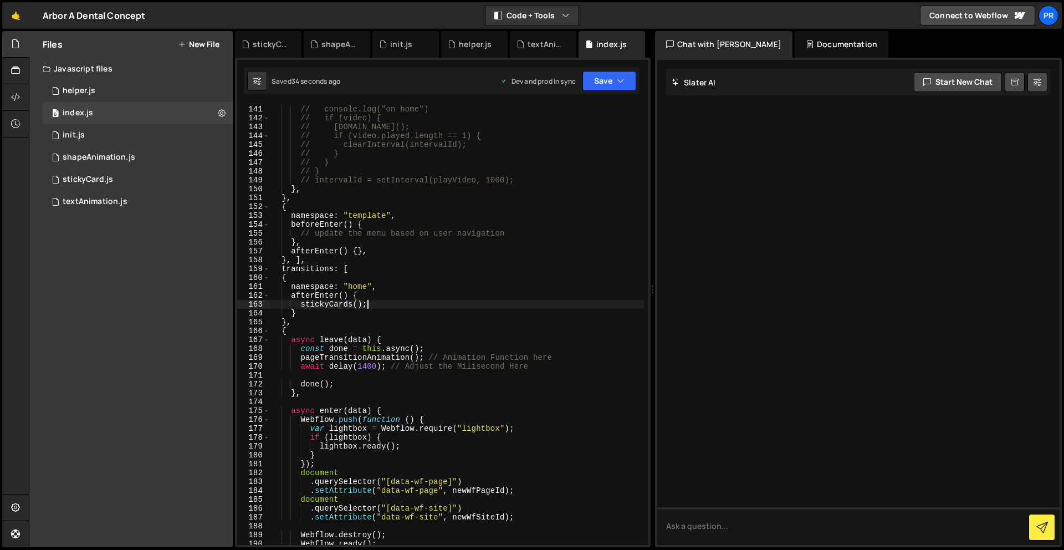
scroll to position [1241, 0]
click at [380, 362] on div "// let video = document.querySelector("video"); // console.log("on home") // if…" at bounding box center [457, 325] width 374 height 458
click at [288, 297] on div "// let video = document.querySelector("video"); // console.log("on home") // if…" at bounding box center [457, 325] width 374 height 458
click at [609, 81] on button "Save" at bounding box center [610, 81] width 54 height 20
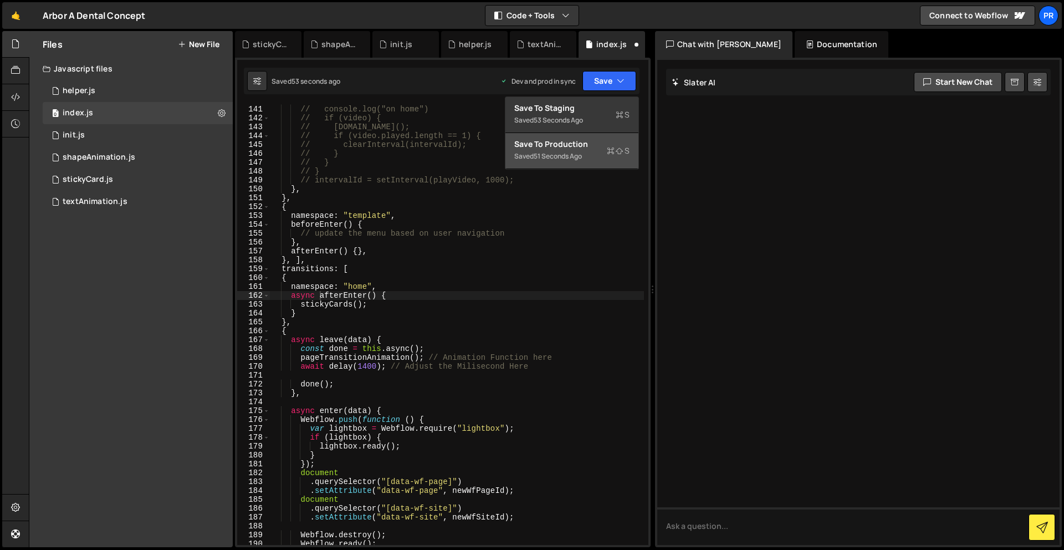
click at [571, 154] on div "51 seconds ago" at bounding box center [558, 155] width 48 height 9
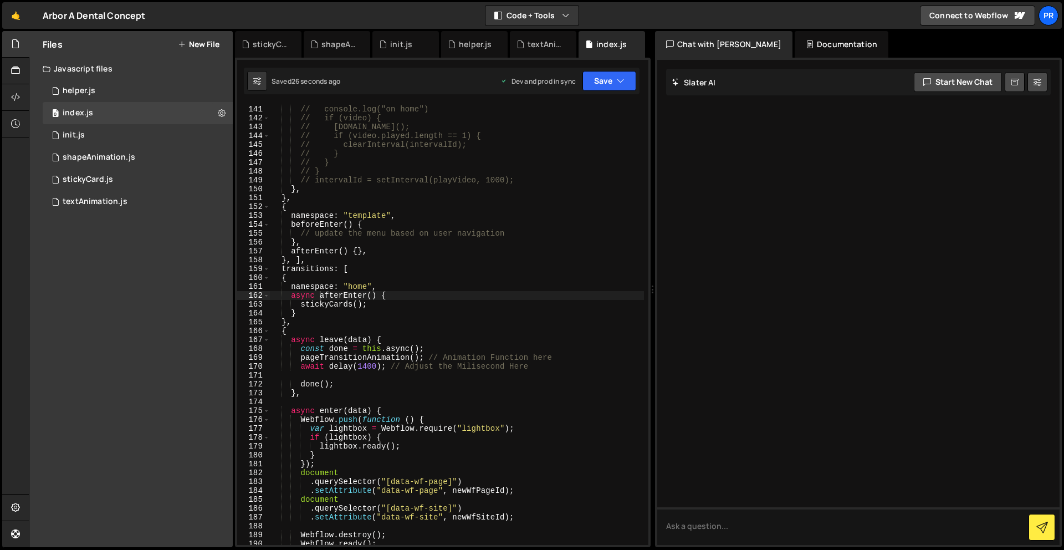
click at [412, 301] on div "// let video = document.querySelector("video"); // console.log("on home") // if…" at bounding box center [457, 325] width 374 height 458
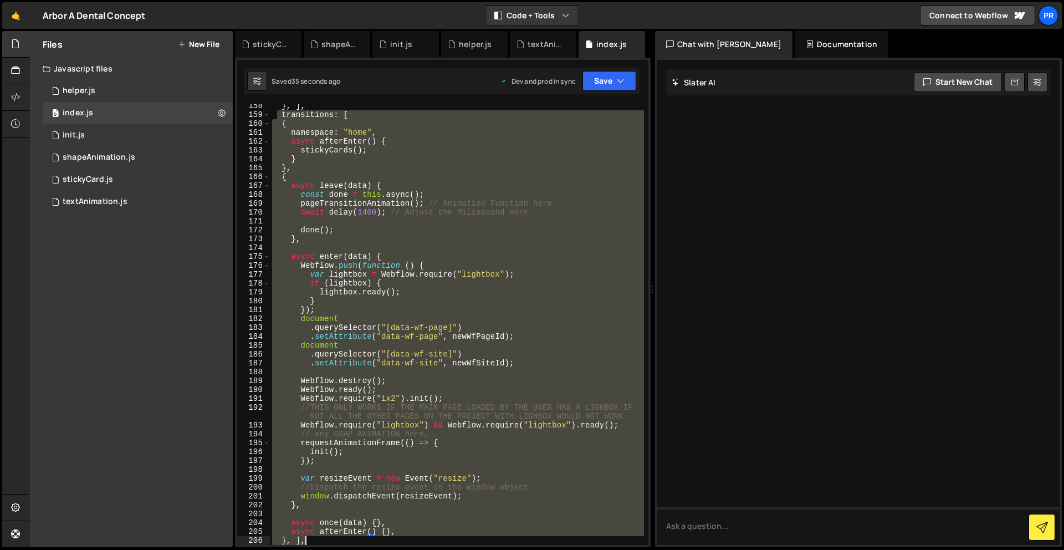
scroll to position [1413, 0]
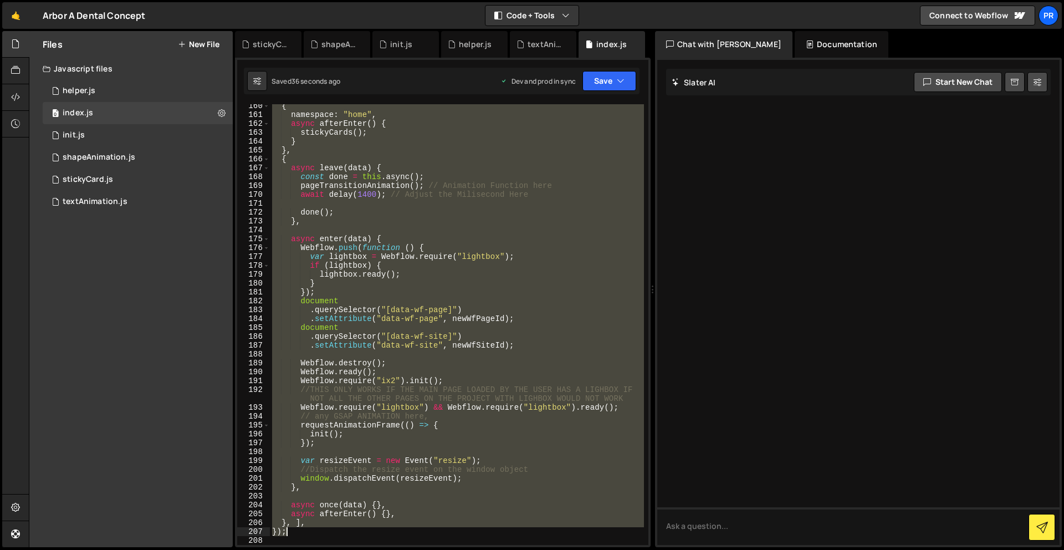
drag, startPoint x: 275, startPoint y: 239, endPoint x: 402, endPoint y: 530, distance: 317.2
click at [402, 530] on div "{ namespace : "home" , async afterEnter ( ) { stickyCards ( ) ; } } , { async l…" at bounding box center [457, 330] width 374 height 458
click at [515, 193] on div "{ namespace : "home" , async afterEnter ( ) { stickyCards ( ) ; } } , { async l…" at bounding box center [457, 324] width 374 height 441
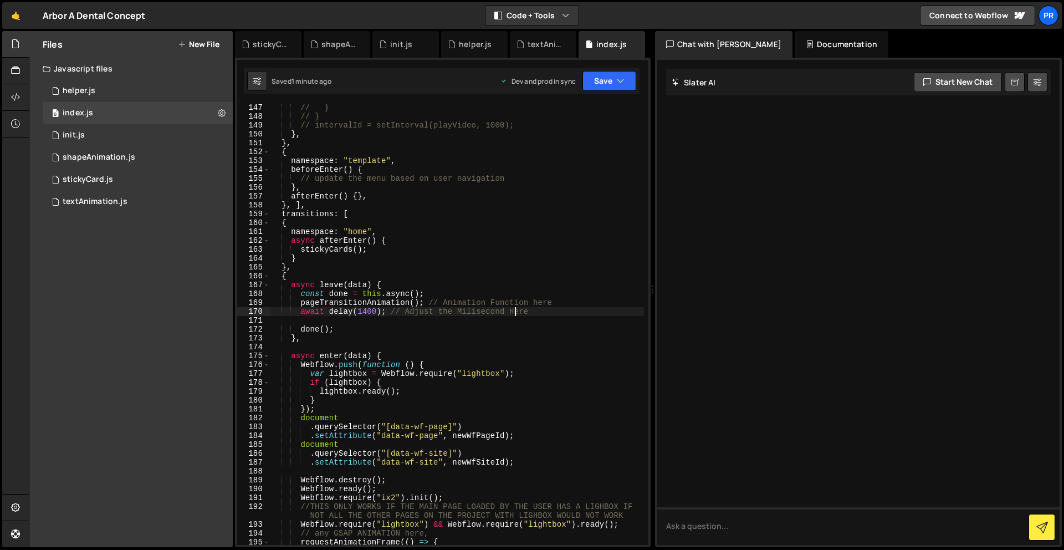
scroll to position [1296, 0]
click at [396, 236] on div "// } // } // intervalId = setInterval(playVideo, 1000); } , } , { namespace : "…" at bounding box center [457, 332] width 374 height 458
click at [319, 266] on div "// } // } // intervalId = setInterval(playVideo, 1000); } , } , { namespace : "…" at bounding box center [457, 332] width 374 height 458
click at [316, 258] on div "// } // } // intervalId = setInterval(playVideo, 1000); } , } , { namespace : "…" at bounding box center [457, 332] width 374 height 458
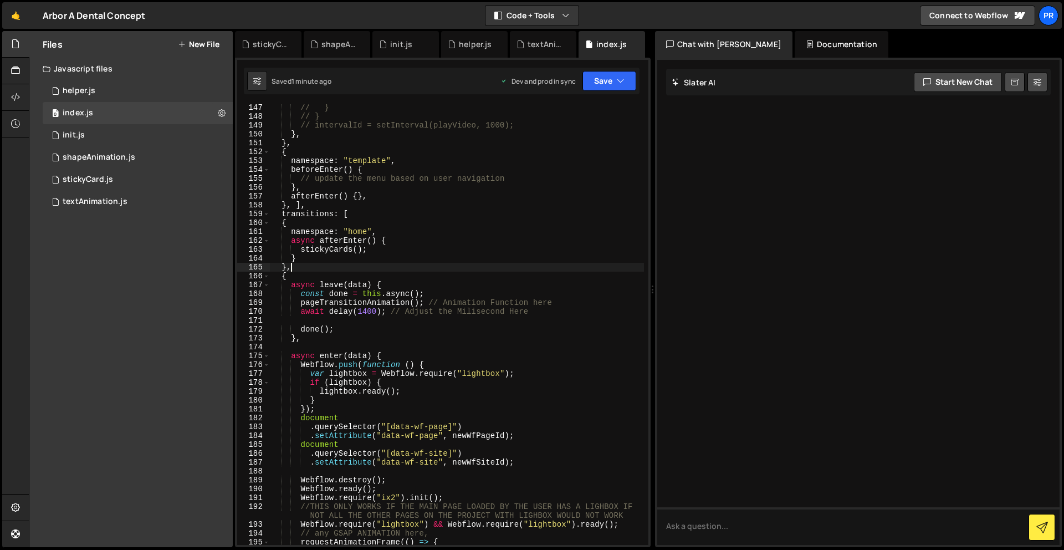
click at [301, 264] on div "// } // } // intervalId = setInterval(playVideo, 1000); } , } , { namespace : "…" at bounding box center [457, 332] width 374 height 458
drag, startPoint x: 372, startPoint y: 248, endPoint x: 299, endPoint y: 249, distance: 73.7
click at [299, 249] on div "// } // } // intervalId = setInterval(playVideo, 1000); } , } , { namespace : "…" at bounding box center [457, 332] width 374 height 458
type textarea "stickyCards();"
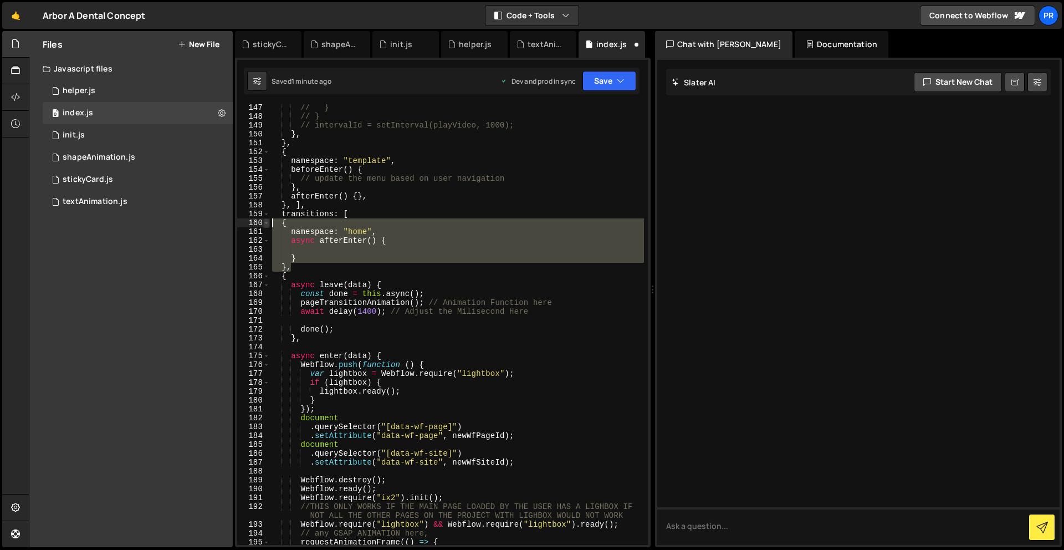
drag, startPoint x: 294, startPoint y: 267, endPoint x: 263, endPoint y: 223, distance: 54.1
click at [263, 223] on div "147 148 149 150 151 152 153 154 155 156 157 158 159 160 161 162 163 164 165 166…" at bounding box center [442, 324] width 411 height 441
type textarea "{ namespace: "home","
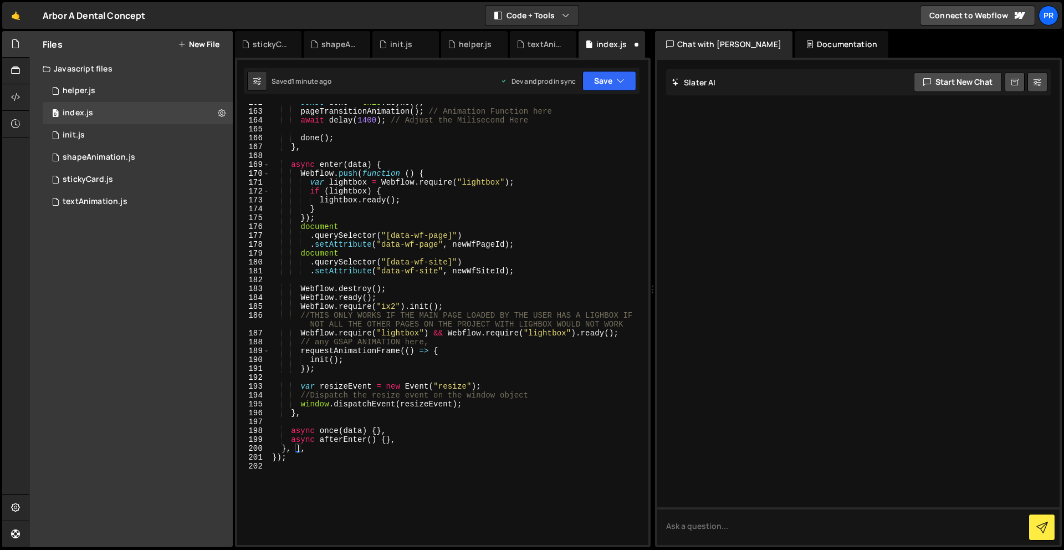
scroll to position [1434, 0]
click at [456, 351] on div "const done = this . async ( ) ; pageTransitionAnimation ( ) ; // Animation Func…" at bounding box center [457, 327] width 374 height 458
type textarea "requestAnimationFrame(() => {"
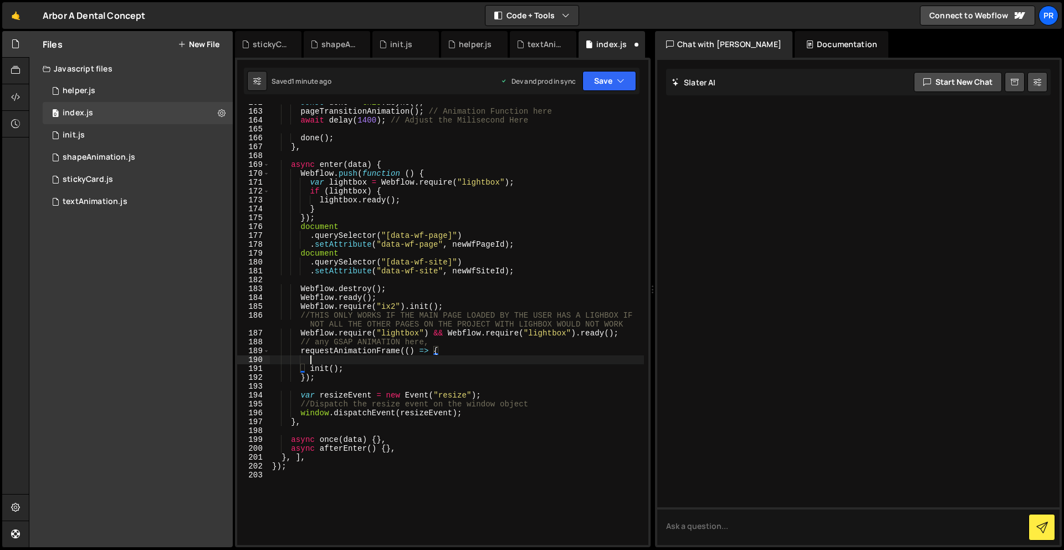
scroll to position [0, 2]
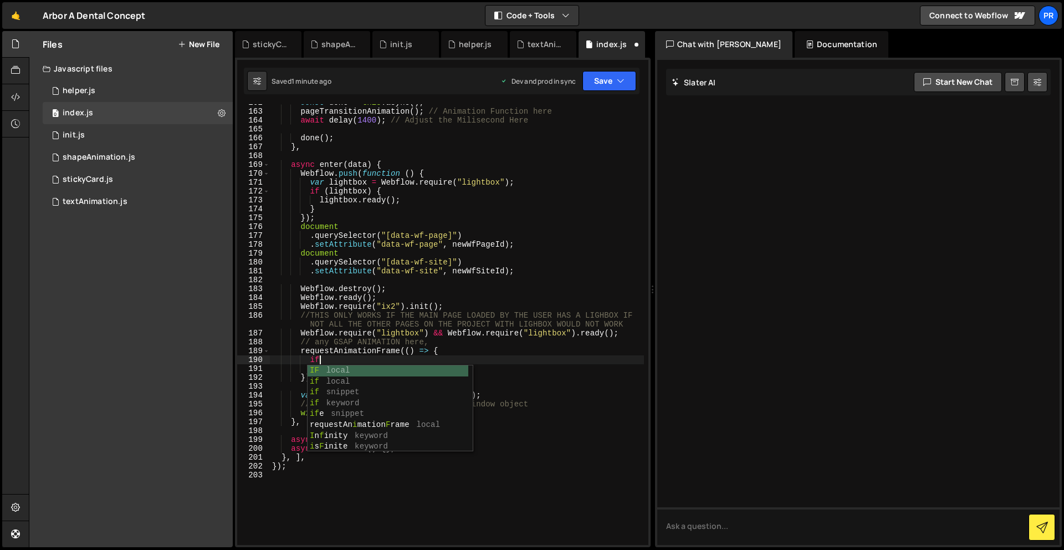
type textarea "i"
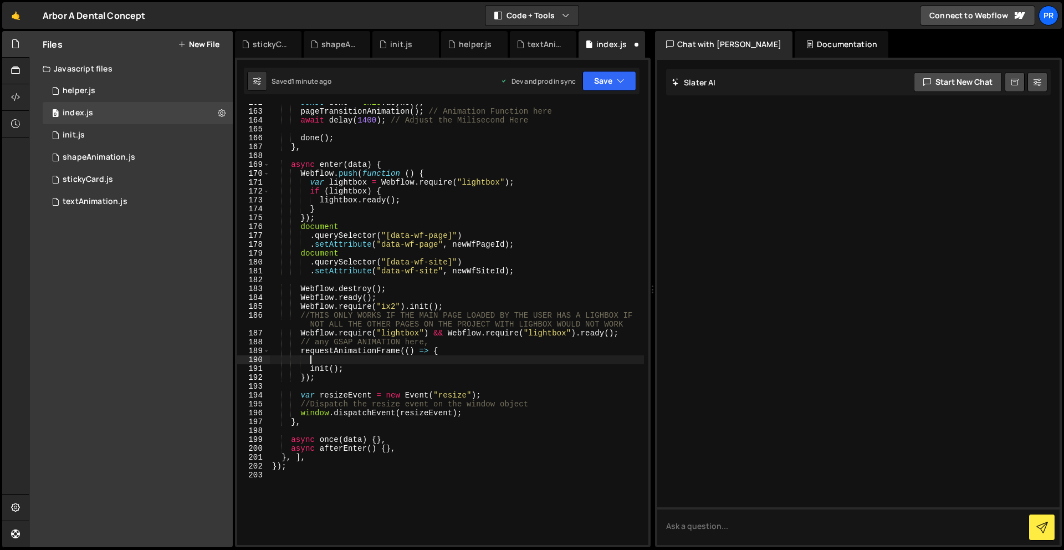
paste textarea "stickyCards();"
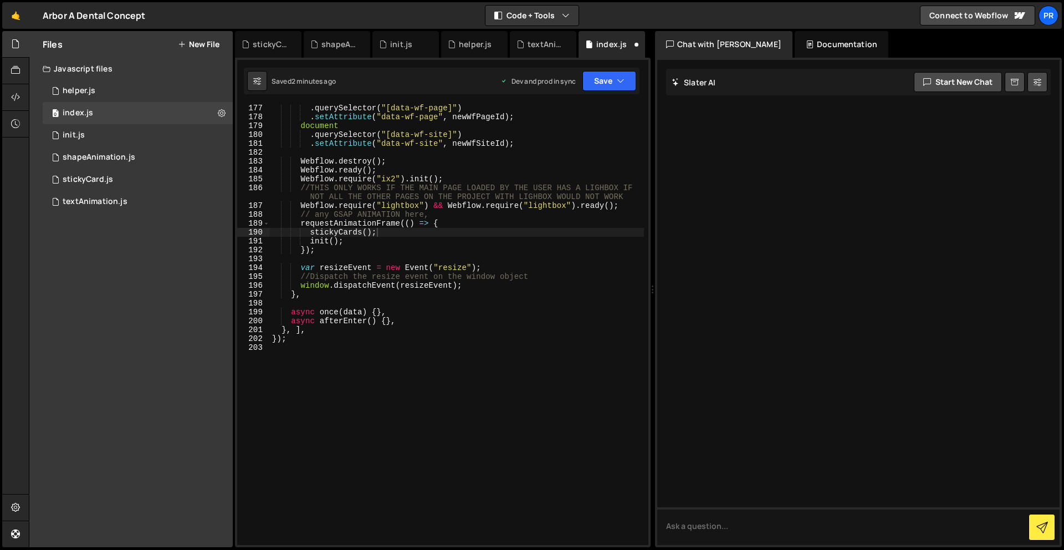
scroll to position [1561, 0]
click at [451, 224] on div "document . querySelector ( "[data-wf-page]" ) . setAttribute ( "data-wf-page" ,…" at bounding box center [457, 324] width 374 height 458
type textarea "requestAnimationFrame(() => {"
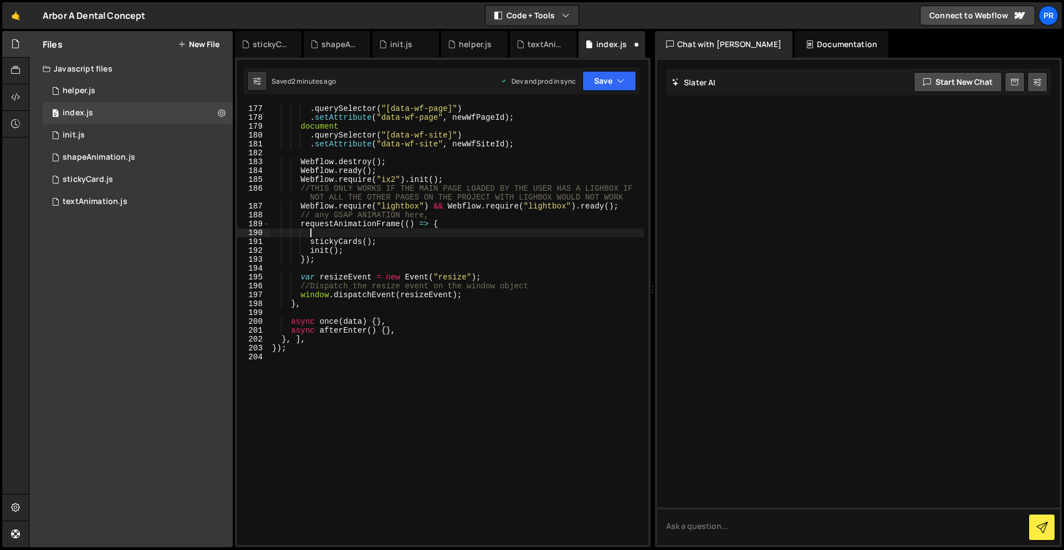
paste textarea "window.location.pathname == "/""
type textarea "window.location.pathname == "/""
paste textarea "window.location.pathname == "/""
type textarea "if(window.location.pathname == "/"){}"
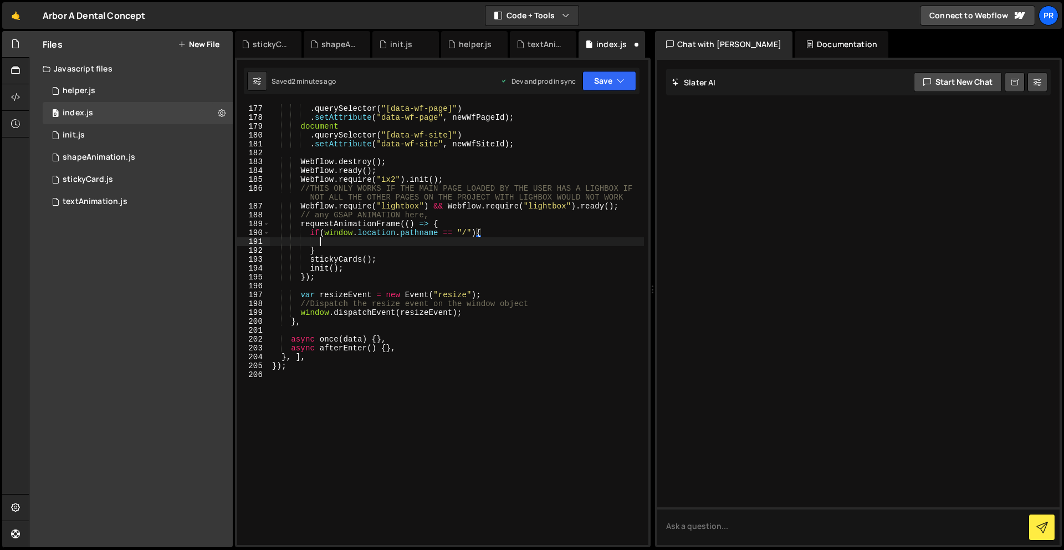
scroll to position [0, 3]
drag, startPoint x: 379, startPoint y: 263, endPoint x: 311, endPoint y: 262, distance: 67.6
click at [311, 262] on div "document . querySelector ( "[data-wf-page]" ) . setAttribute ( "data-wf-page" ,…" at bounding box center [457, 324] width 374 height 458
type textarea "stickyCards();"
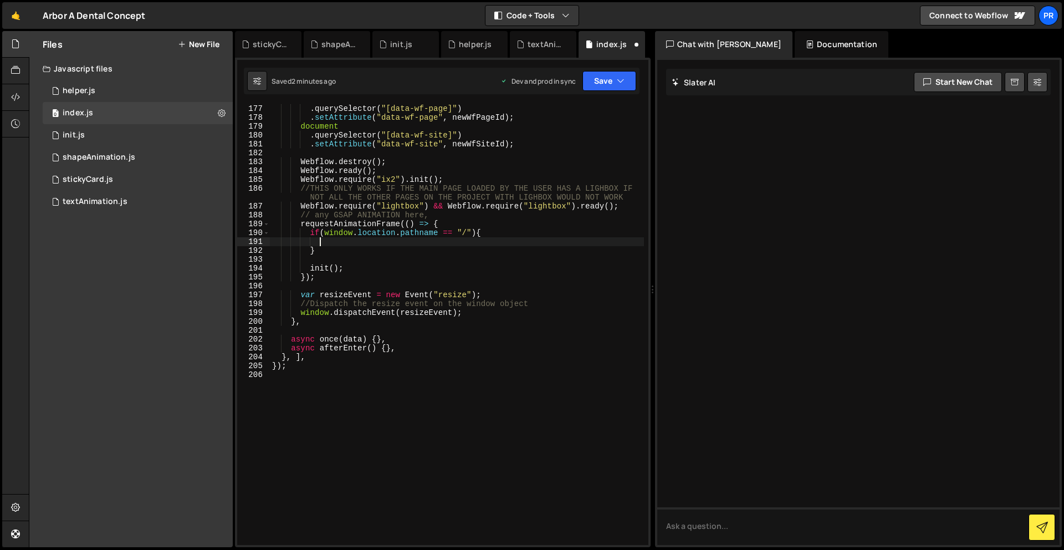
click at [332, 239] on div "document . querySelector ( "[data-wf-page]" ) . setAttribute ( "data-wf-page" ,…" at bounding box center [457, 324] width 374 height 458
paste textarea "stickyCards();"
type textarea "stickyCards();"
click at [612, 81] on button "Save" at bounding box center [610, 81] width 54 height 20
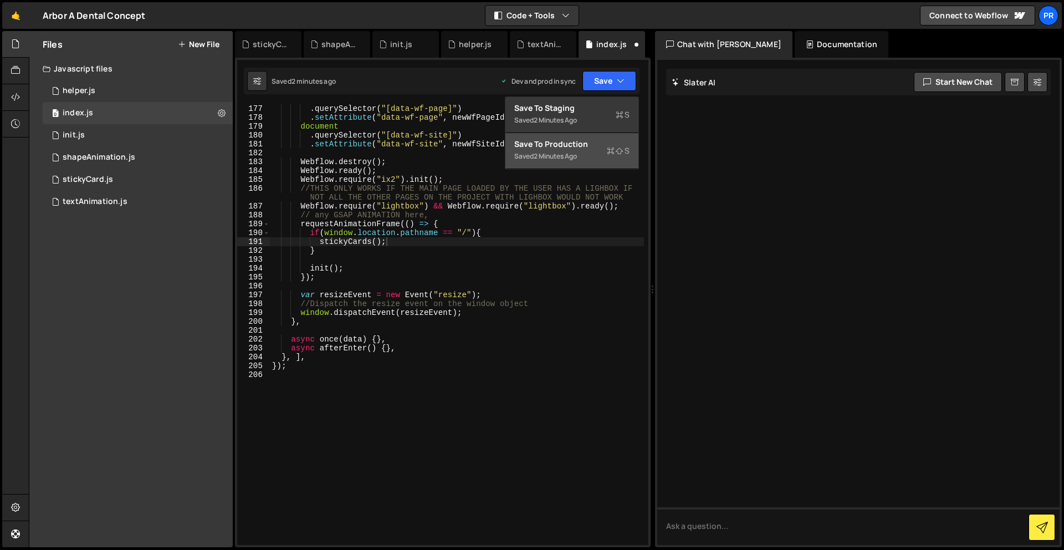
click at [560, 153] on div "2 minutes ago" at bounding box center [555, 155] width 43 height 9
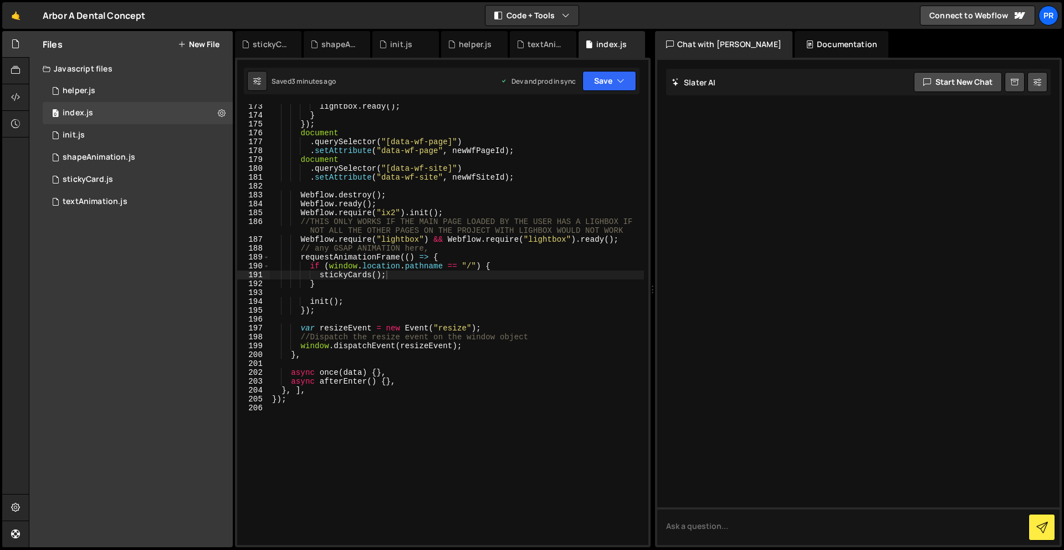
scroll to position [1527, 0]
